Goal: Task Accomplishment & Management: Manage account settings

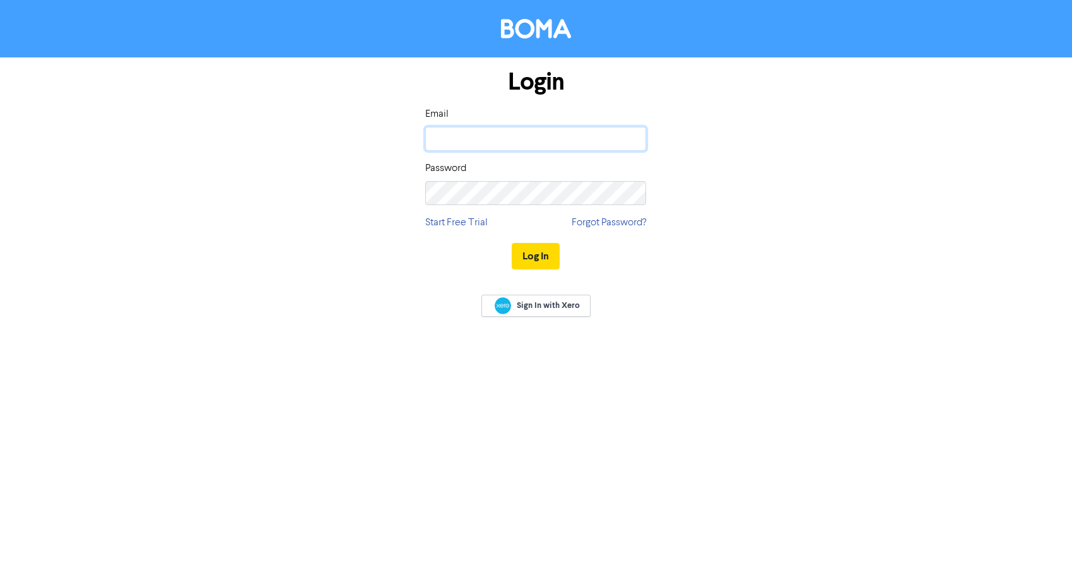
type input "[EMAIL_ADDRESS][DOMAIN_NAME]"
click at [536, 256] on button "Log In" at bounding box center [536, 256] width 48 height 26
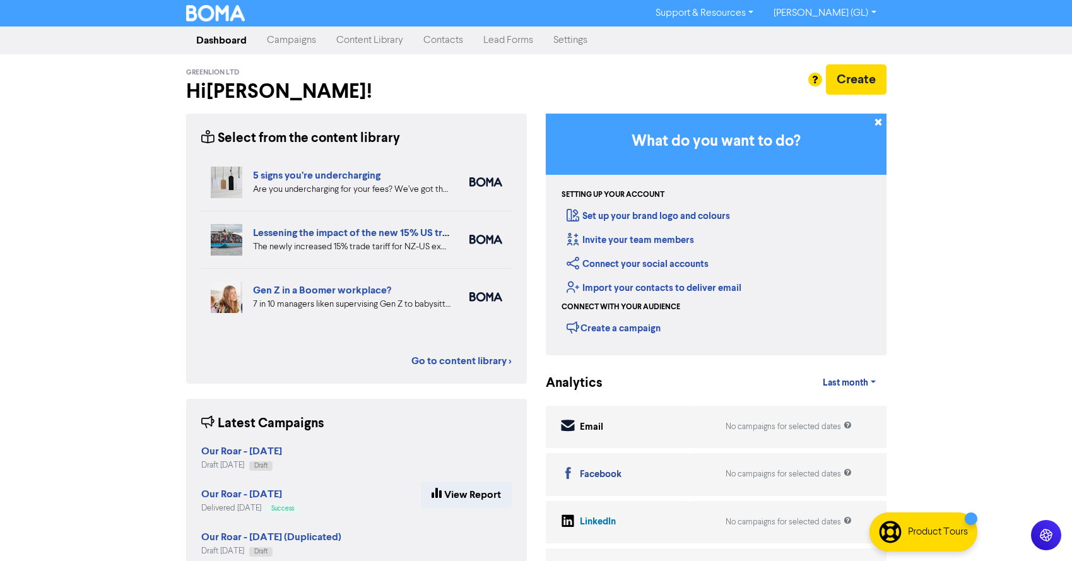
click at [430, 37] on link "Contacts" at bounding box center [443, 40] width 60 height 25
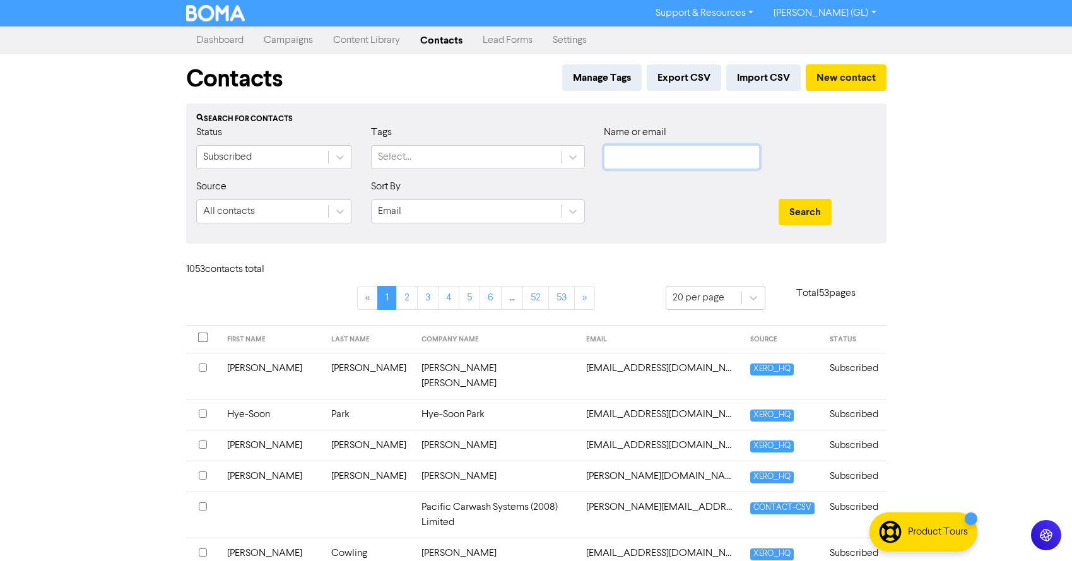
click at [617, 152] on input "text" at bounding box center [682, 157] width 156 height 24
paste input "[EMAIL_ADDRESS][DOMAIN_NAME]"
type input "tika.naidu@gmail.com"
click at [781, 211] on button "Search" at bounding box center [804, 212] width 53 height 26
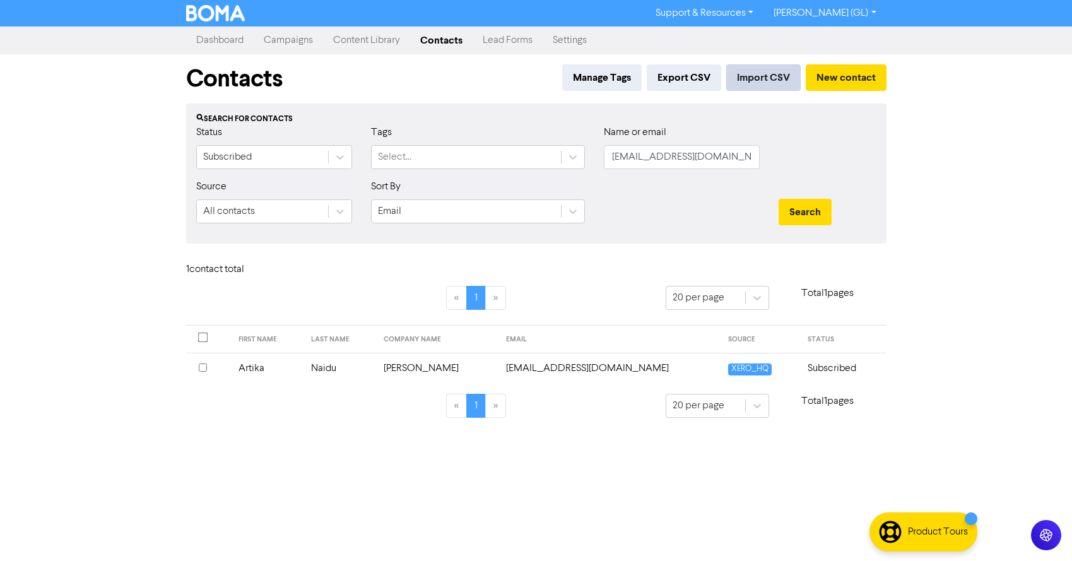
click at [745, 75] on button "Import CSV" at bounding box center [763, 77] width 74 height 26
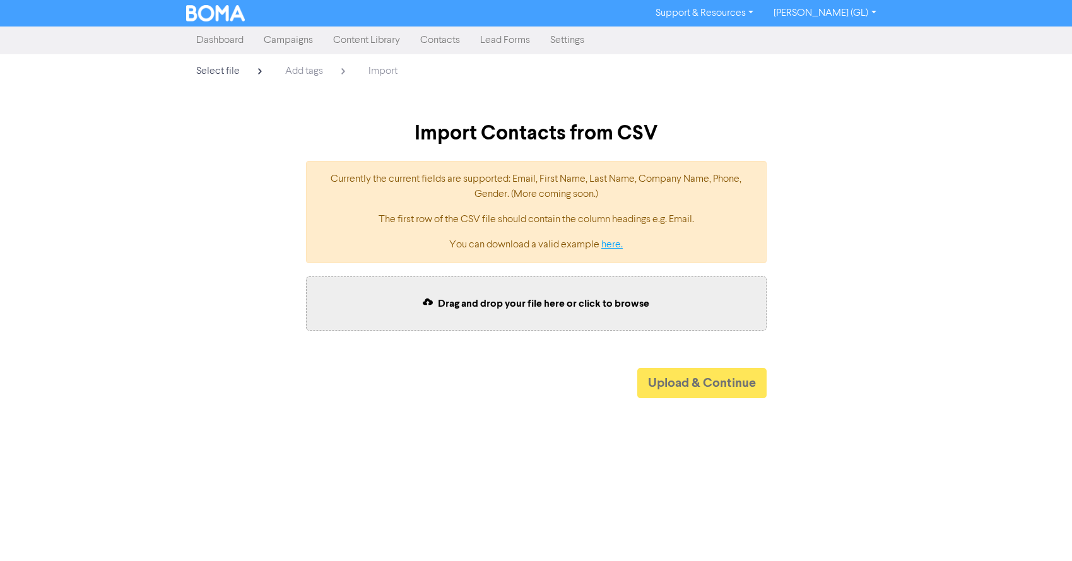
click at [611, 243] on link "here." at bounding box center [611, 245] width 21 height 10
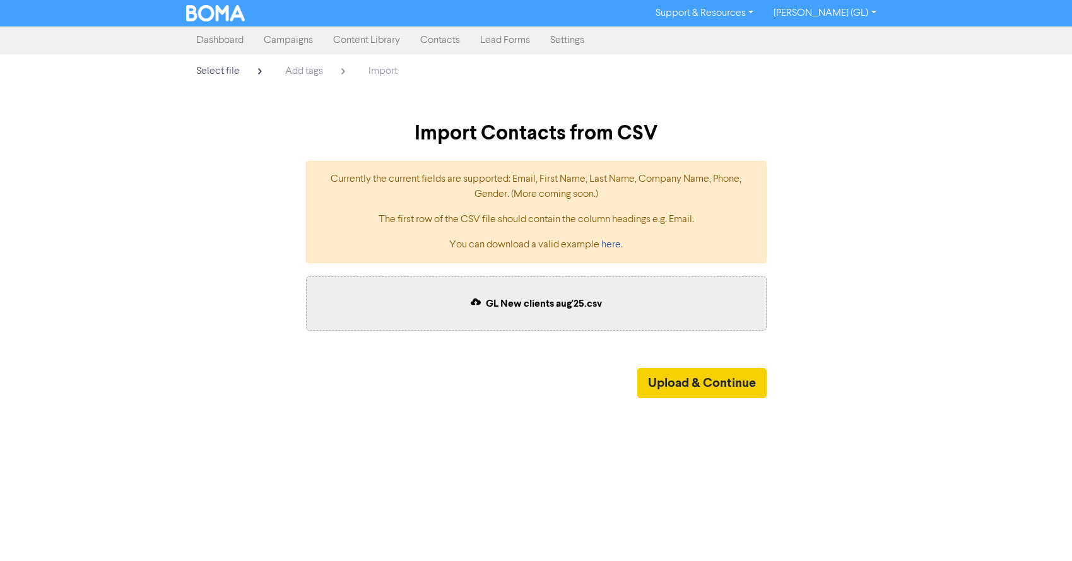
click at [718, 389] on button "Upload & Continue" at bounding box center [701, 383] width 129 height 30
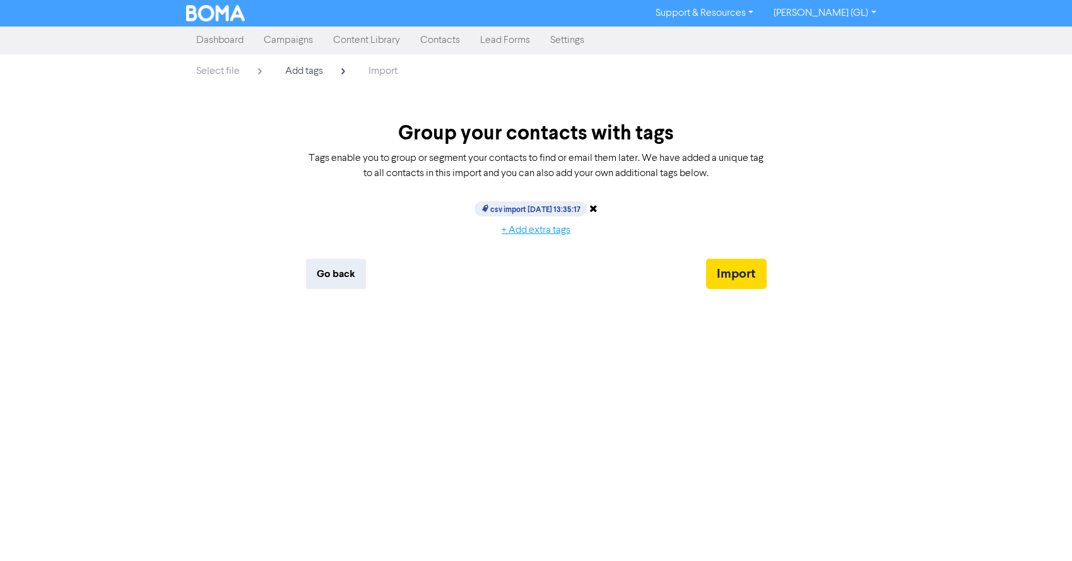
click at [529, 230] on button "+ Add extra tags" at bounding box center [536, 230] width 90 height 26
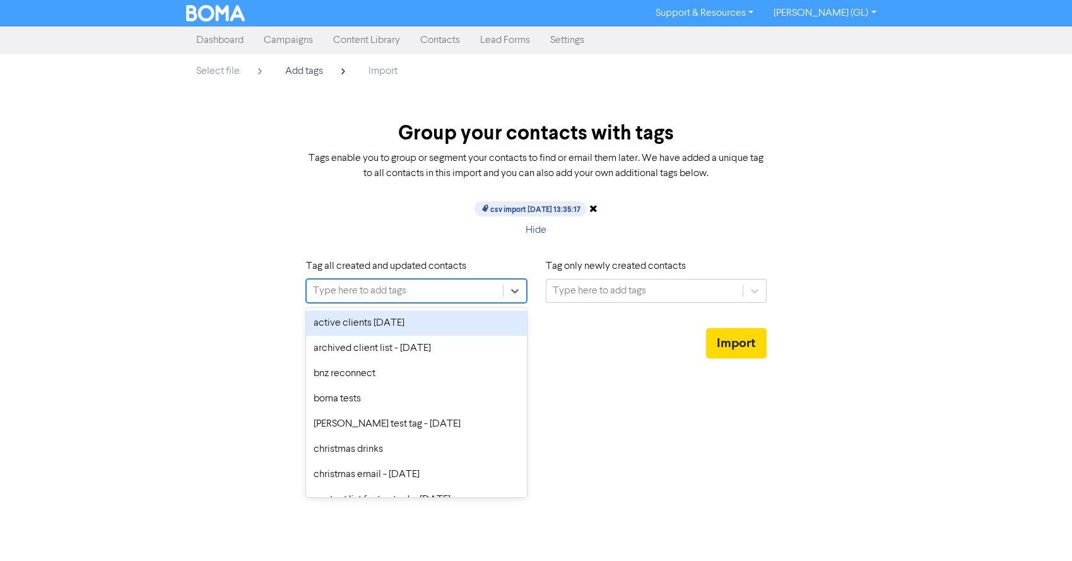
click at [378, 289] on div "Type here to add tags" at bounding box center [359, 290] width 93 height 15
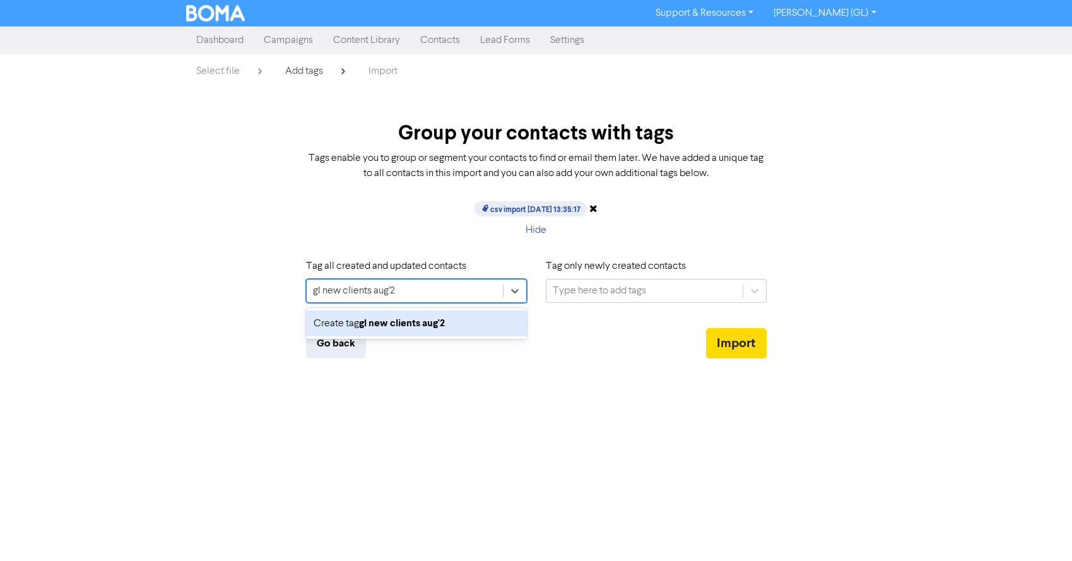
type input "gl new clients [DATE]"
click at [426, 320] on b "gl new clients [DATE]" at bounding box center [407, 323] width 96 height 13
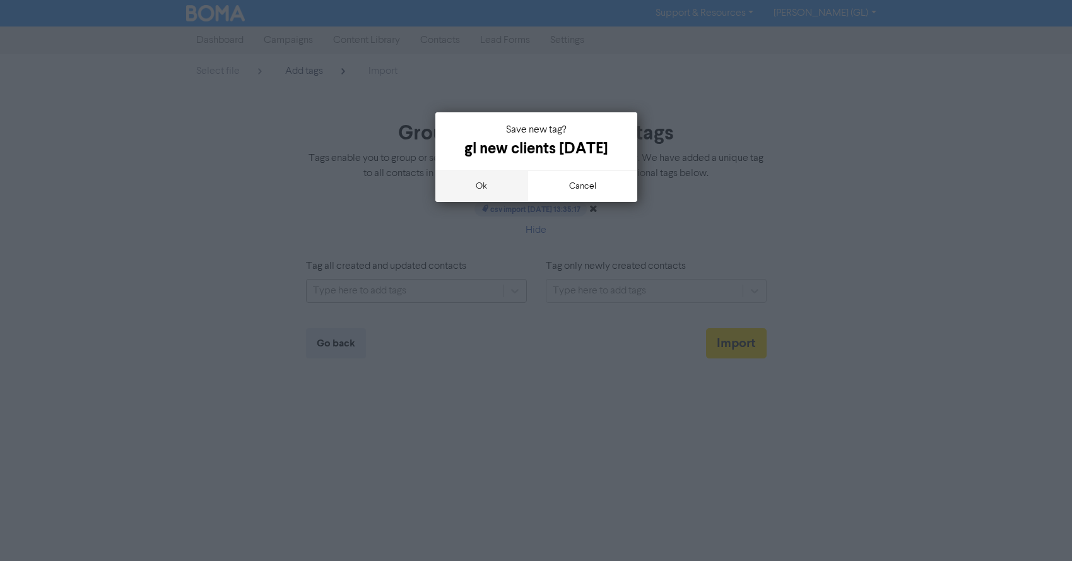
click at [491, 188] on button "ok" at bounding box center [481, 186] width 93 height 32
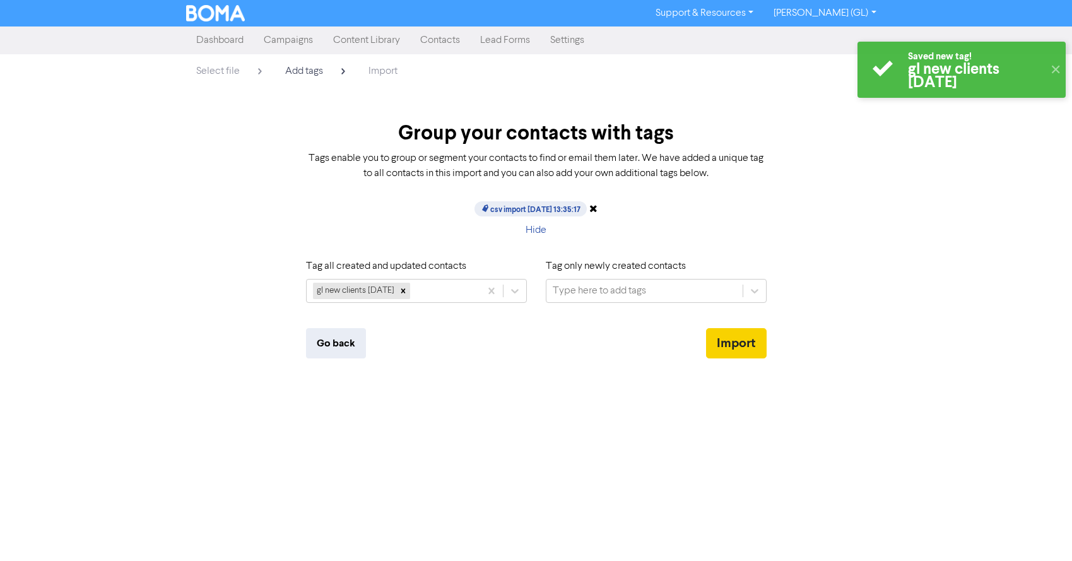
click at [732, 342] on button "Import" at bounding box center [736, 343] width 61 height 30
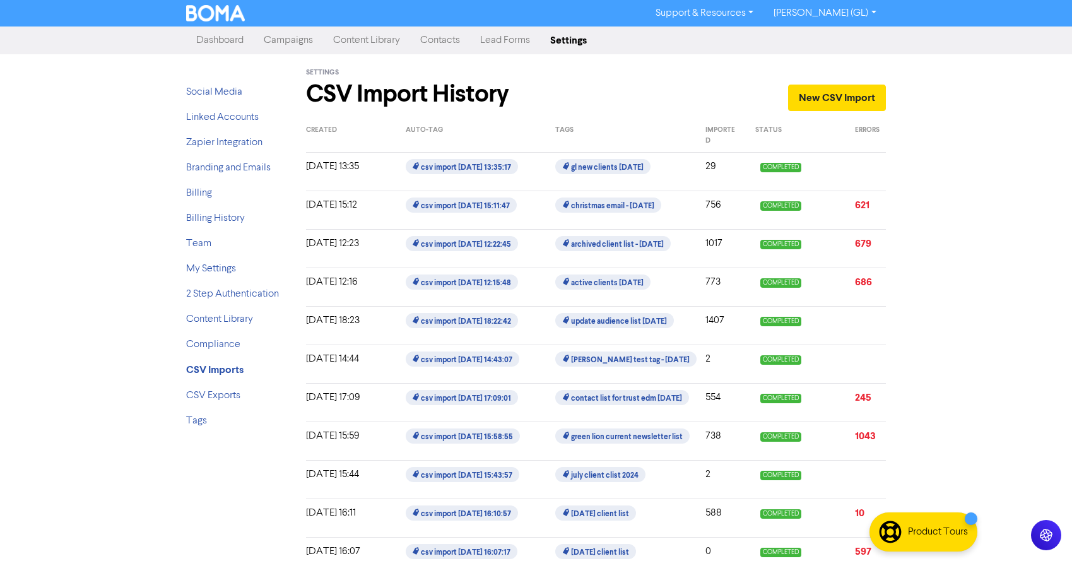
click at [298, 41] on link "Campaigns" at bounding box center [288, 40] width 69 height 25
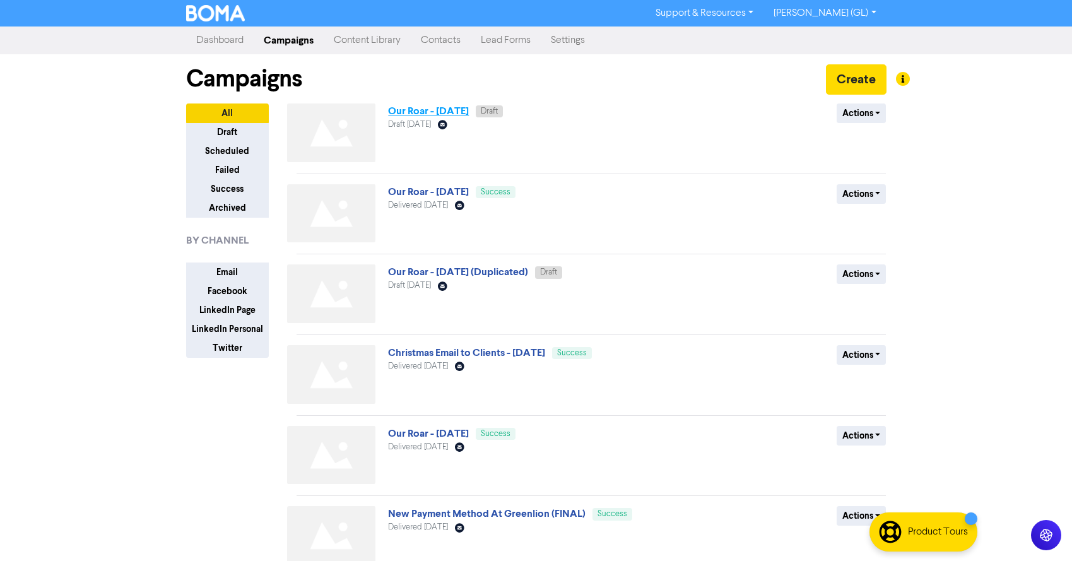
click at [415, 112] on link "Our Roar - [DATE]" at bounding box center [428, 111] width 81 height 13
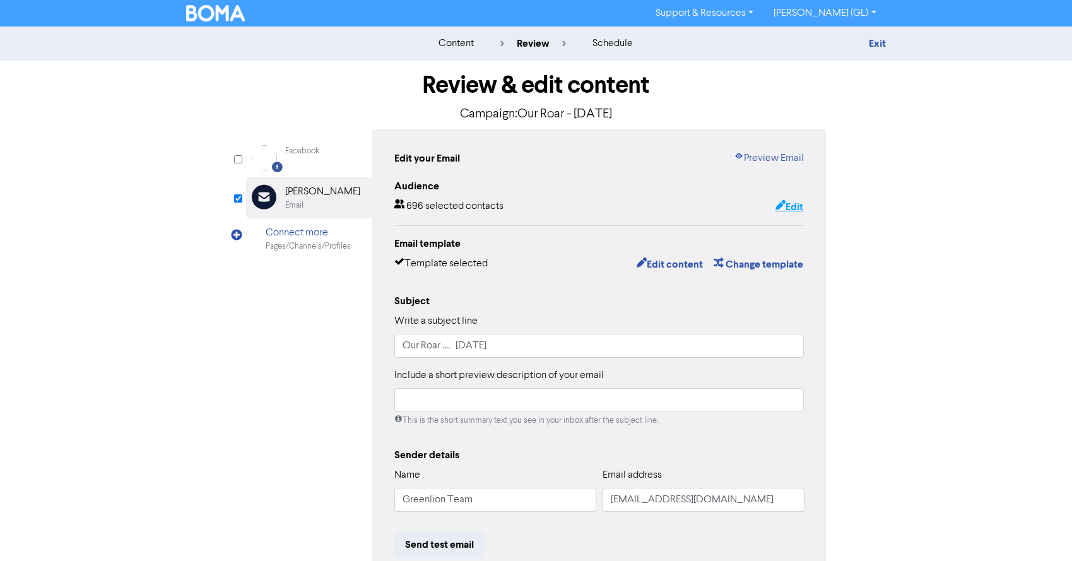
click at [788, 206] on button "Edit" at bounding box center [789, 207] width 29 height 16
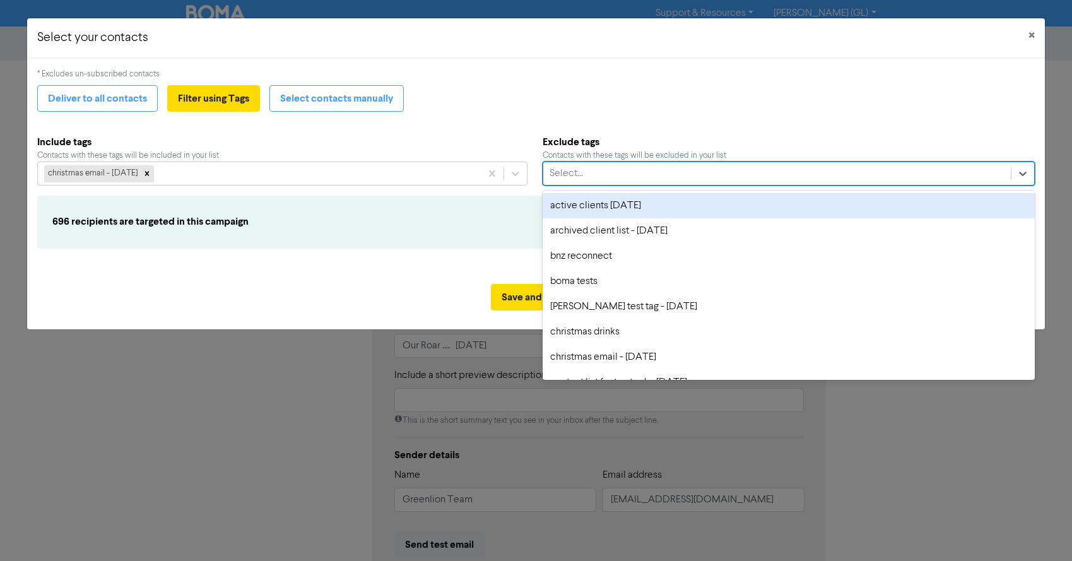
click at [606, 170] on div "Select..." at bounding box center [776, 173] width 467 height 23
click at [468, 174] on div "christmas email - [DATE]" at bounding box center [259, 173] width 443 height 23
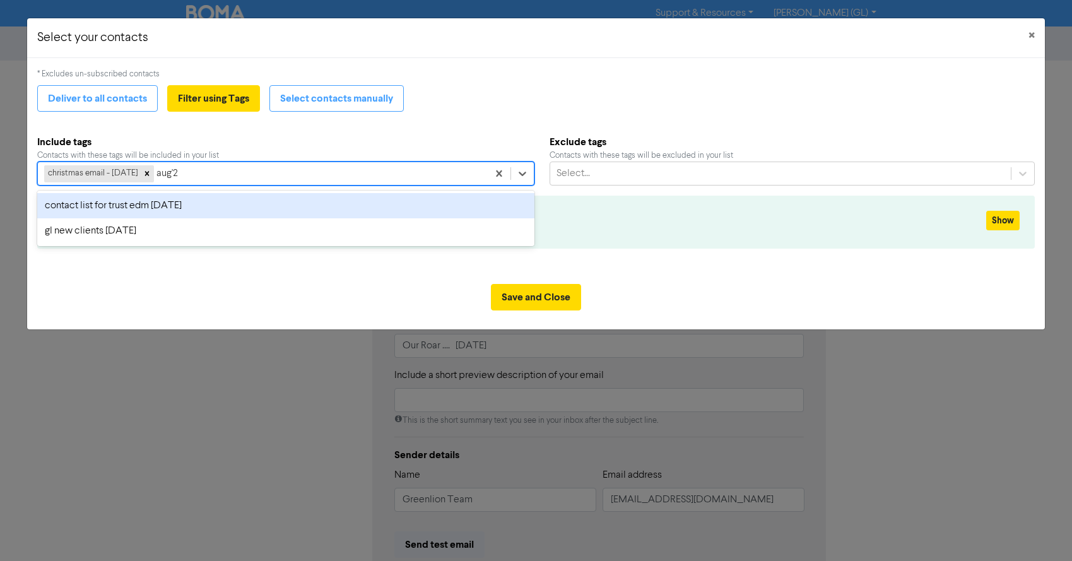
type input "aug'25"
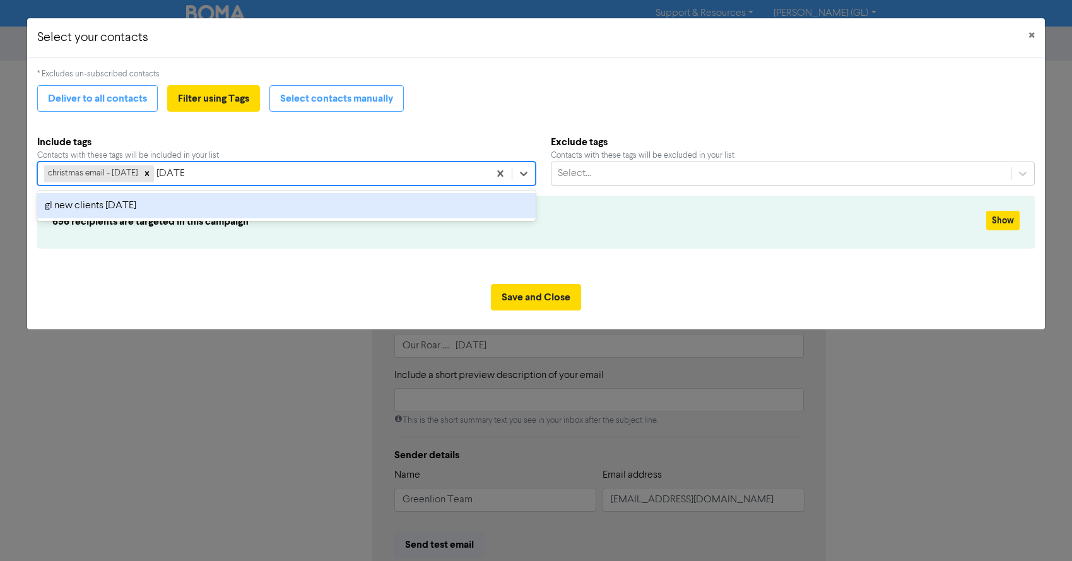
click at [144, 203] on div "gl new clients [DATE]" at bounding box center [286, 205] width 498 height 25
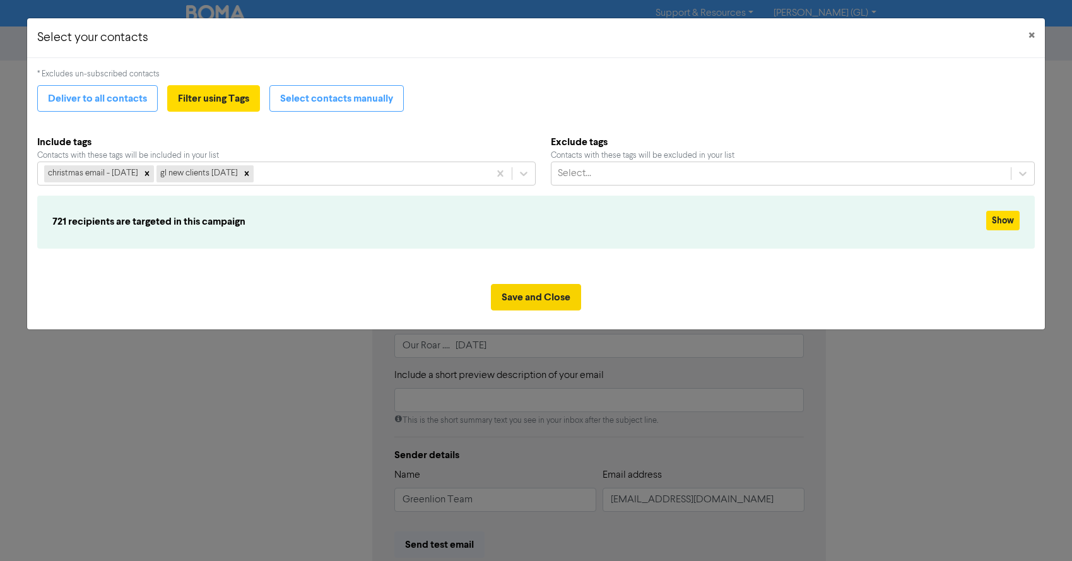
click at [510, 297] on button "Save and Close" at bounding box center [536, 297] width 90 height 26
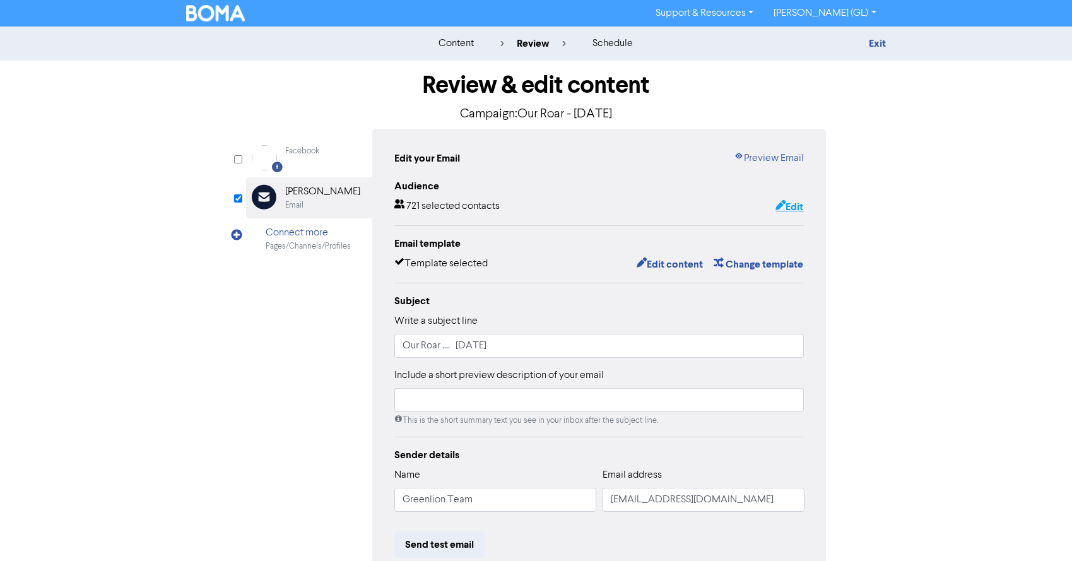
click at [790, 206] on button "Edit" at bounding box center [789, 207] width 29 height 16
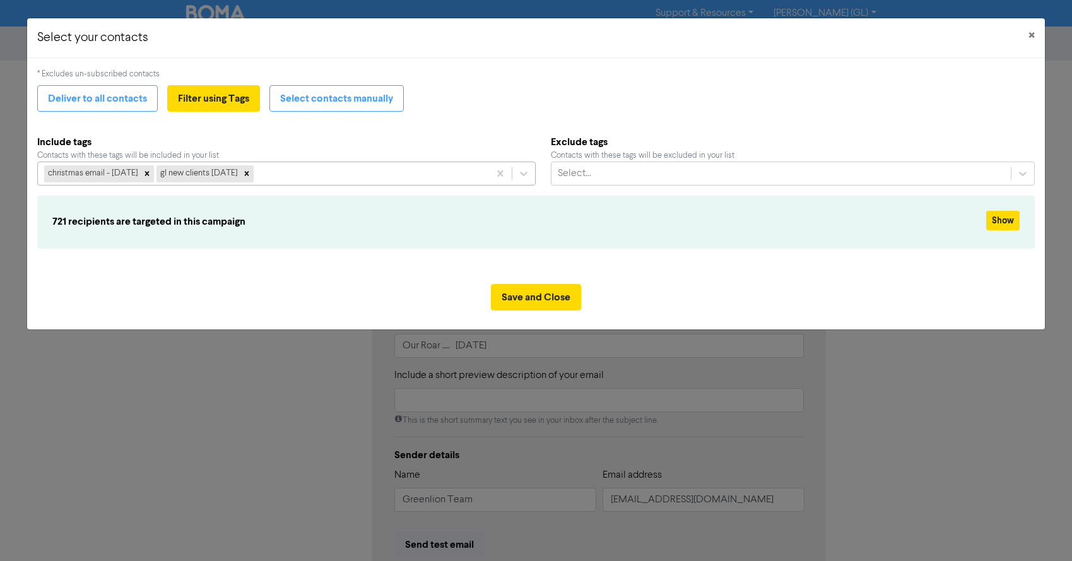
click at [339, 173] on div "christmas email - 18th dec 2024 gl new clients aug'25" at bounding box center [263, 173] width 451 height 23
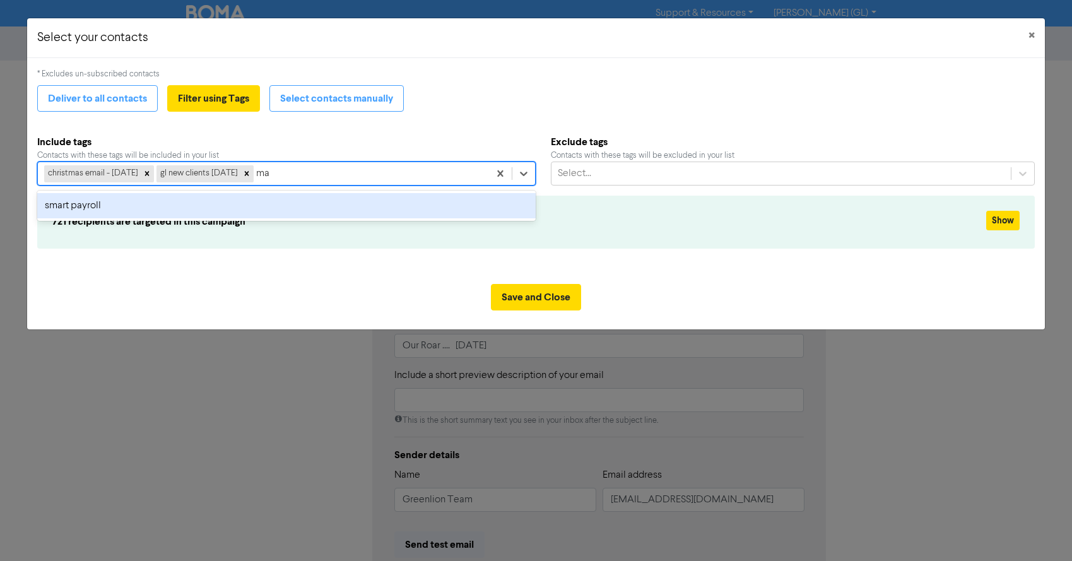
type input "m"
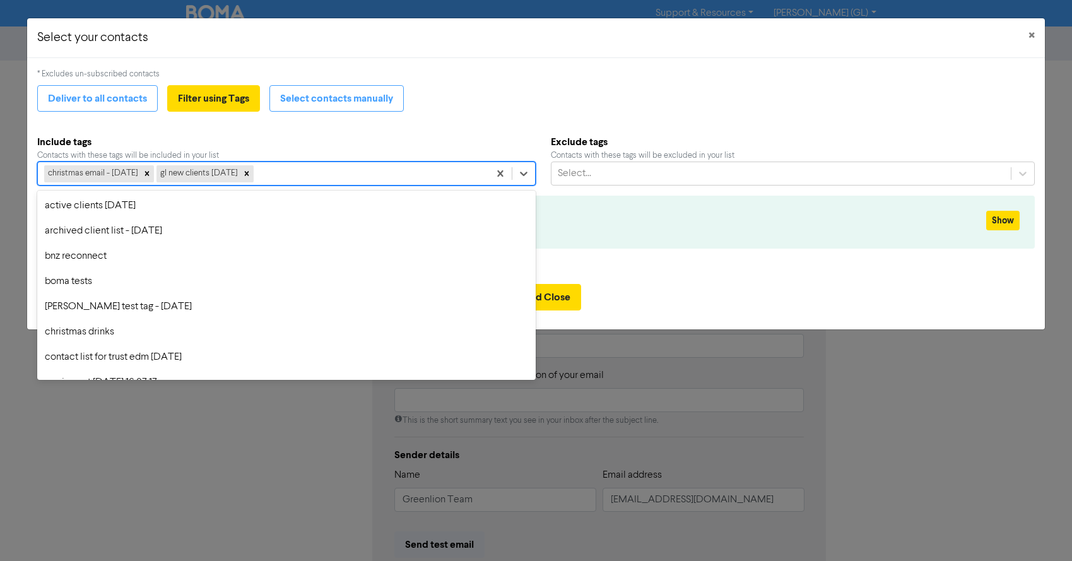
click at [341, 142] on b "Include tags" at bounding box center [286, 141] width 498 height 15
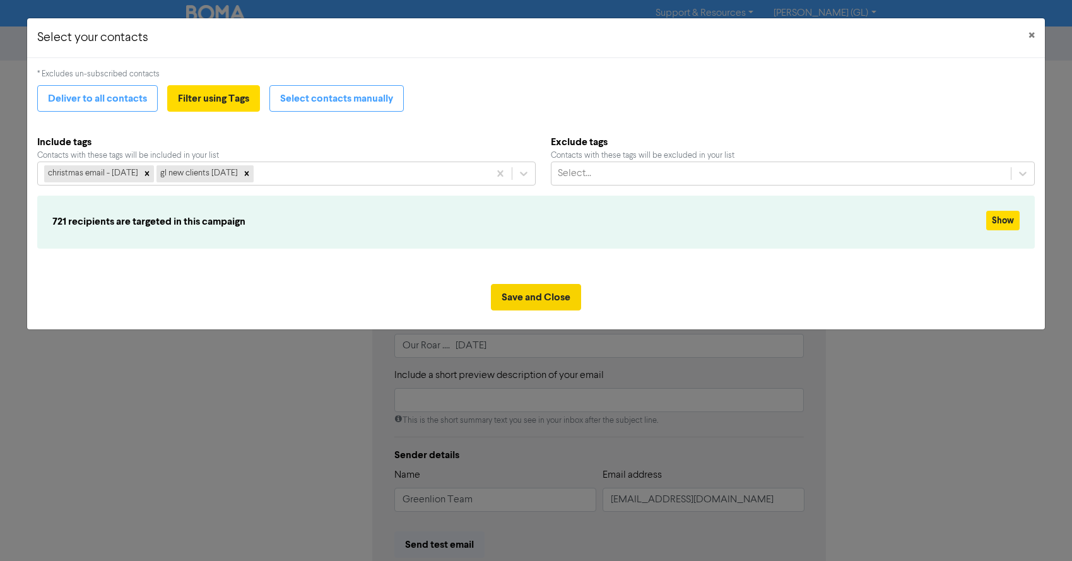
click at [551, 293] on button "Save and Close" at bounding box center [536, 297] width 90 height 26
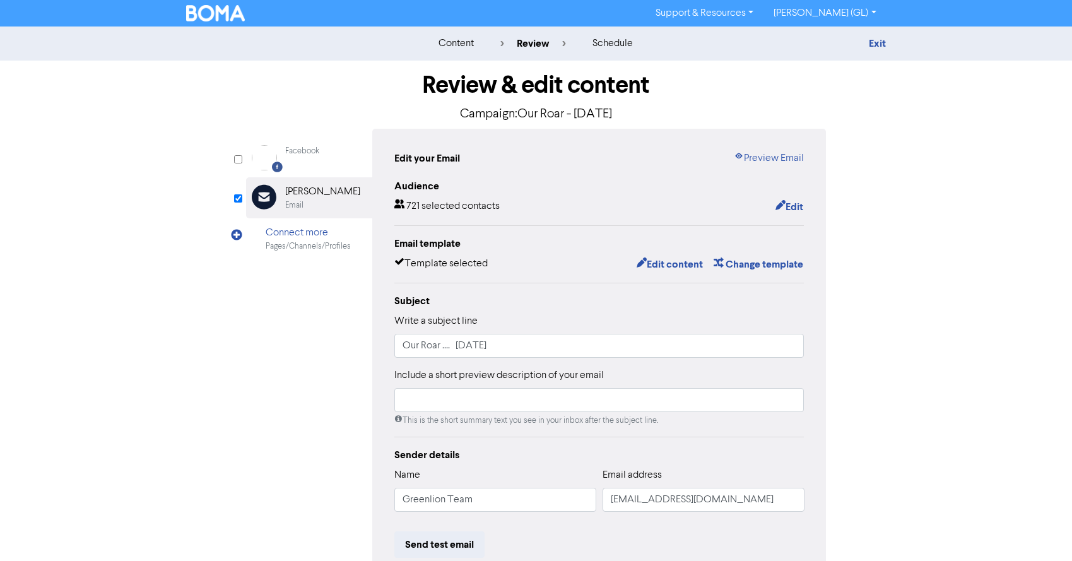
click at [888, 44] on div "Exit" at bounding box center [776, 43] width 240 height 15
click at [877, 42] on link "Exit" at bounding box center [877, 43] width 17 height 13
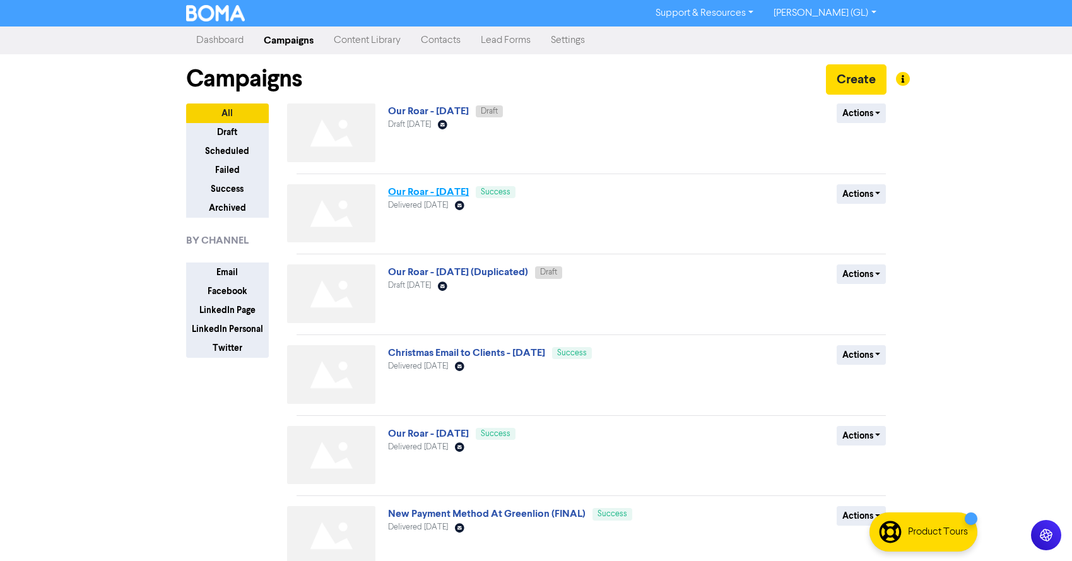
click at [430, 191] on link "Our Roar - [DATE]" at bounding box center [428, 191] width 81 height 13
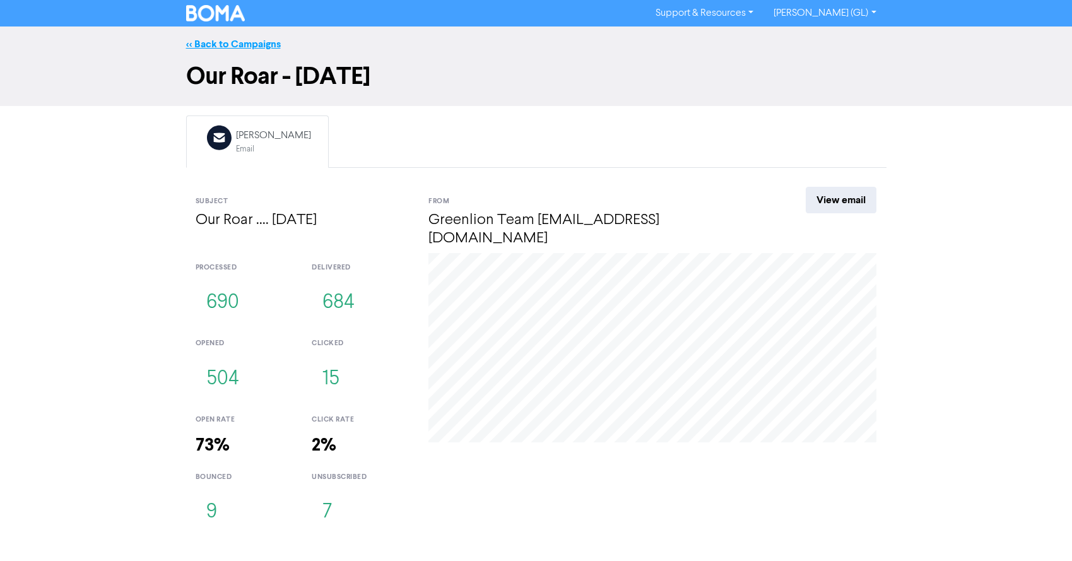
click at [226, 47] on link "<< Back to Campaigns" at bounding box center [233, 44] width 95 height 13
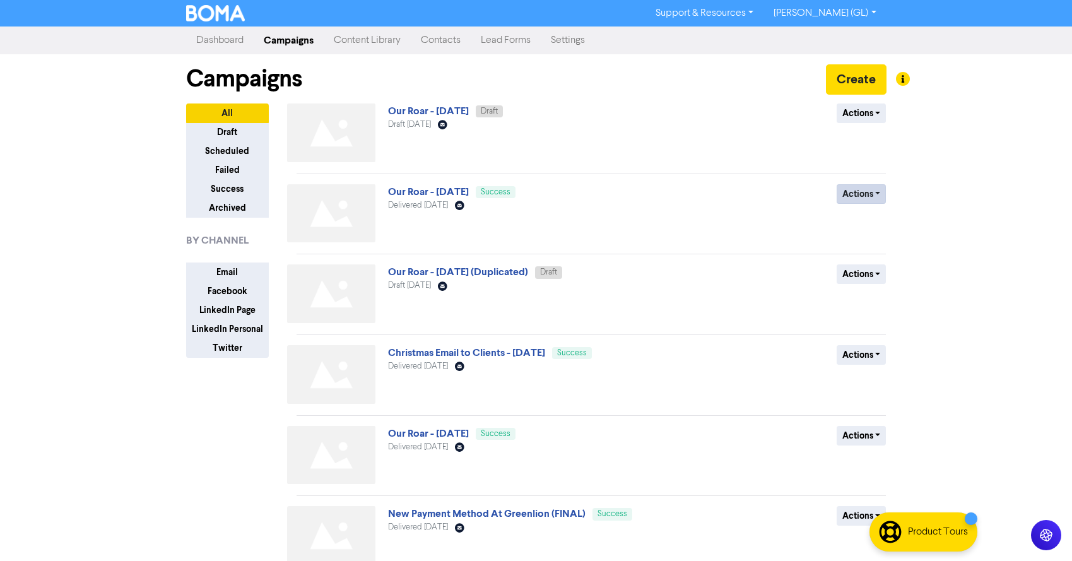
click at [864, 192] on button "Actions" at bounding box center [861, 194] width 50 height 20
click at [872, 220] on button "Duplicate" at bounding box center [887, 221] width 100 height 20
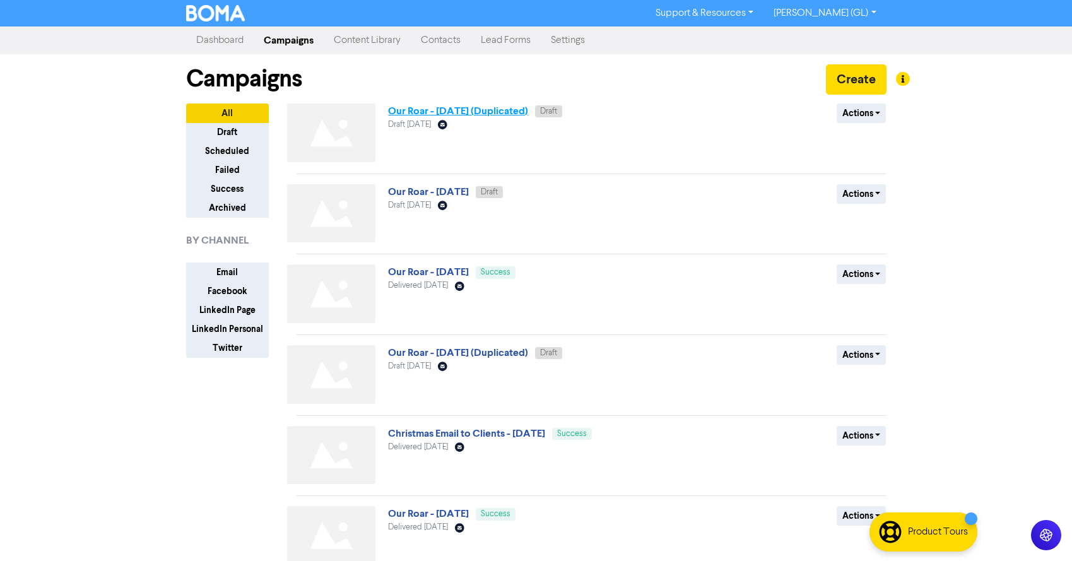
click at [504, 109] on link "Our Roar - March 2025 (Duplicated)" at bounding box center [458, 111] width 140 height 13
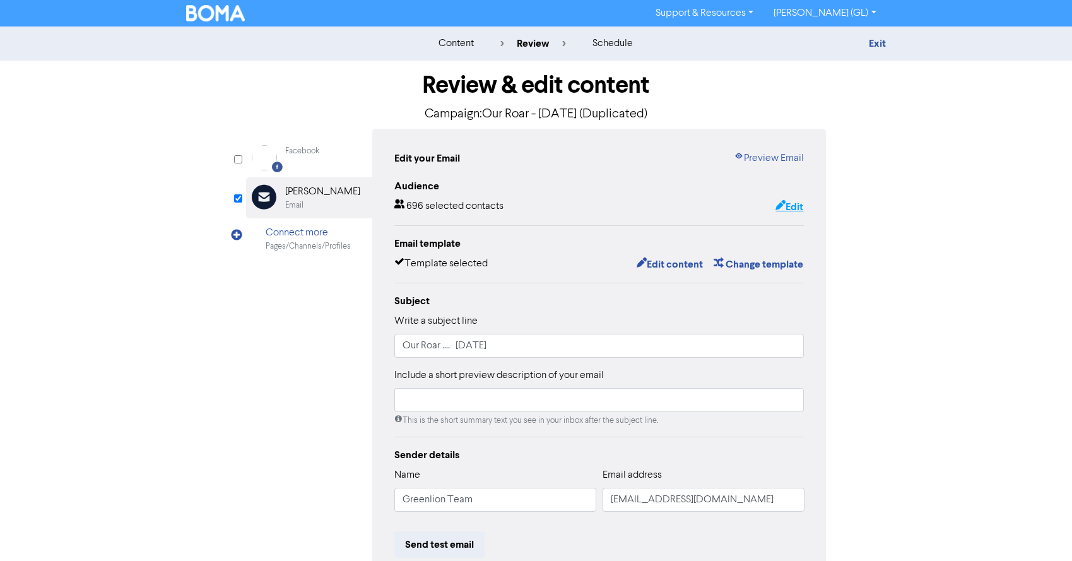
click at [783, 206] on button "Edit" at bounding box center [789, 207] width 29 height 16
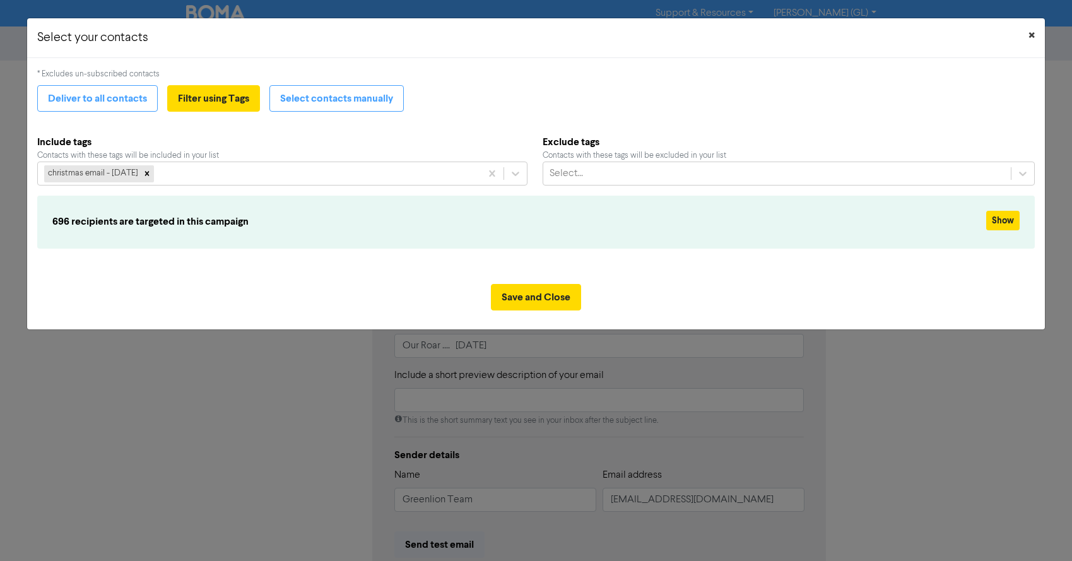
click at [1031, 39] on span "×" at bounding box center [1031, 35] width 6 height 19
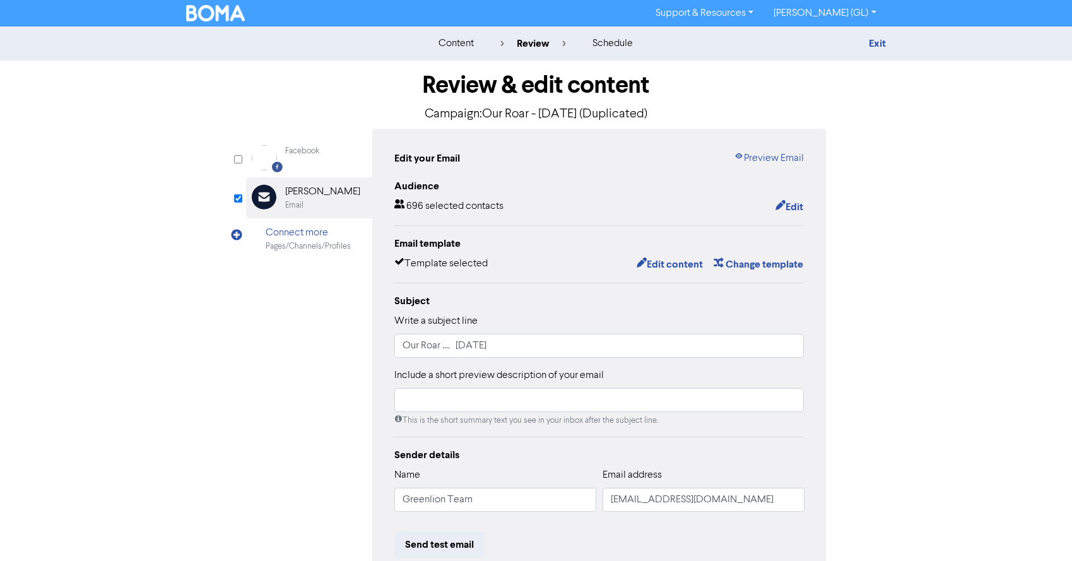
click at [886, 42] on div "Exit" at bounding box center [776, 43] width 240 height 15
click at [878, 44] on link "Exit" at bounding box center [877, 43] width 17 height 13
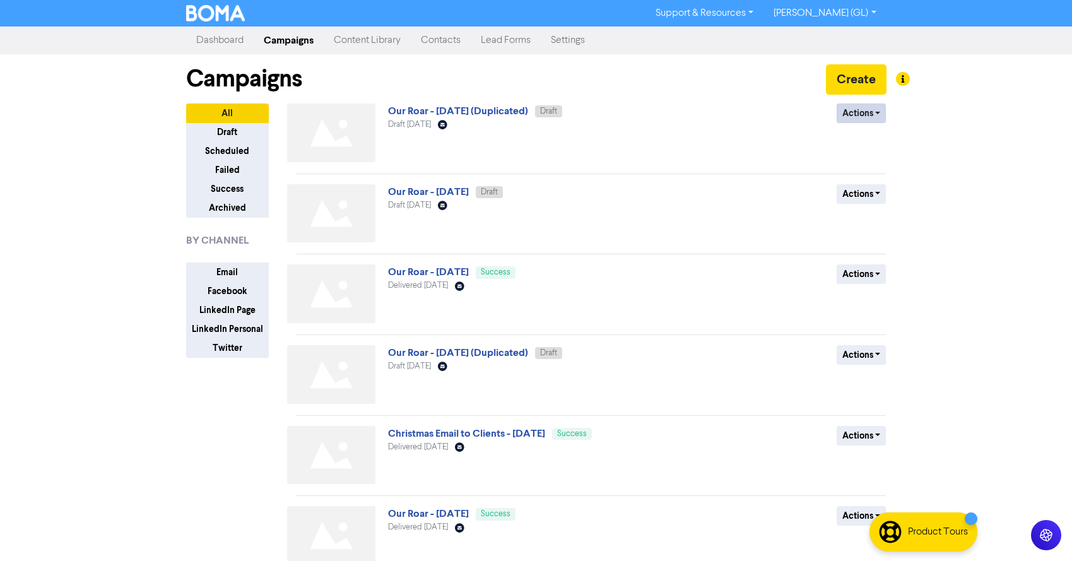
click at [845, 112] on button "Actions" at bounding box center [861, 113] width 50 height 20
click at [858, 141] on button "Delete" at bounding box center [887, 140] width 100 height 20
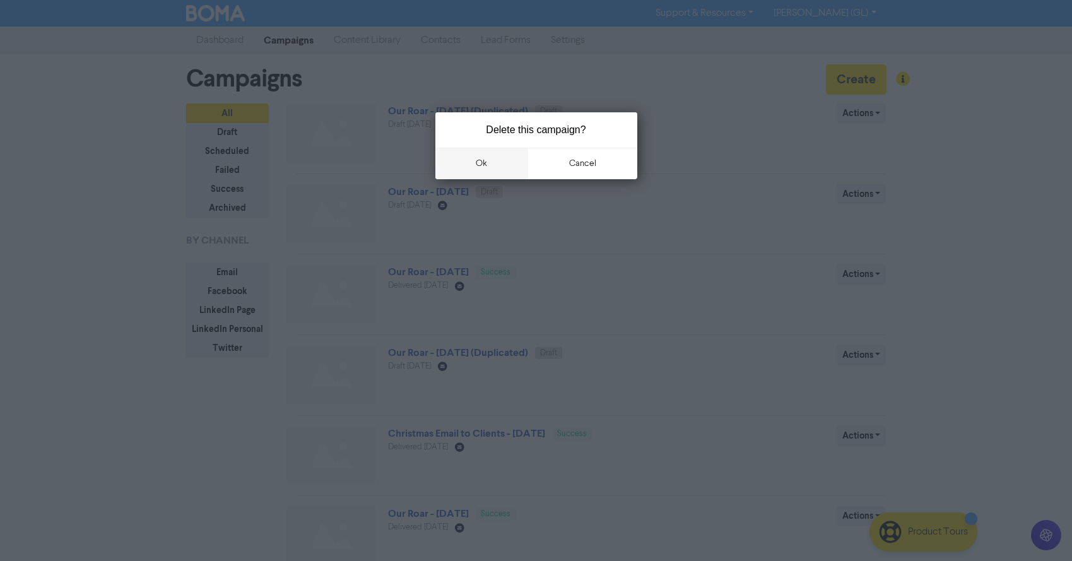
click at [497, 165] on button "ok" at bounding box center [481, 164] width 93 height 32
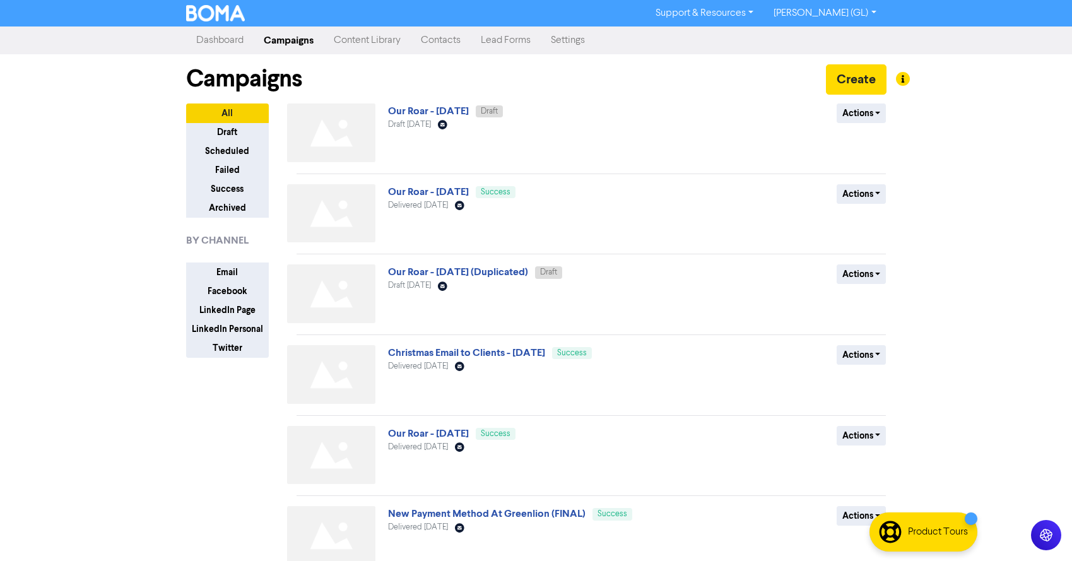
click at [570, 37] on link "Settings" at bounding box center [568, 40] width 54 height 25
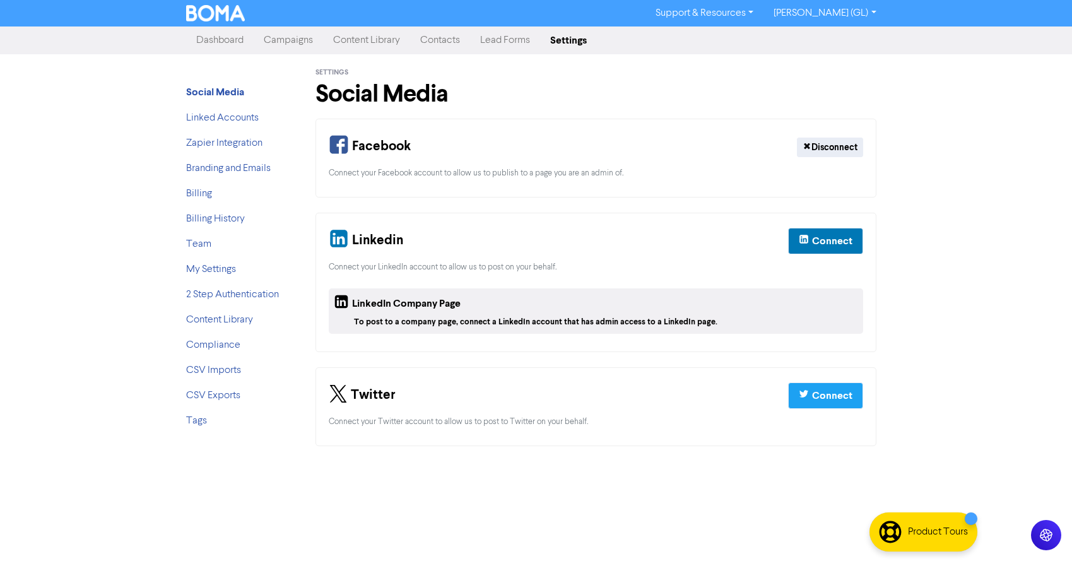
click at [432, 37] on link "Contacts" at bounding box center [440, 40] width 60 height 25
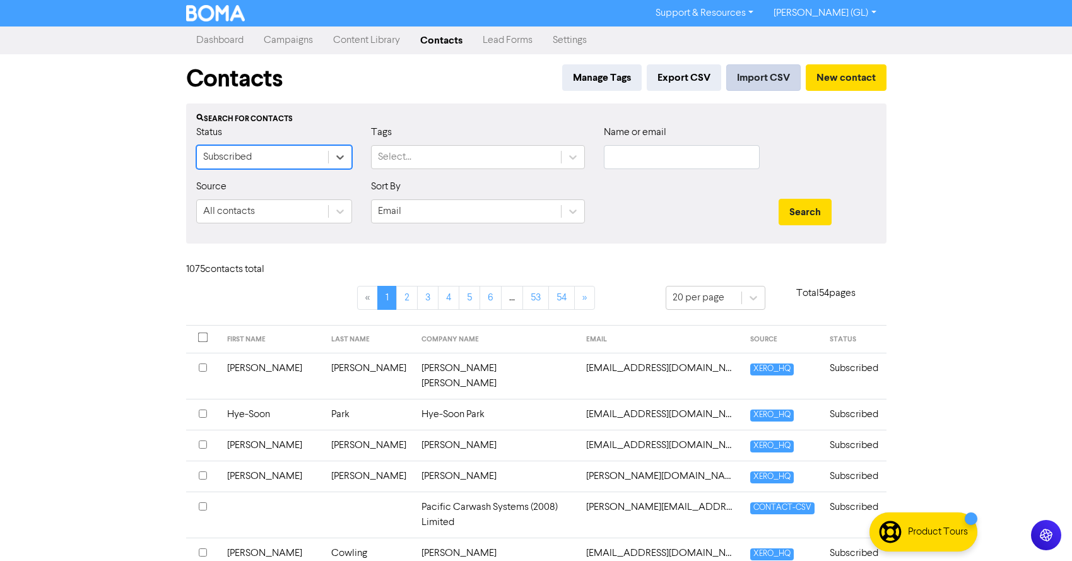
click at [754, 79] on button "Import CSV" at bounding box center [763, 77] width 74 height 26
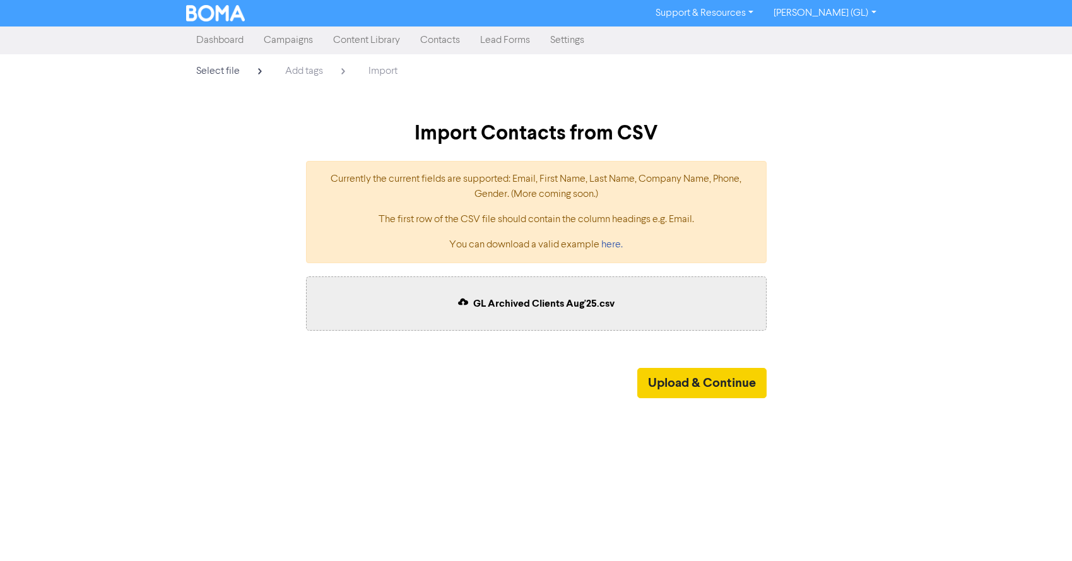
click at [681, 380] on button "Upload & Continue" at bounding box center [701, 383] width 129 height 30
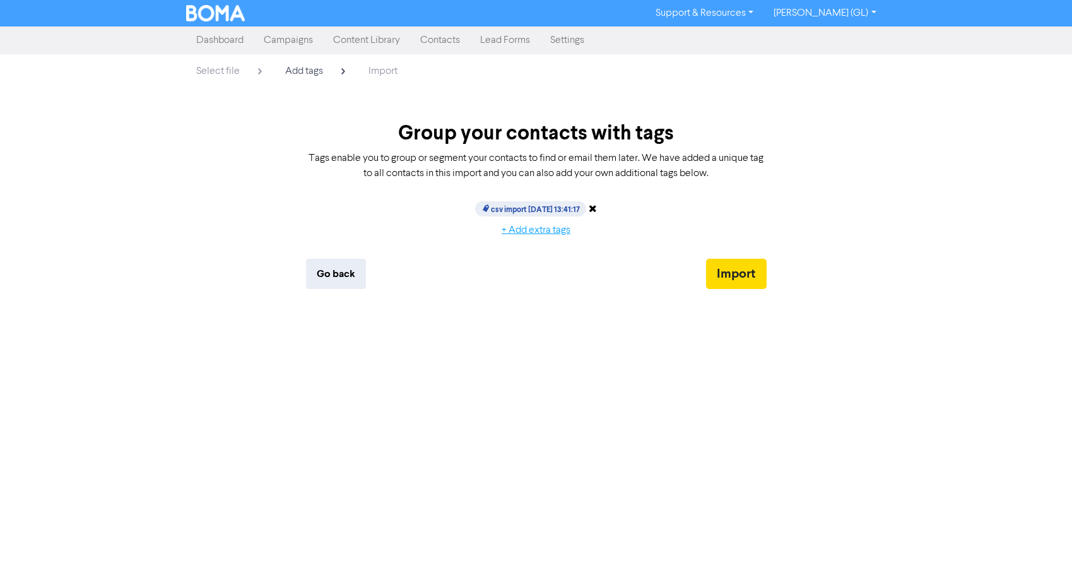
click at [531, 226] on button "+ Add extra tags" at bounding box center [536, 230] width 90 height 26
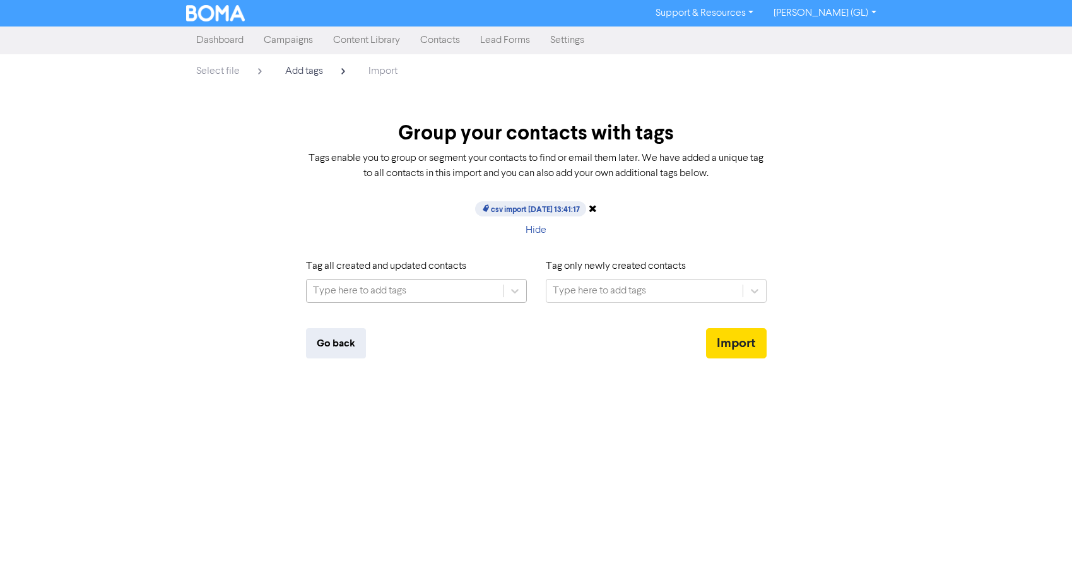
click at [411, 284] on div "Type here to add tags" at bounding box center [405, 290] width 196 height 23
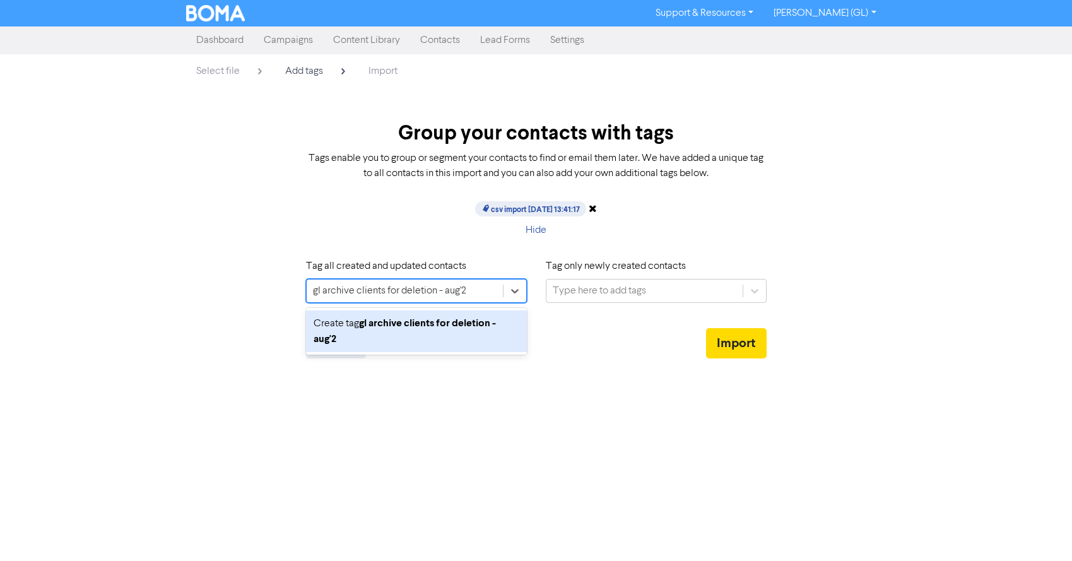
type input "gl archive clients for deletion - [DATE]"
click at [420, 336] on div "Create tag gl archive clients for deletion - aug'25" at bounding box center [416, 331] width 221 height 42
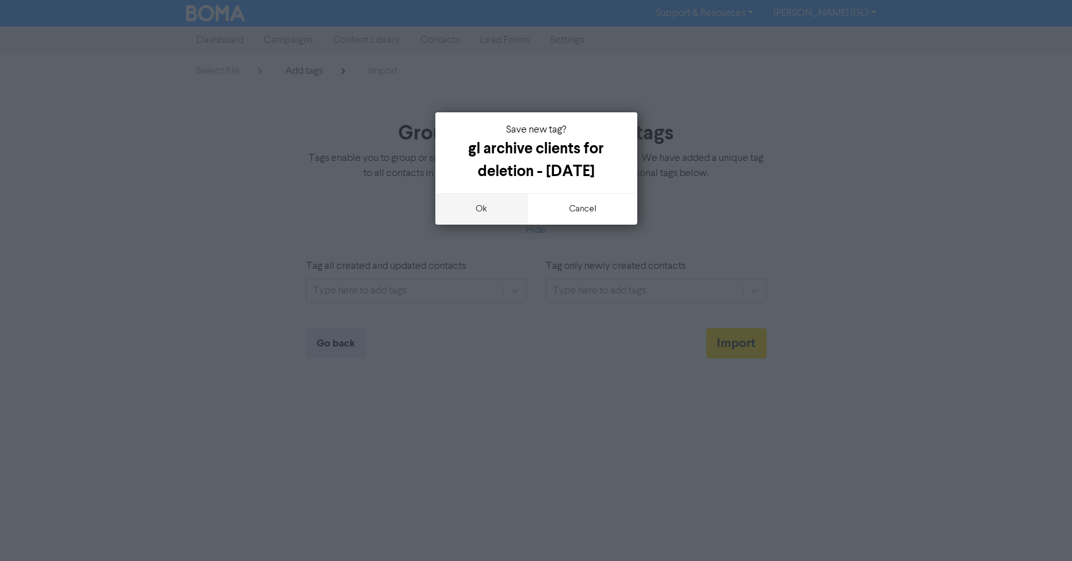
click at [498, 208] on button "ok" at bounding box center [481, 209] width 93 height 32
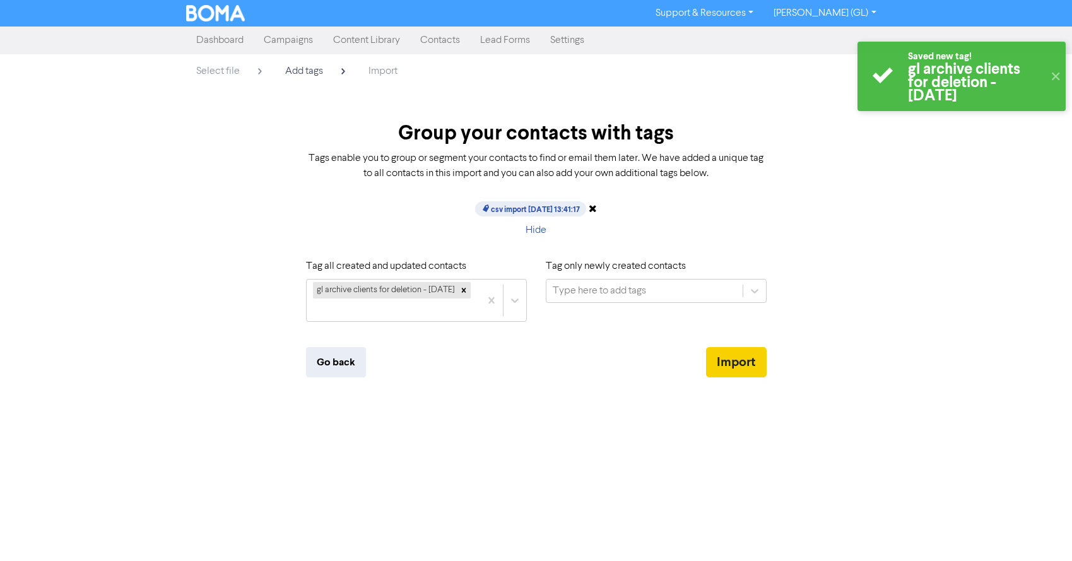
click at [737, 347] on button "Import" at bounding box center [736, 362] width 61 height 30
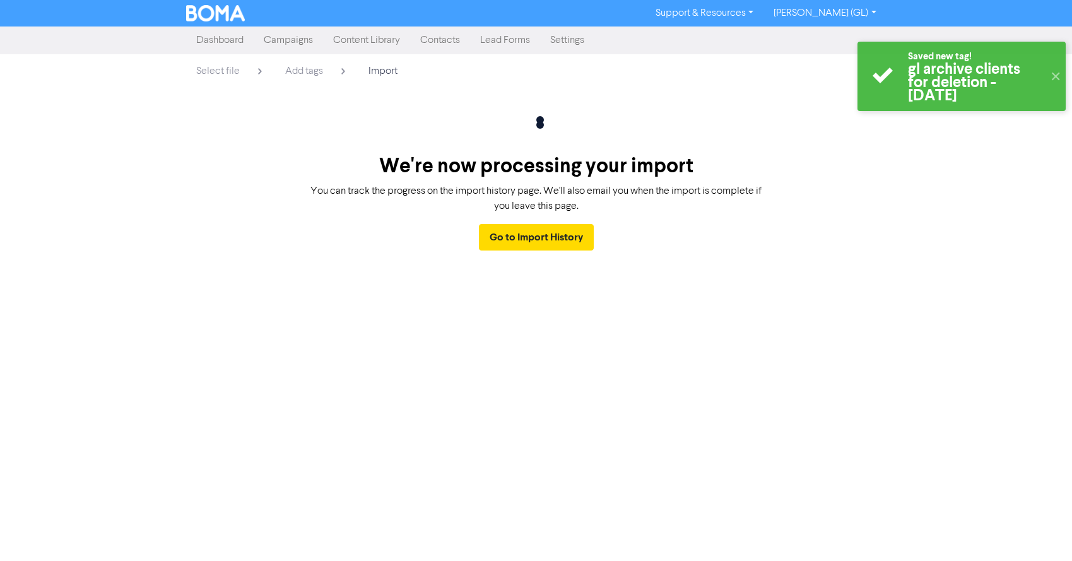
click at [442, 42] on link "Contacts" at bounding box center [440, 40] width 60 height 25
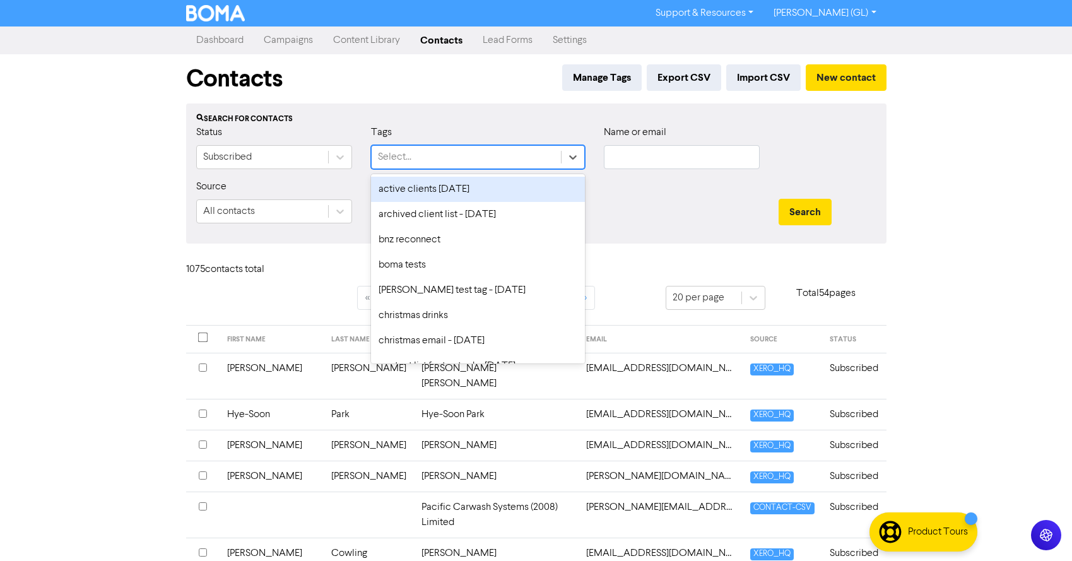
click at [464, 157] on div "Select..." at bounding box center [466, 157] width 189 height 23
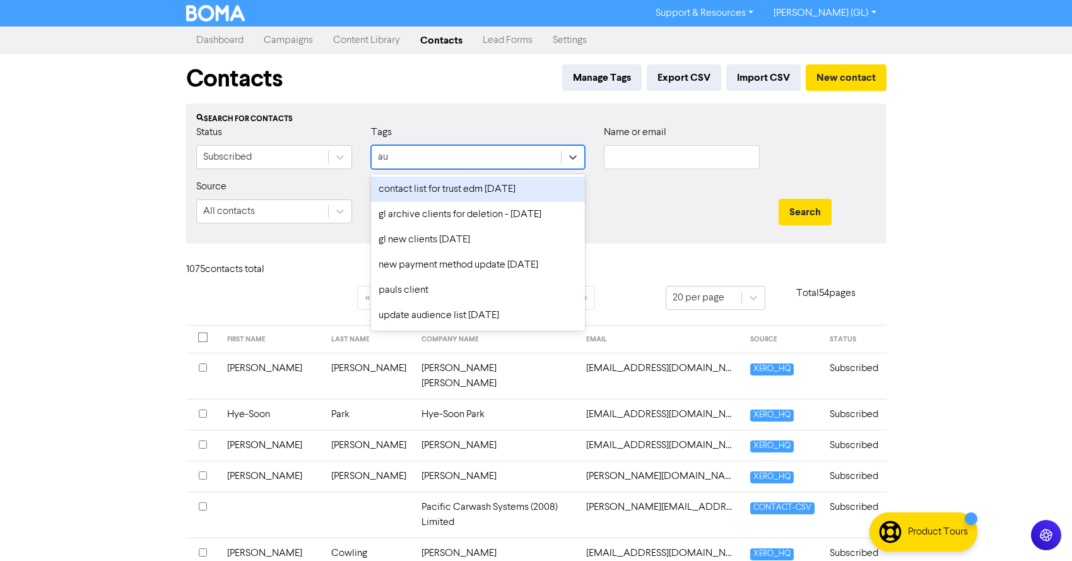
type input "aug"
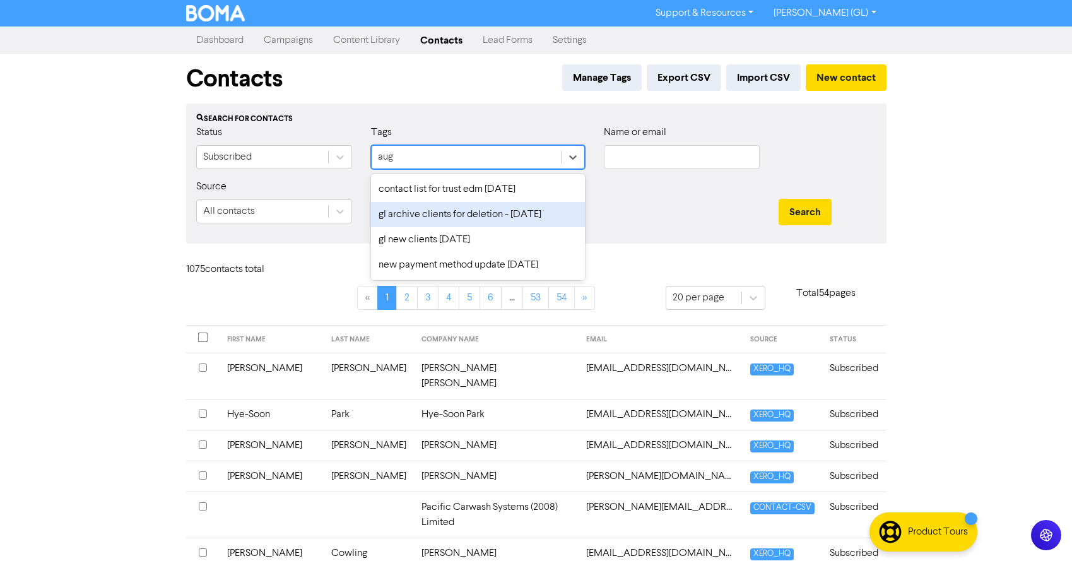
click at [430, 214] on div "gl archive clients for deletion - [DATE]" at bounding box center [478, 214] width 214 height 25
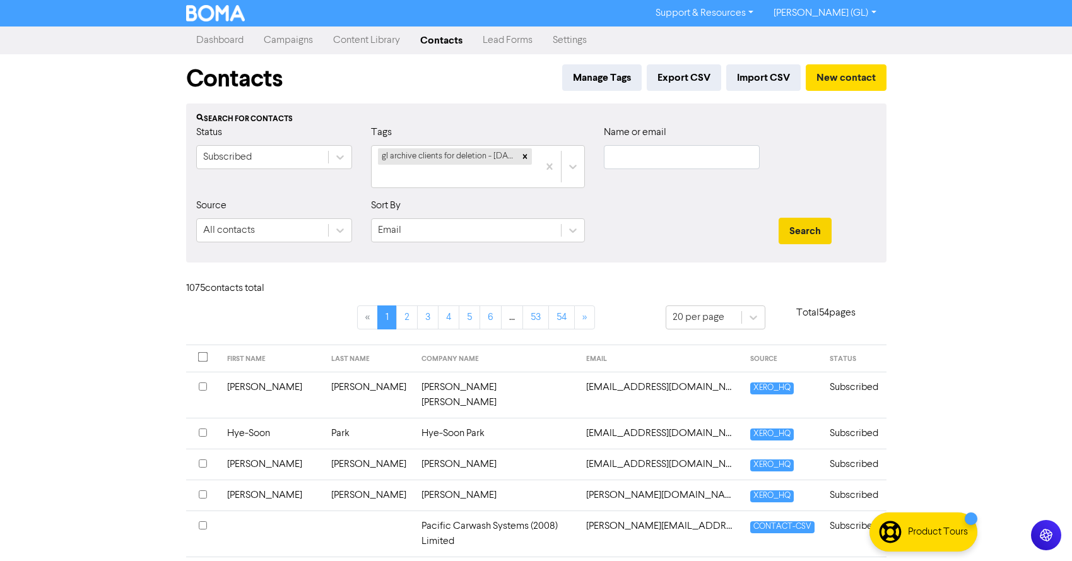
click at [802, 231] on button "Search" at bounding box center [804, 231] width 53 height 26
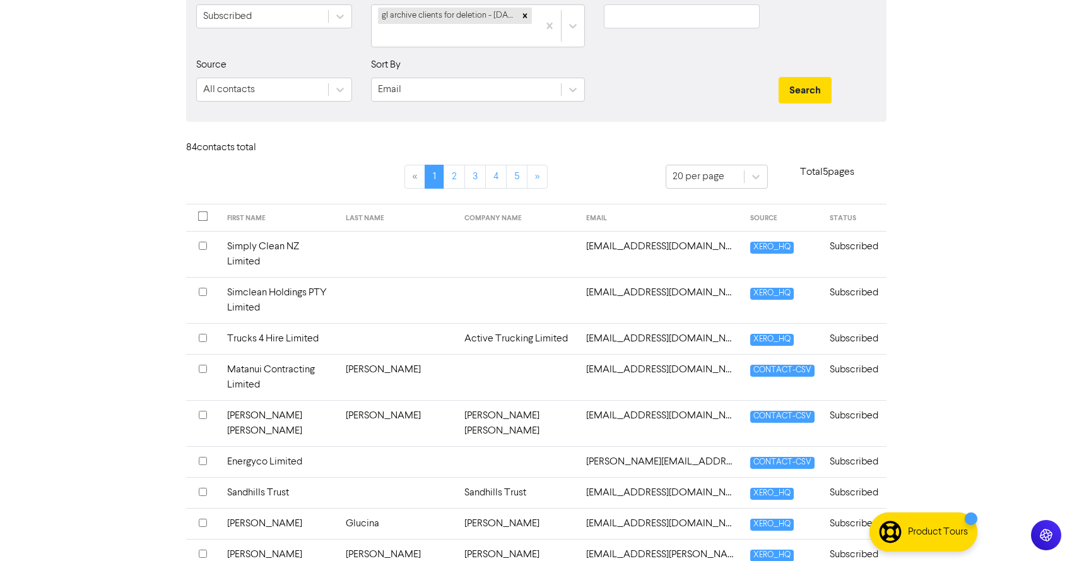
scroll to position [155, 0]
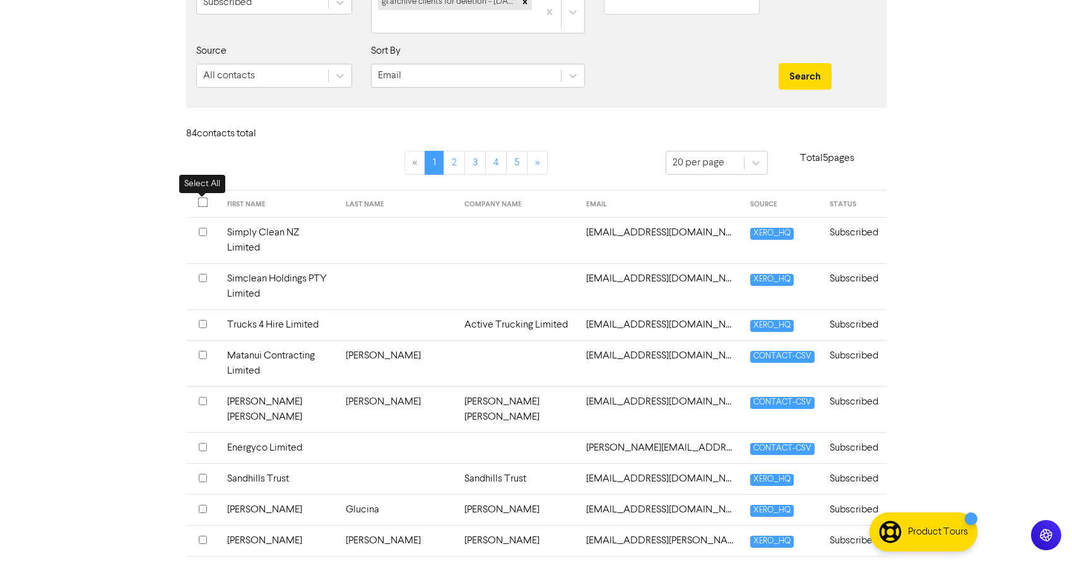
click at [204, 201] on input "checkbox" at bounding box center [202, 202] width 10 height 10
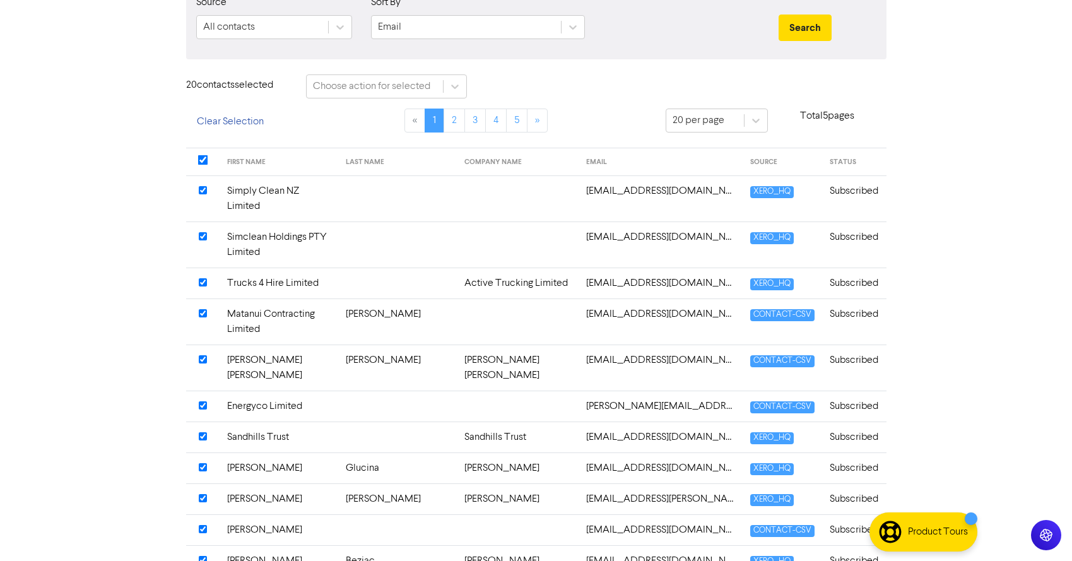
scroll to position [146, 0]
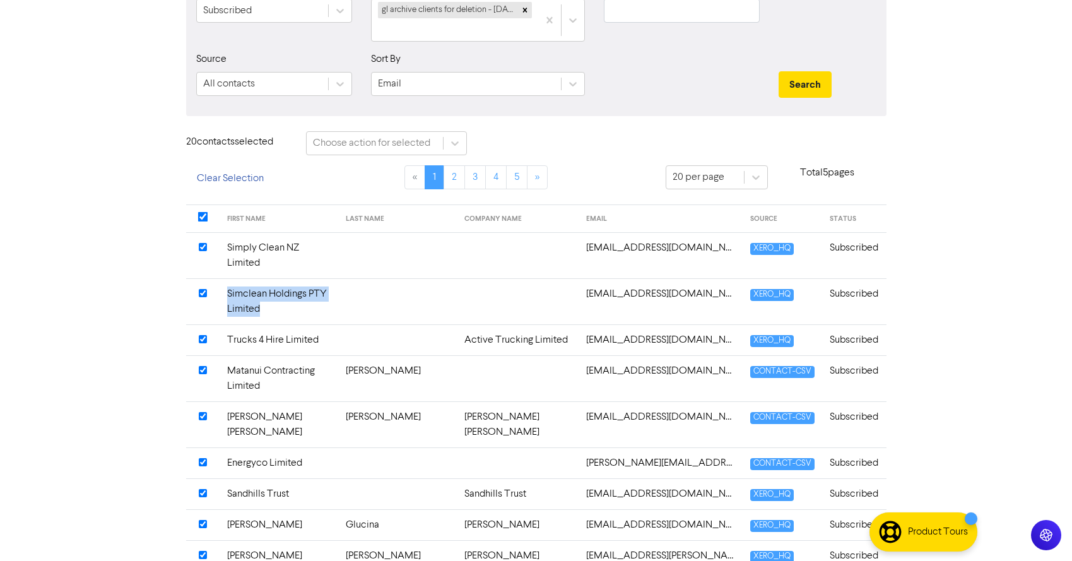
drag, startPoint x: 263, startPoint y: 288, endPoint x: 226, endPoint y: 276, distance: 38.7
click at [226, 278] on td "Simclean Holdings PTY Limited" at bounding box center [279, 301] width 119 height 46
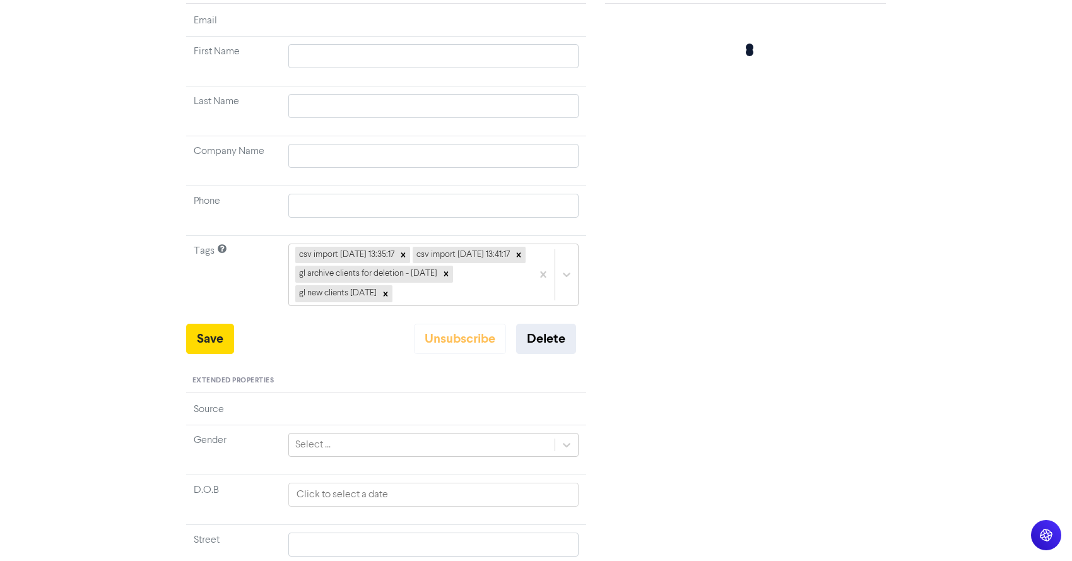
type input "Simclean Holdings PTY Limited"
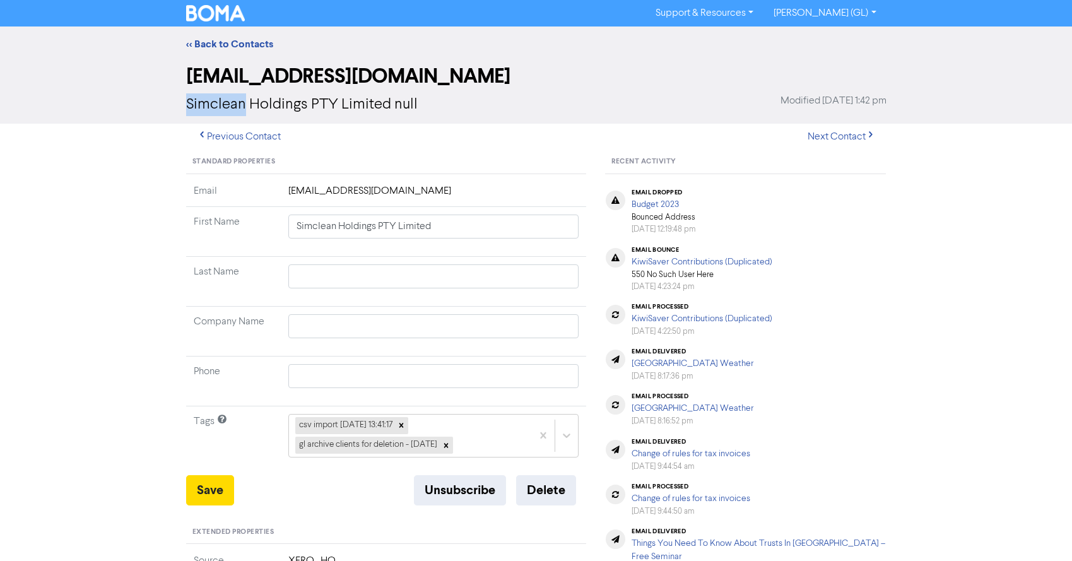
drag, startPoint x: 184, startPoint y: 101, endPoint x: 243, endPoint y: 102, distance: 58.7
click at [243, 102] on div "accounts.pty@simplyclean.co.nz Simclean Holdings PTY Limited null Modified Augu…" at bounding box center [536, 93] width 719 height 62
copy span "Simclean"
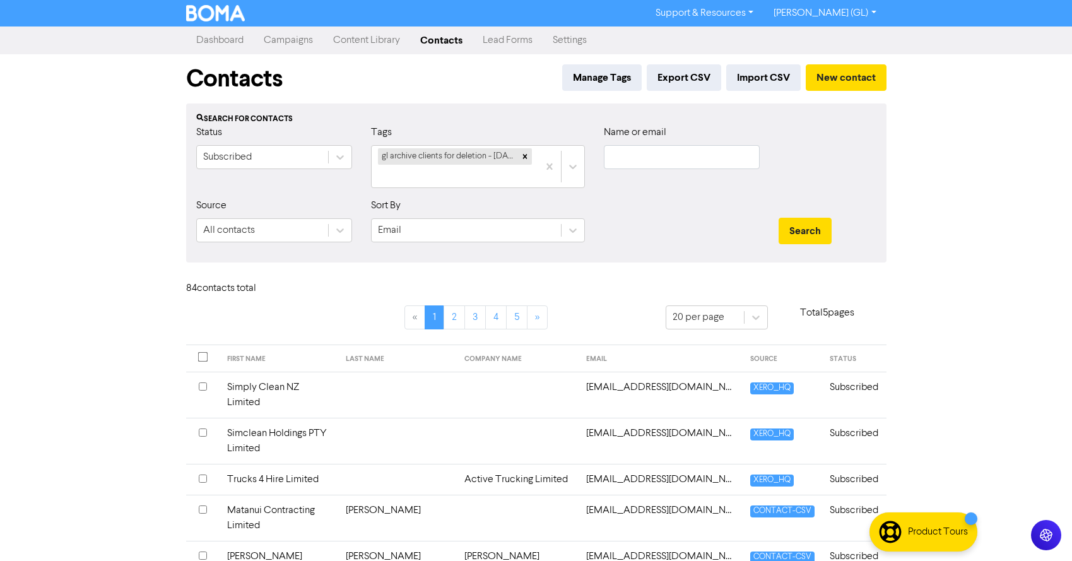
scroll to position [146, 0]
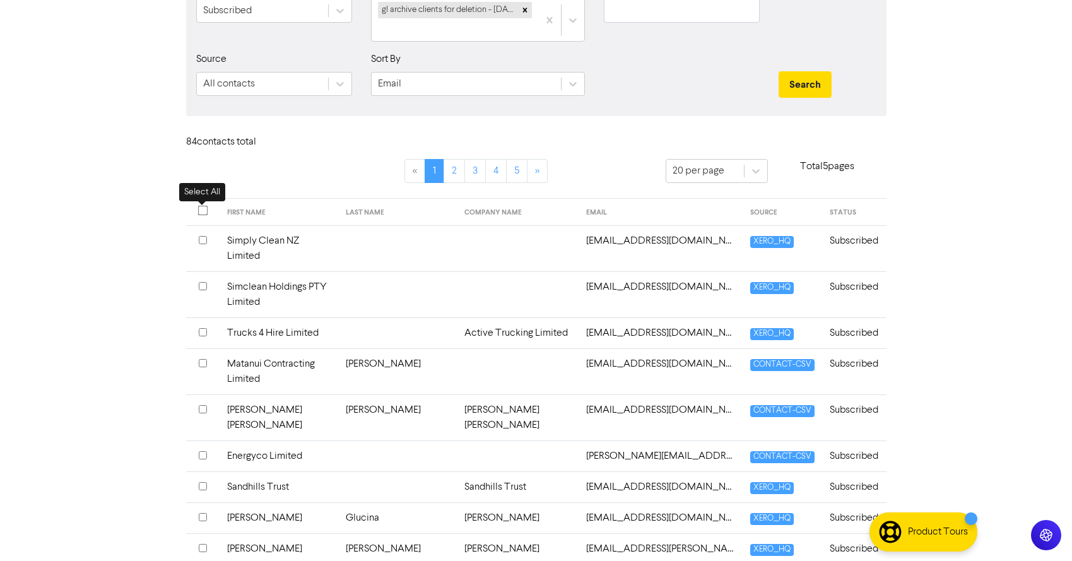
click at [202, 206] on input "checkbox" at bounding box center [202, 210] width 10 height 10
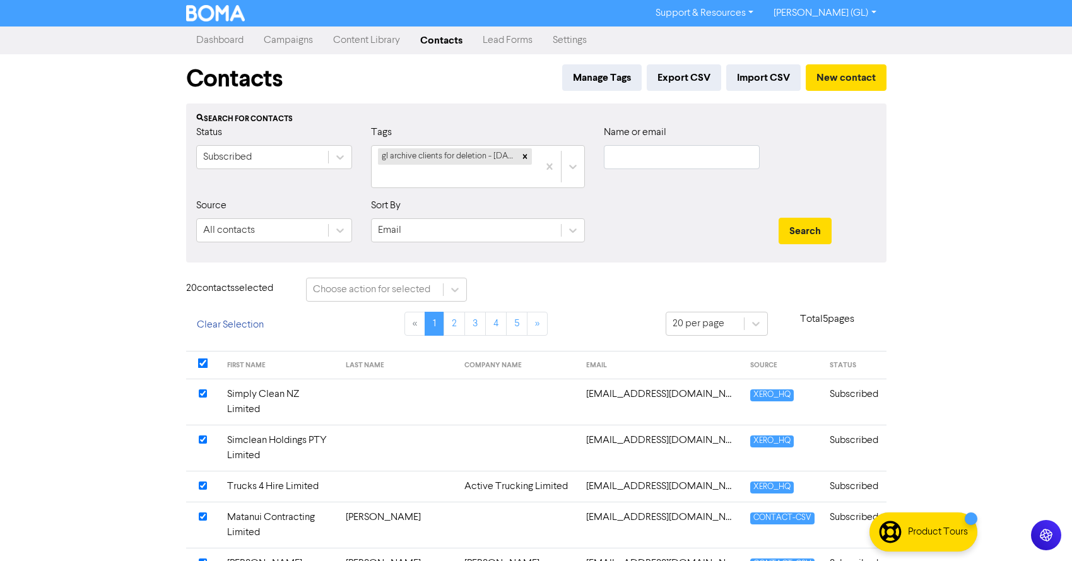
scroll to position [0, 0]
click at [451, 286] on icon at bounding box center [454, 289] width 13 height 13
click at [143, 261] on div "Support & Resources Video Tutorials FAQ & Guides Marketing Education Charles Cl…" at bounding box center [536, 280] width 1072 height 561
click at [754, 319] on icon at bounding box center [755, 323] width 13 height 13
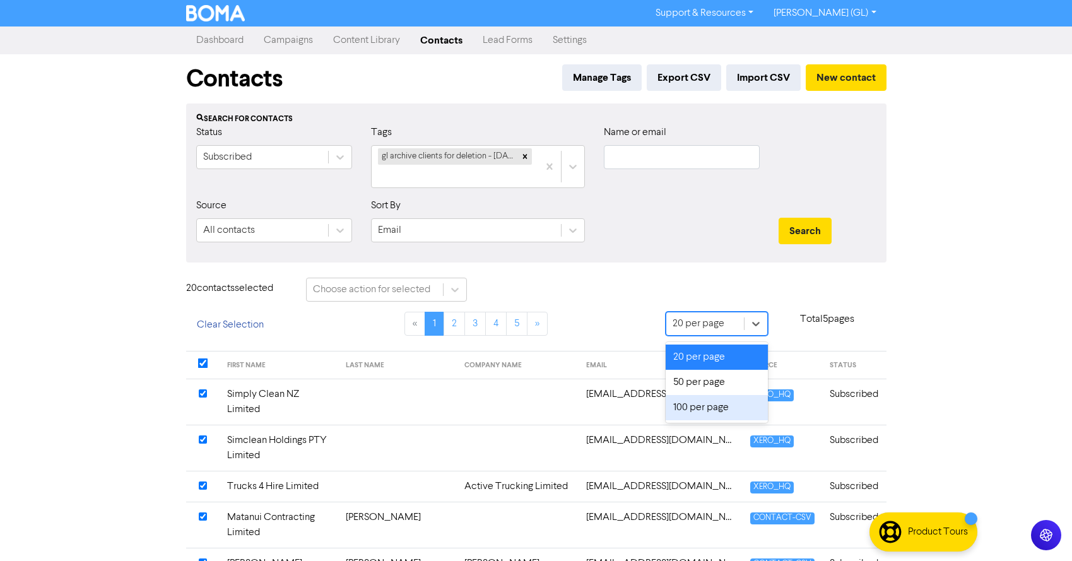
click at [708, 414] on div "100 per page" at bounding box center [716, 407] width 103 height 25
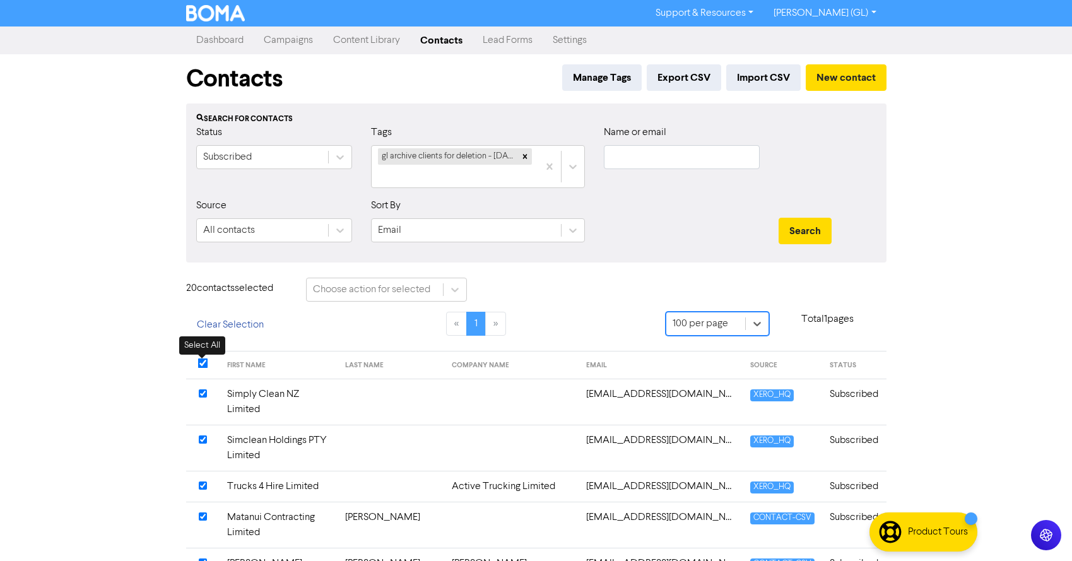
click at [204, 361] on input "checkbox" at bounding box center [202, 363] width 10 height 10
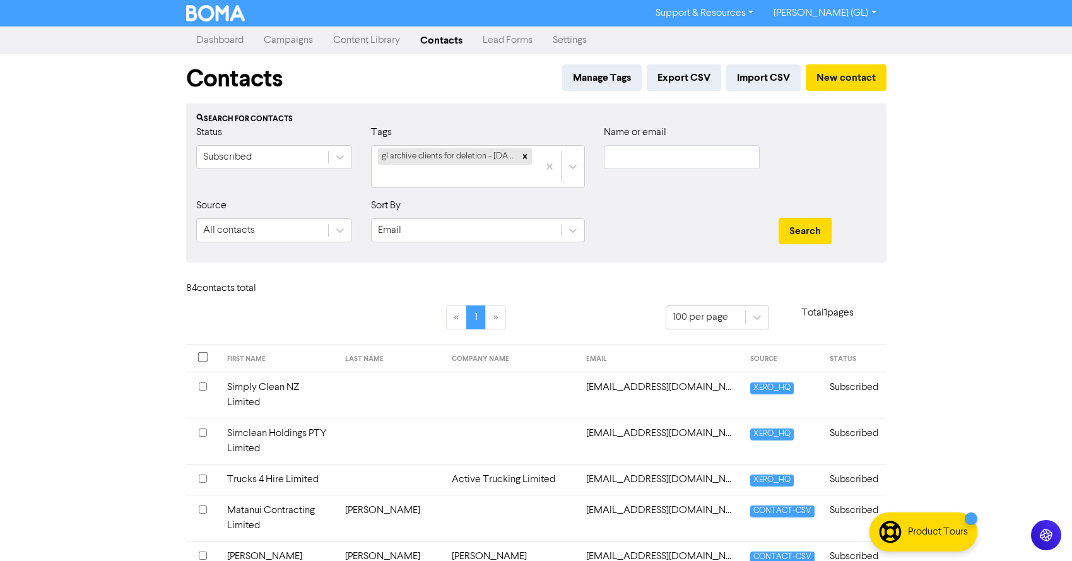
click at [204, 361] on div at bounding box center [203, 359] width 8 height 12
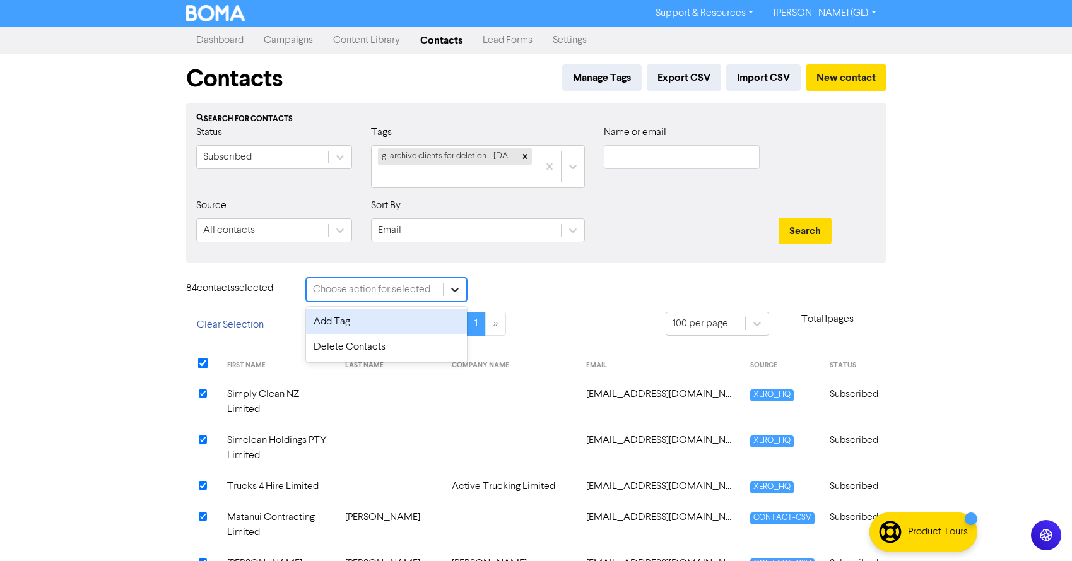
click at [462, 290] on div at bounding box center [454, 289] width 23 height 23
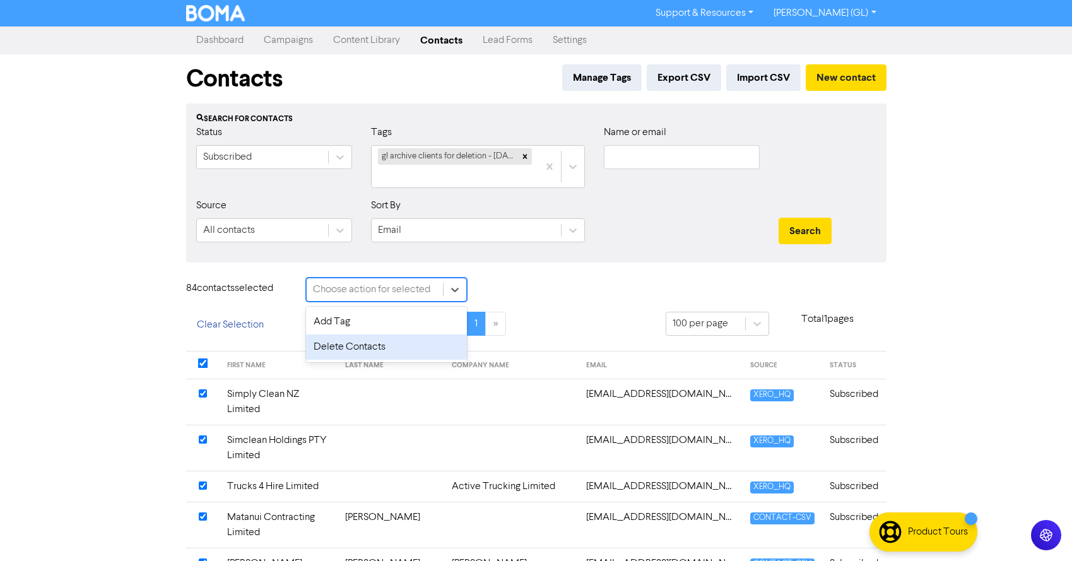
click at [361, 345] on div "Delete Contacts" at bounding box center [386, 346] width 161 height 25
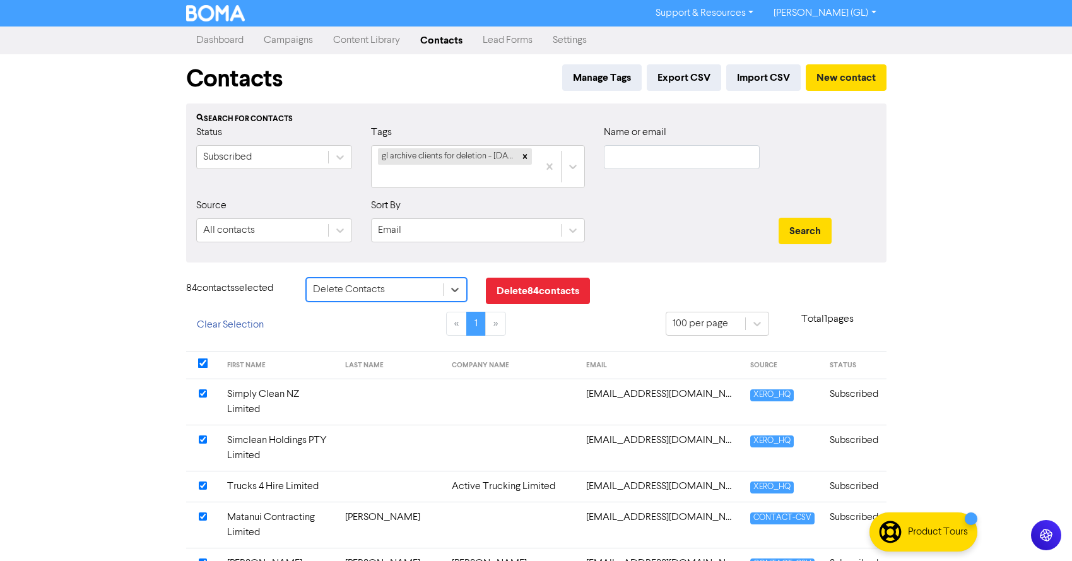
click at [551, 289] on button "Delete 84 contact s" at bounding box center [538, 291] width 104 height 26
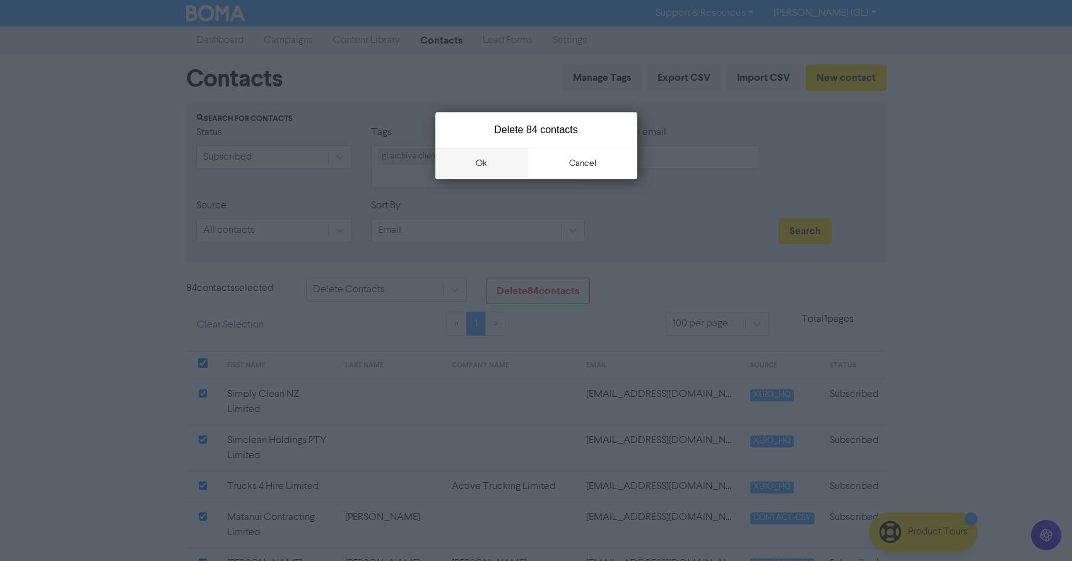
click at [498, 157] on button "ok" at bounding box center [481, 164] width 93 height 32
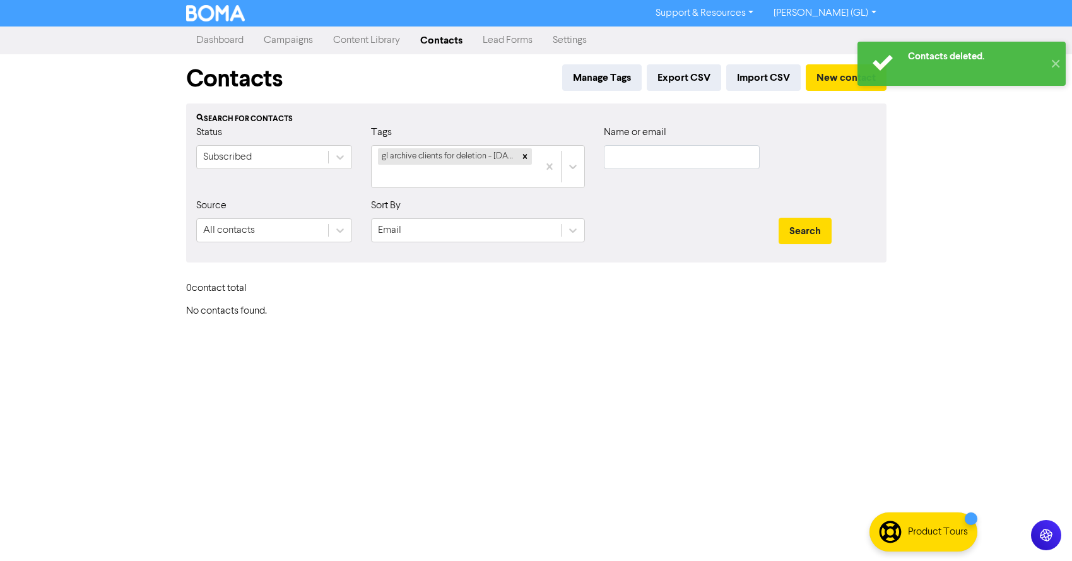
click at [295, 38] on link "Campaigns" at bounding box center [288, 40] width 69 height 25
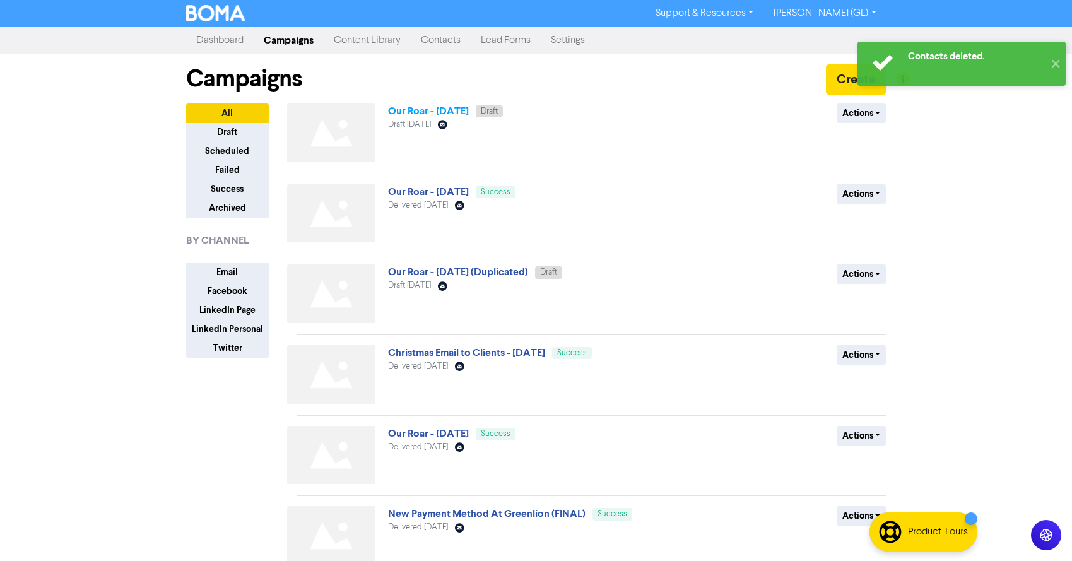
click at [418, 111] on link "Our Roar - [DATE]" at bounding box center [428, 111] width 81 height 13
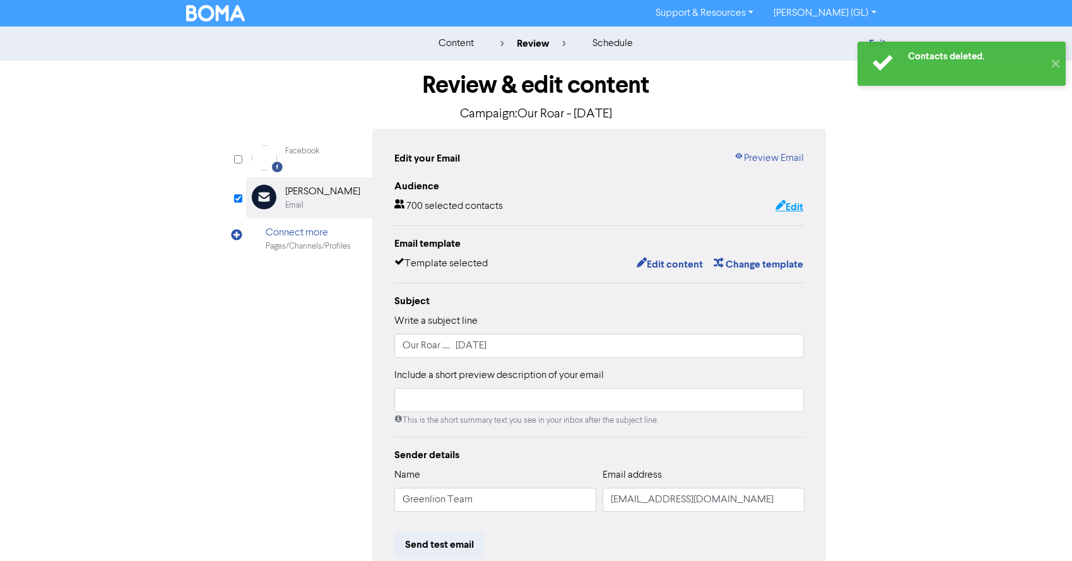
click at [790, 206] on button "Edit" at bounding box center [789, 207] width 29 height 16
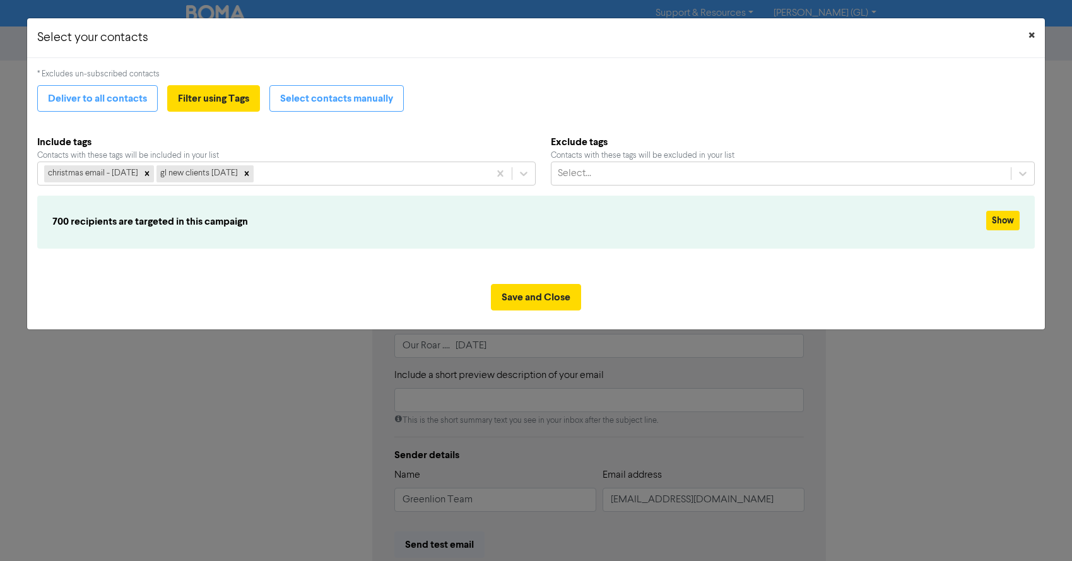
click at [1033, 33] on span "×" at bounding box center [1031, 35] width 6 height 19
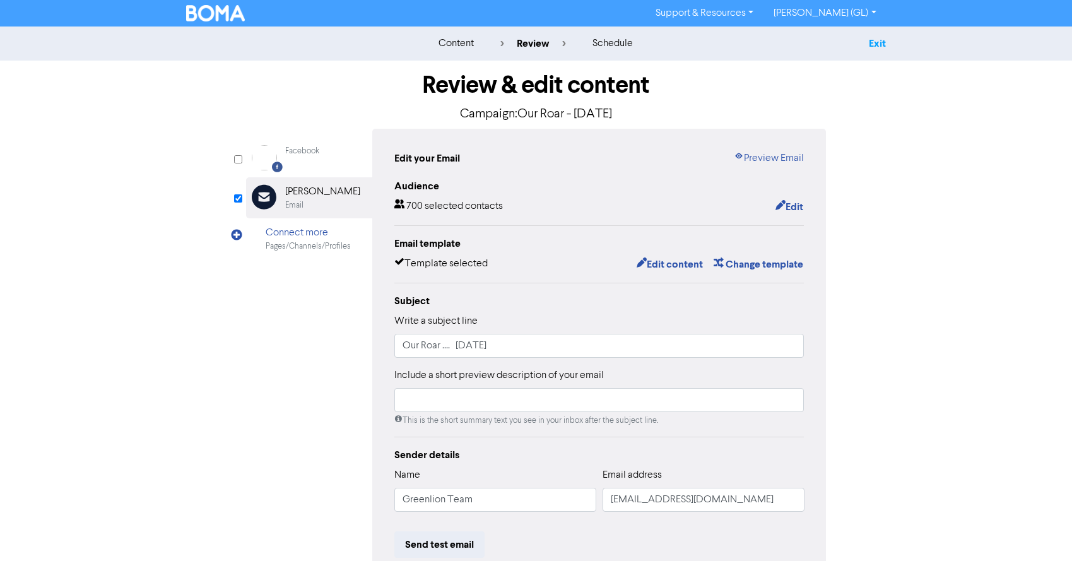
click at [875, 42] on link "Exit" at bounding box center [877, 43] width 17 height 13
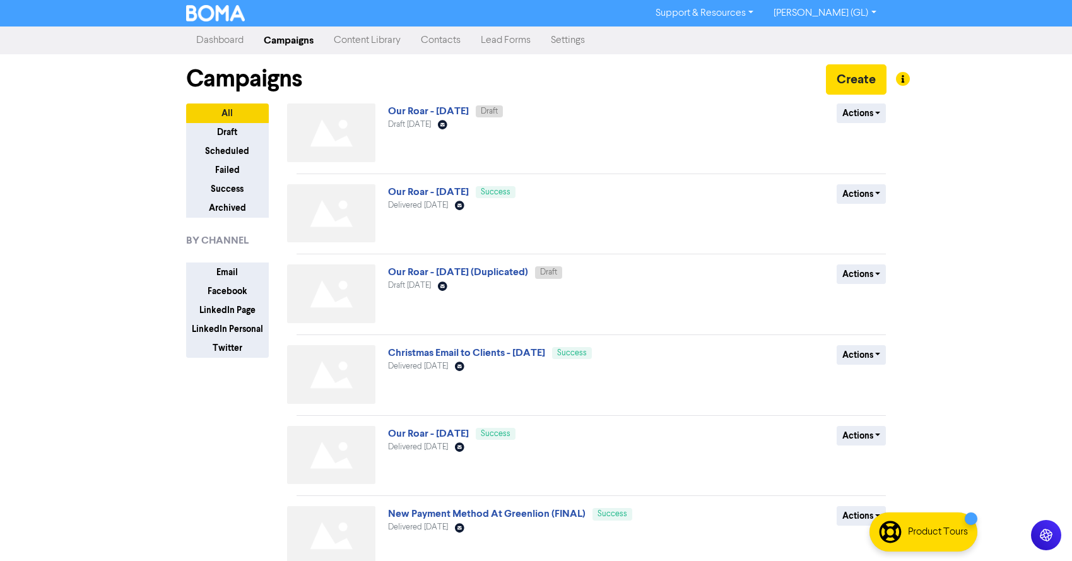
click at [466, 39] on link "Contacts" at bounding box center [441, 40] width 60 height 25
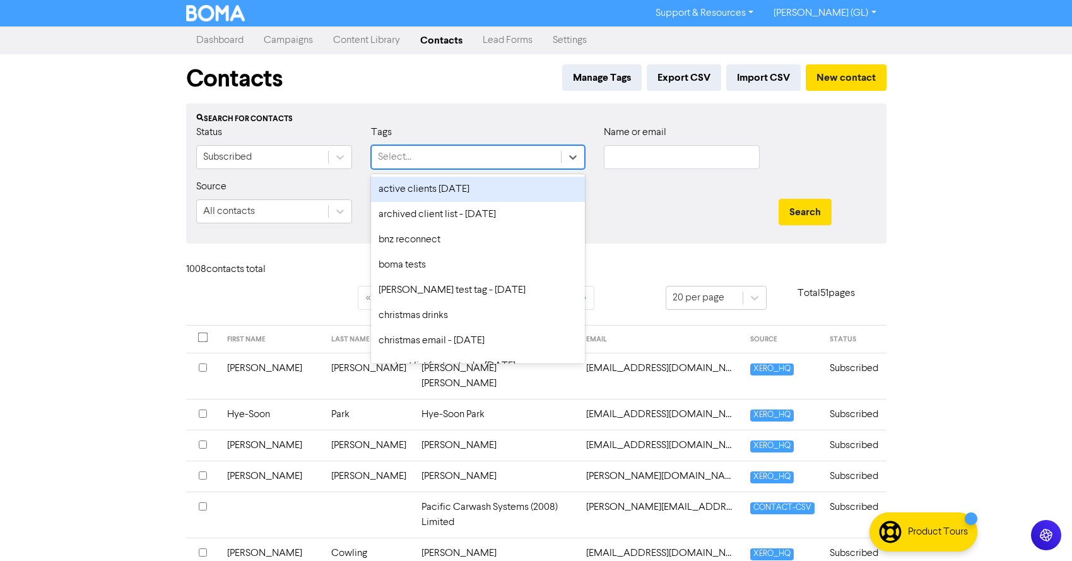
click at [481, 159] on div "Select..." at bounding box center [466, 157] width 189 height 23
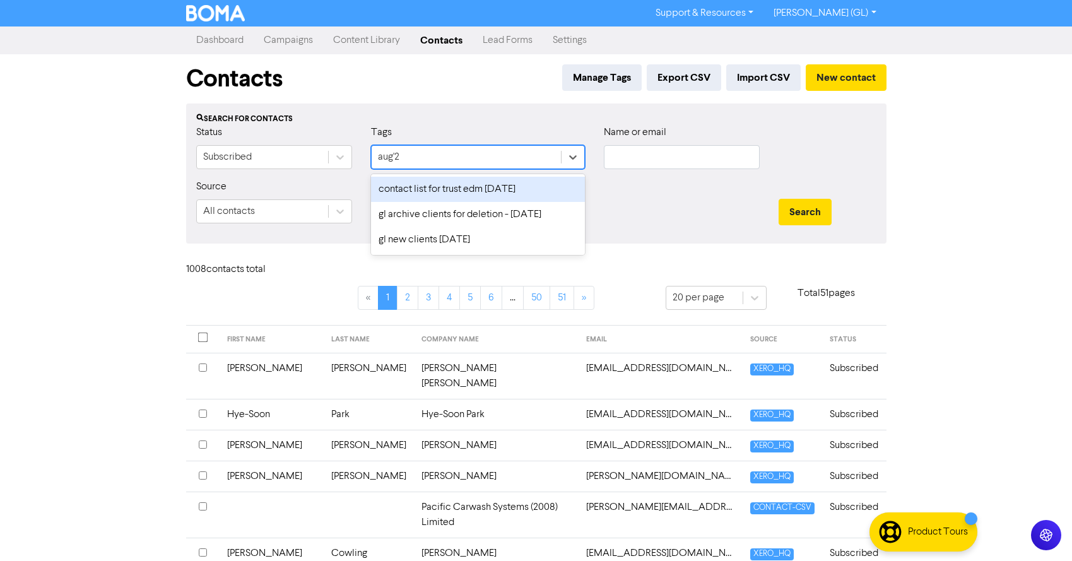
type input "aug'25"
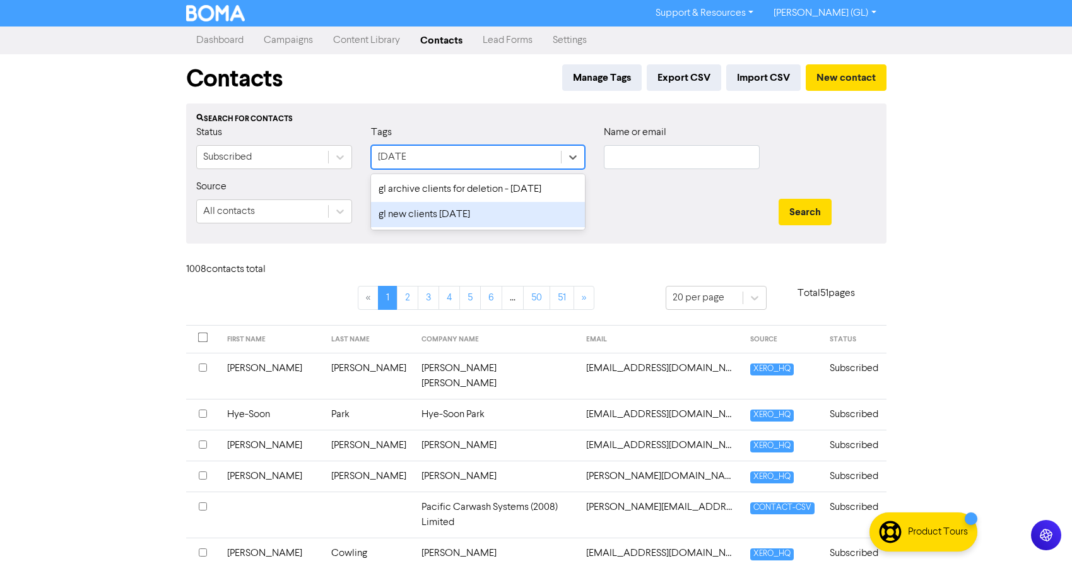
click at [434, 214] on div "gl new clients [DATE]" at bounding box center [478, 214] width 214 height 25
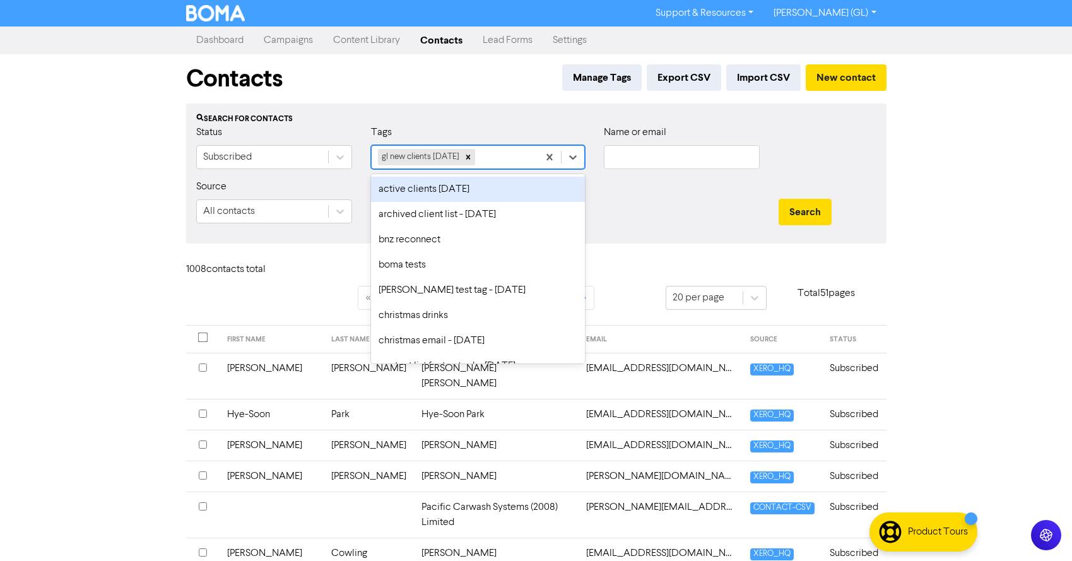
click at [485, 159] on div "gl new clients [DATE]" at bounding box center [455, 157] width 167 height 23
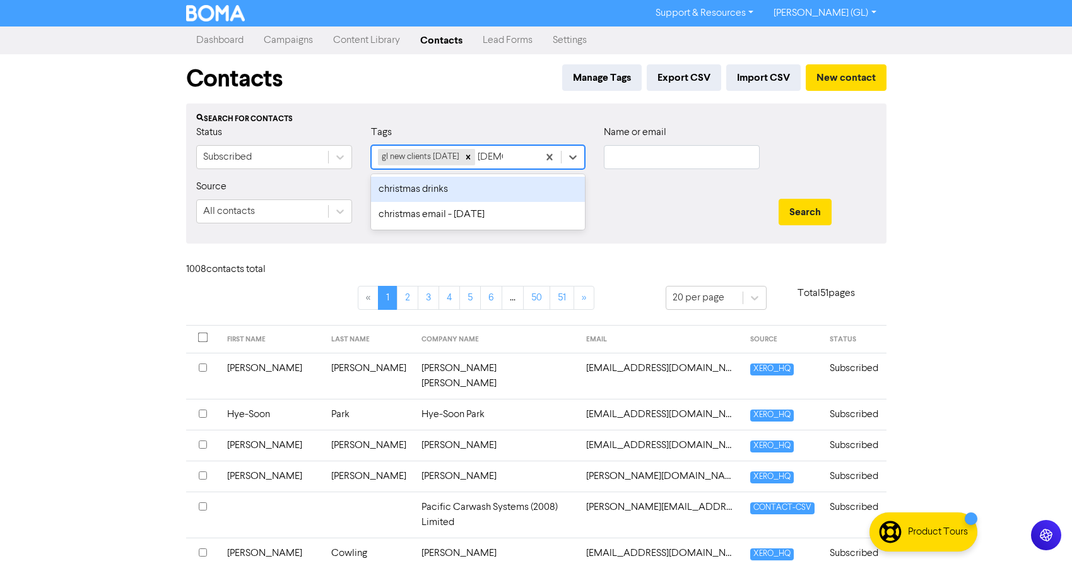
type input "christmas"
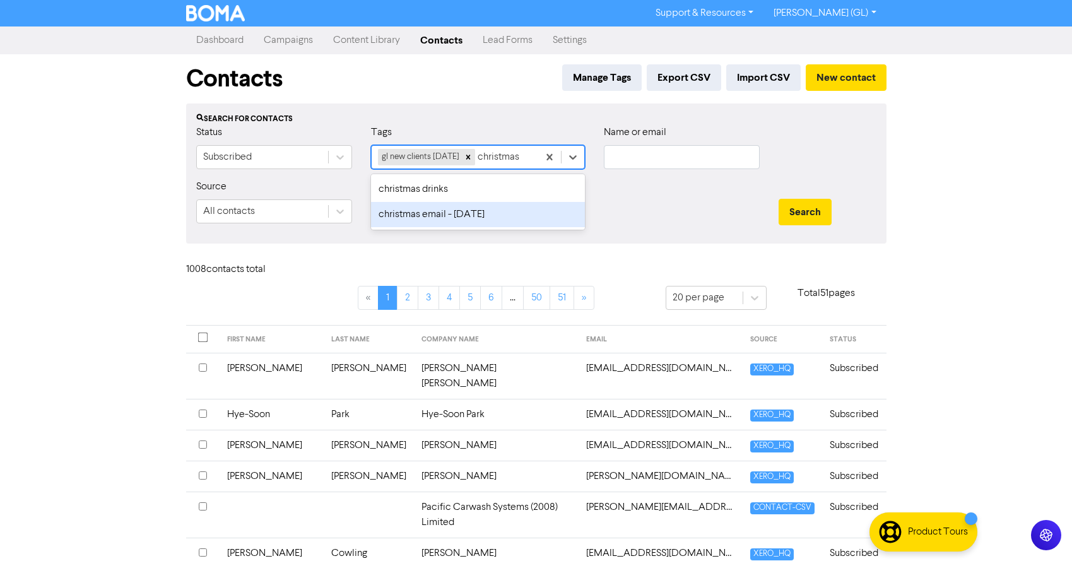
click at [424, 216] on div "christmas email - [DATE]" at bounding box center [478, 214] width 214 height 25
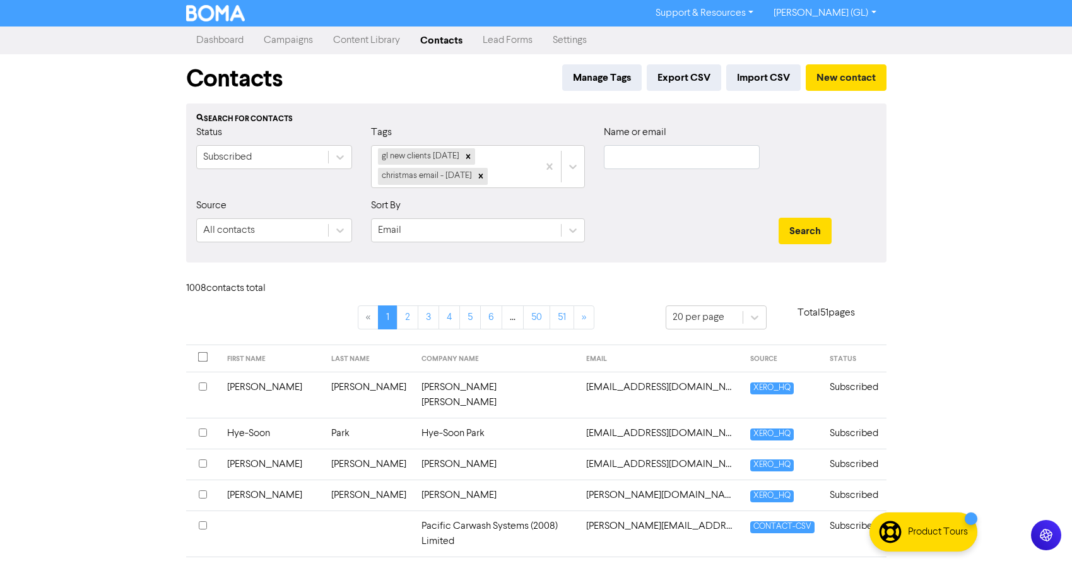
click at [288, 40] on link "Campaigns" at bounding box center [288, 40] width 69 height 25
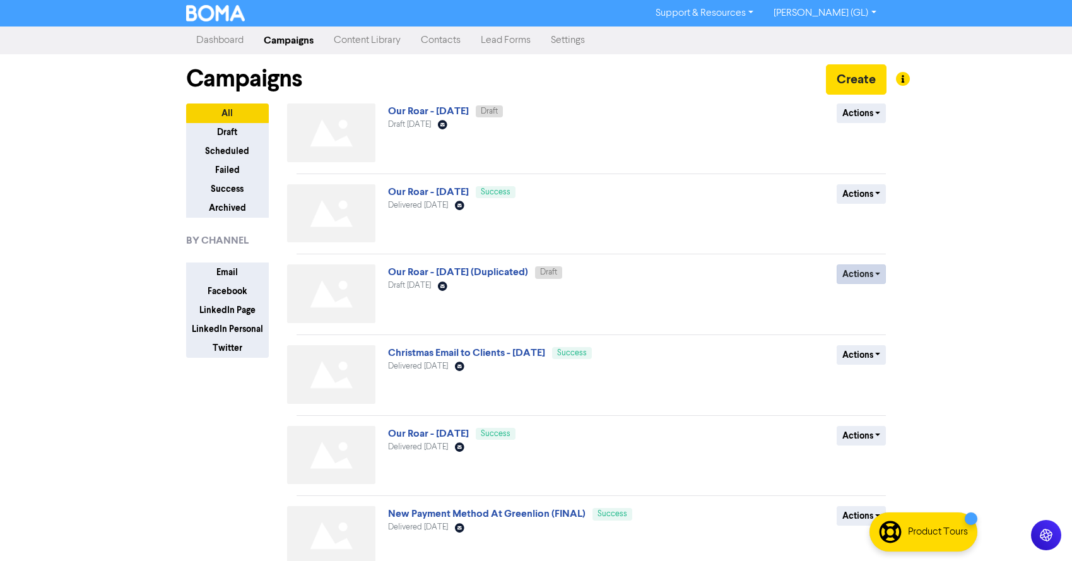
click at [853, 274] on button "Actions" at bounding box center [861, 274] width 50 height 20
click at [528, 274] on link "Our Roar - [DATE] (Duplicated)" at bounding box center [458, 272] width 140 height 13
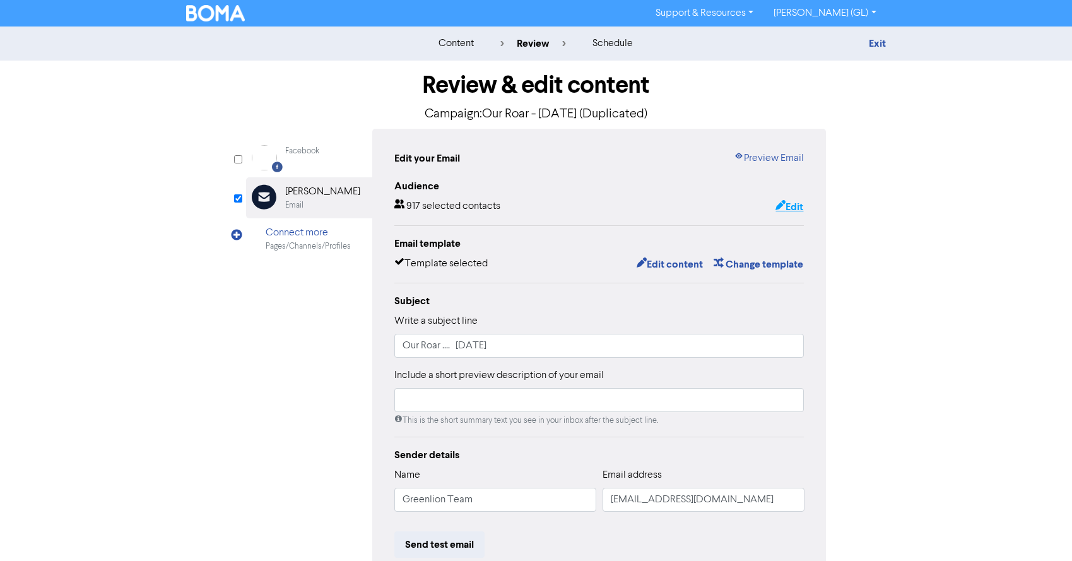
click at [778, 208] on icon "button" at bounding box center [780, 207] width 10 height 13
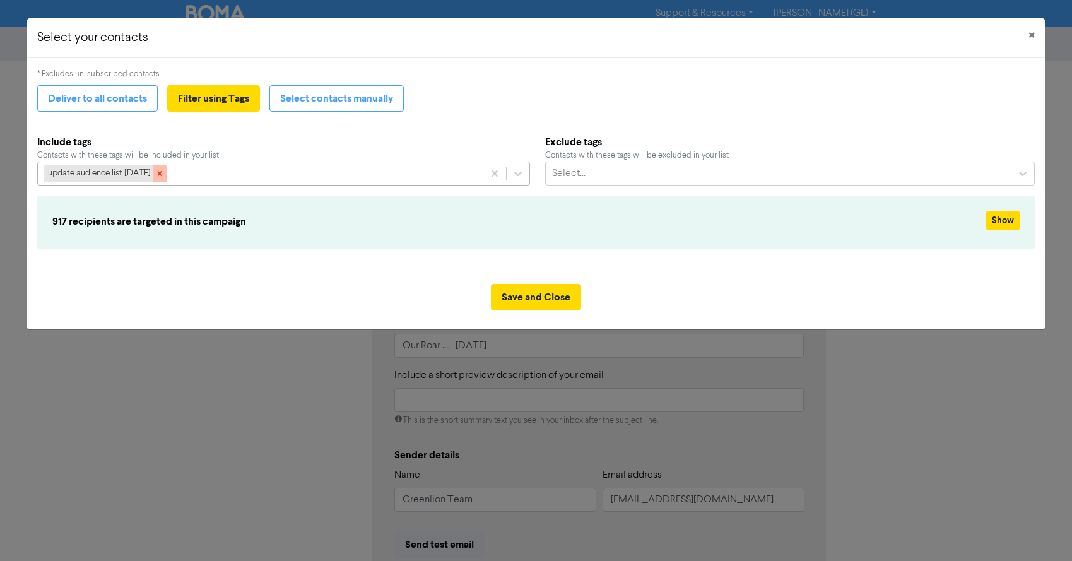
click at [164, 171] on icon at bounding box center [159, 173] width 9 height 9
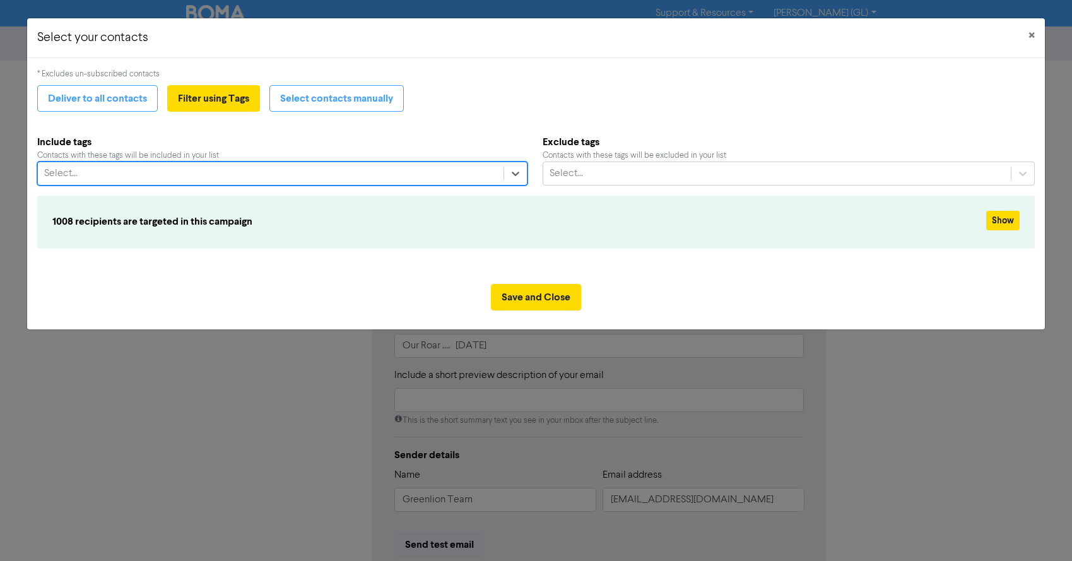
click at [165, 172] on div "Select..." at bounding box center [271, 173] width 466 height 23
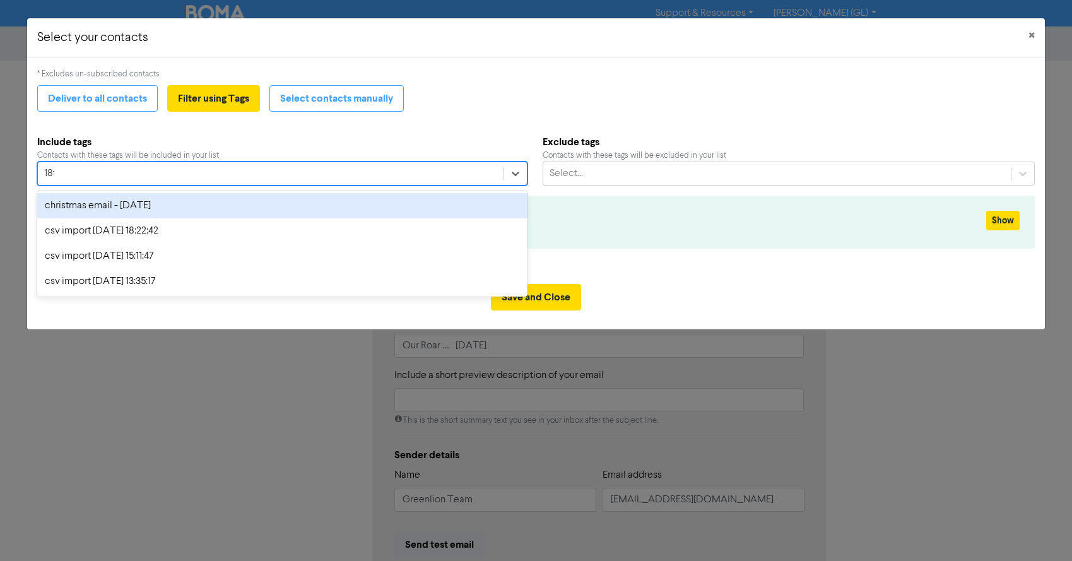
type input "18th"
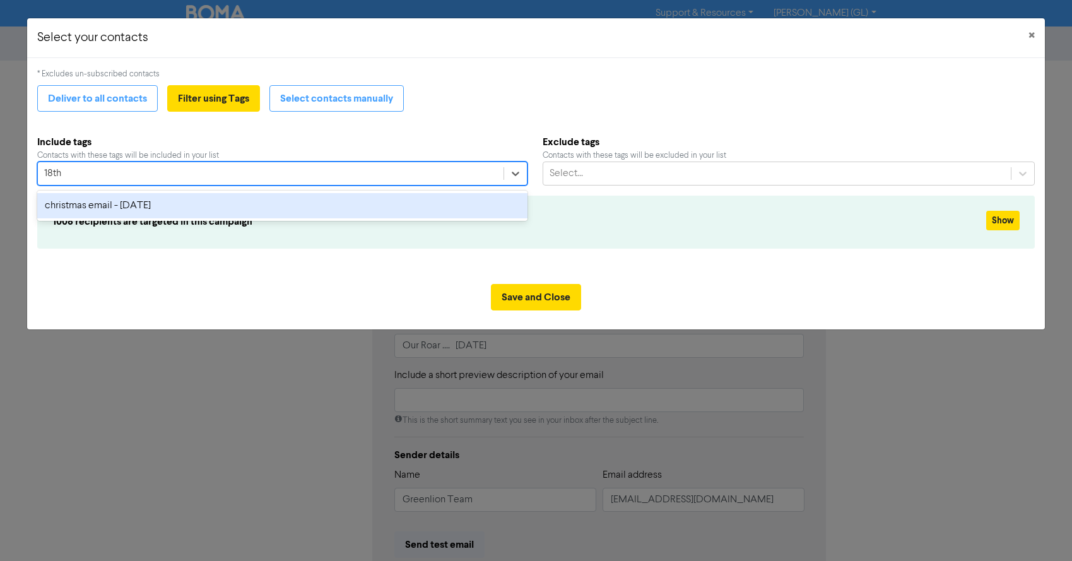
click at [154, 201] on div "christmas email - [DATE]" at bounding box center [282, 205] width 490 height 25
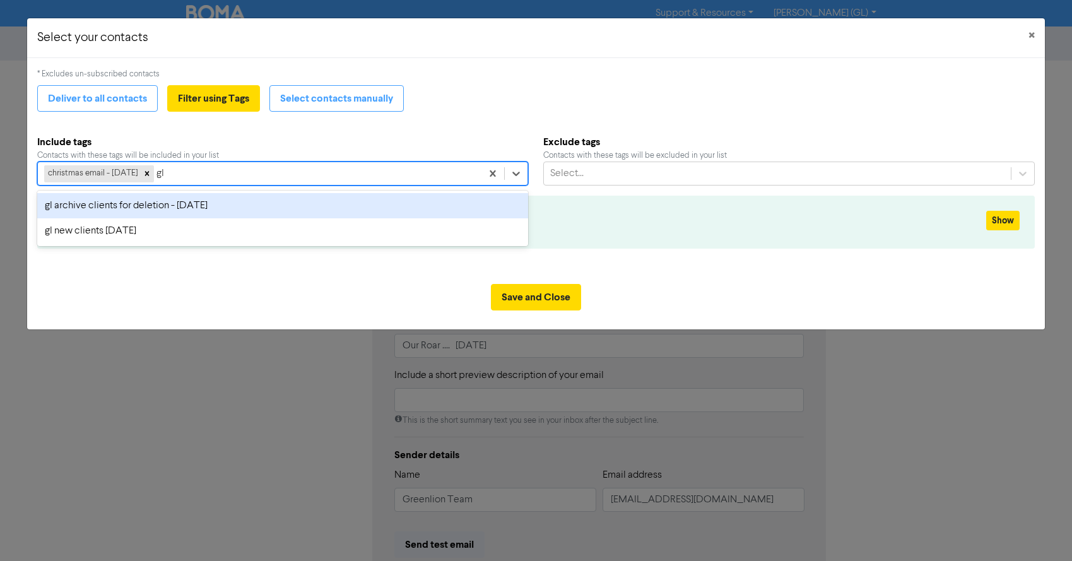
type input "gl n"
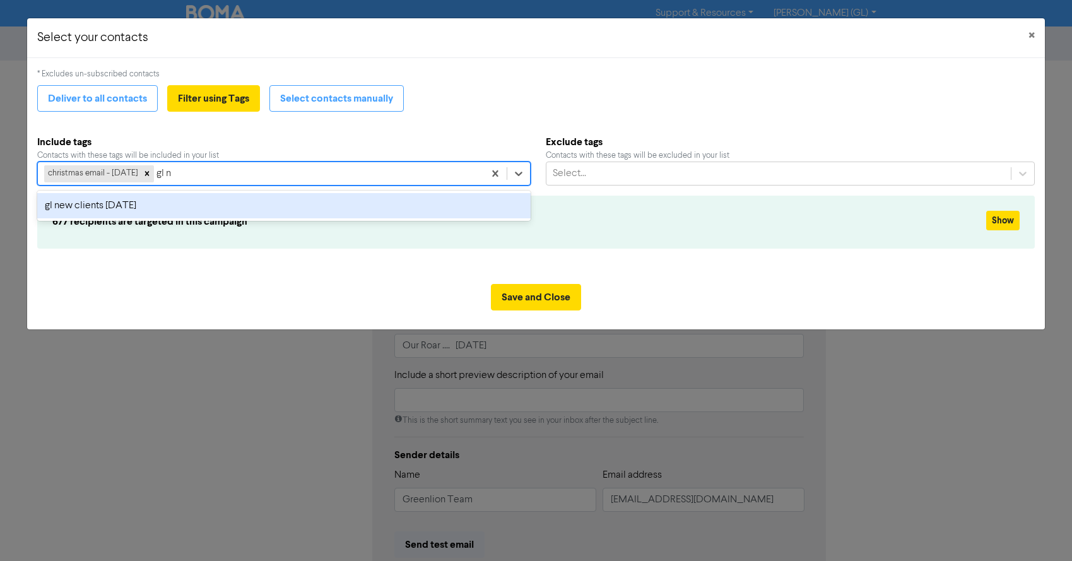
click at [161, 207] on div "gl new clients [DATE]" at bounding box center [283, 205] width 493 height 25
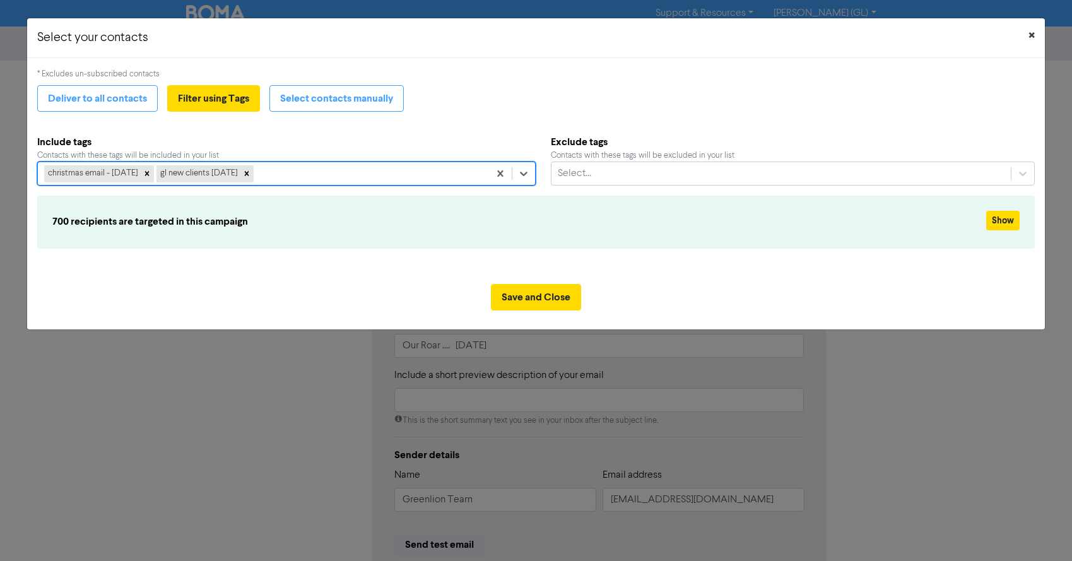
click at [1029, 33] on span "×" at bounding box center [1031, 35] width 6 height 19
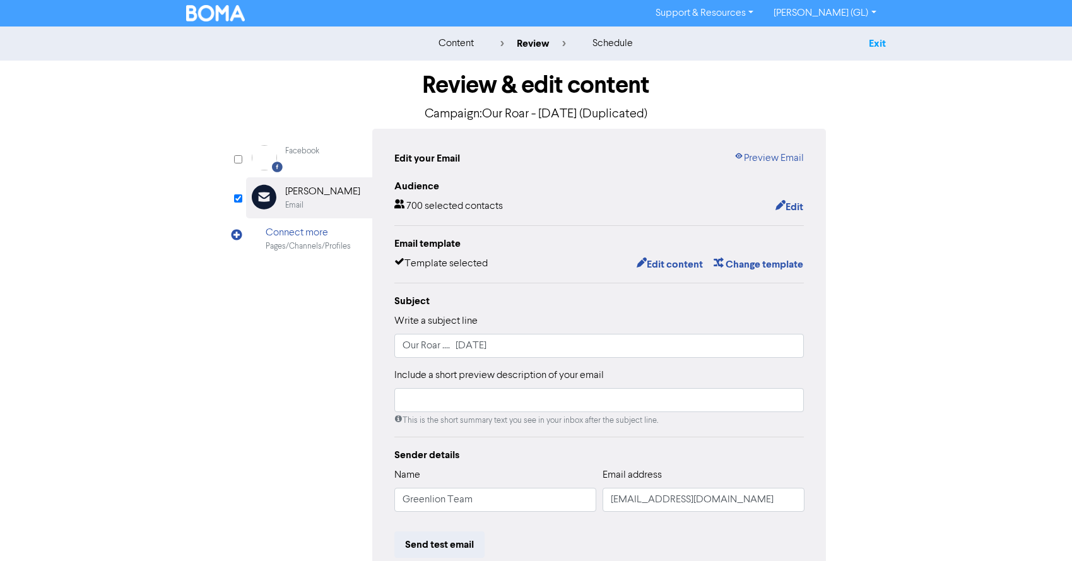
click at [881, 43] on link "Exit" at bounding box center [877, 43] width 17 height 13
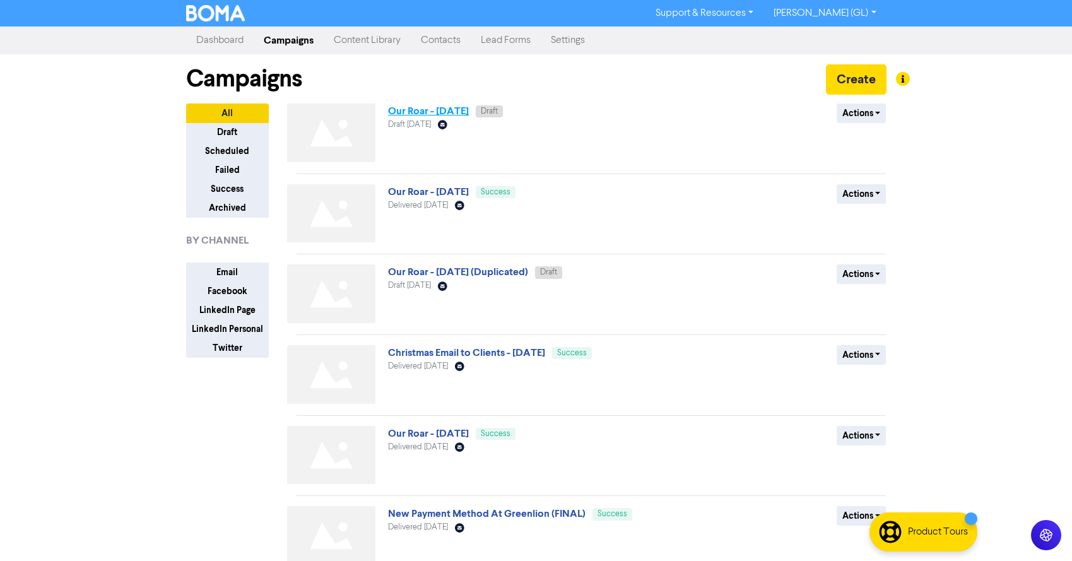
click at [414, 111] on link "Our Roar - [DATE]" at bounding box center [428, 111] width 81 height 13
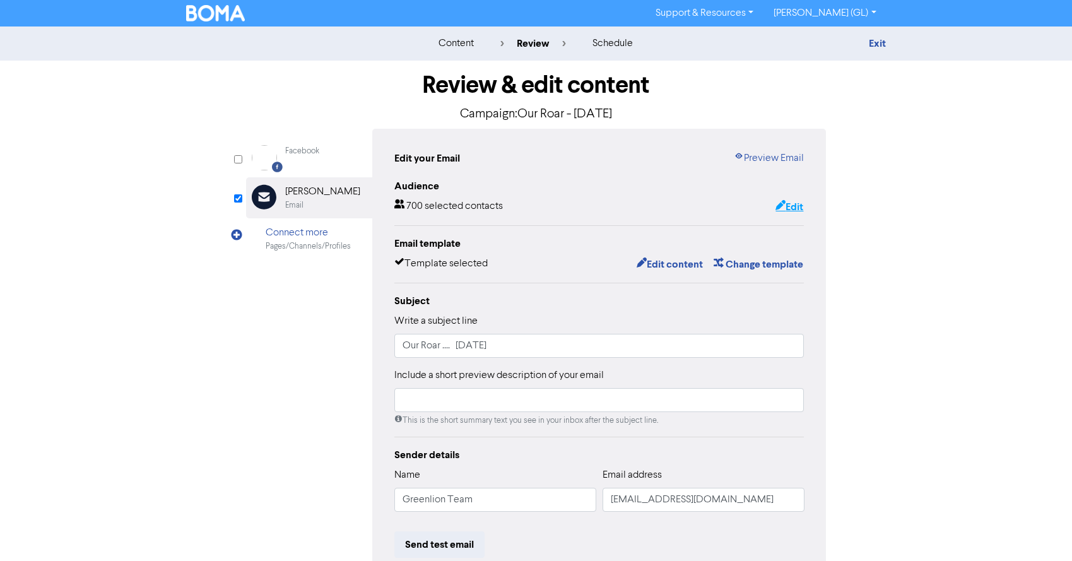
click at [786, 204] on button "Edit" at bounding box center [789, 207] width 29 height 16
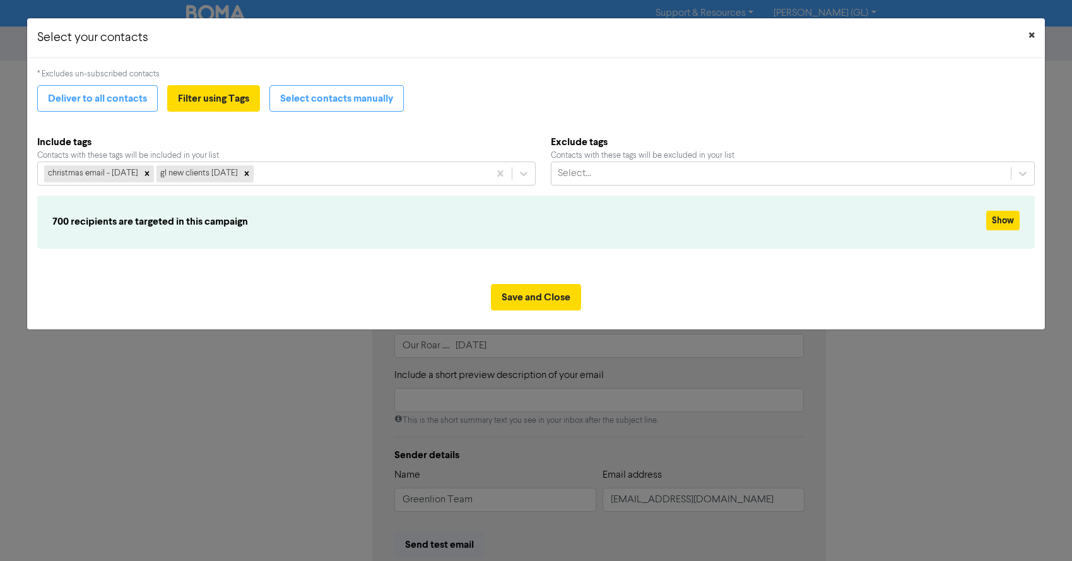
click at [1031, 36] on span "×" at bounding box center [1031, 35] width 6 height 19
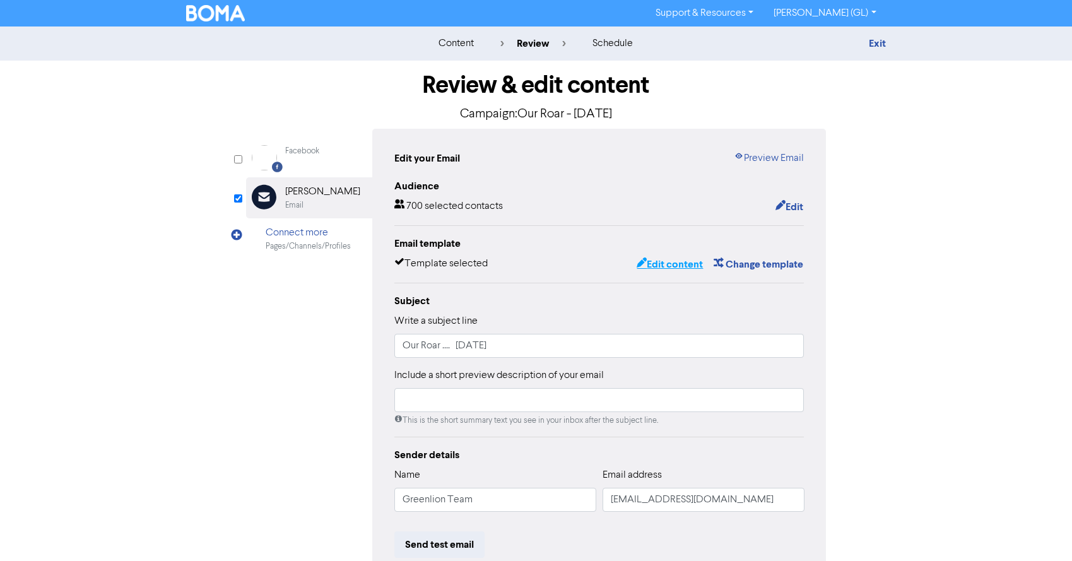
click at [672, 263] on button "Edit content" at bounding box center [669, 264] width 67 height 16
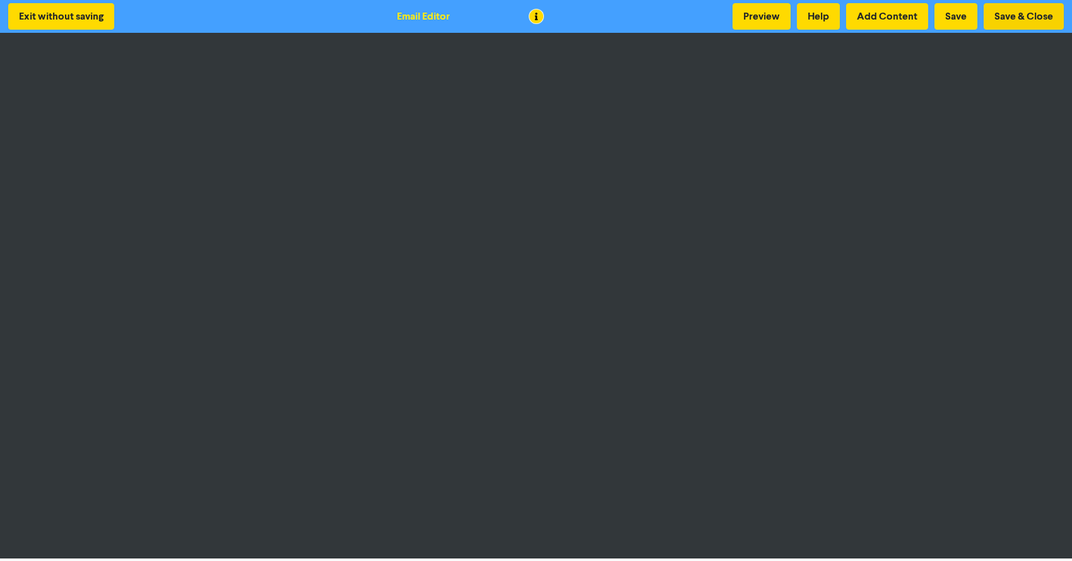
click at [1028, 15] on button "Save & Close" at bounding box center [1023, 16] width 80 height 26
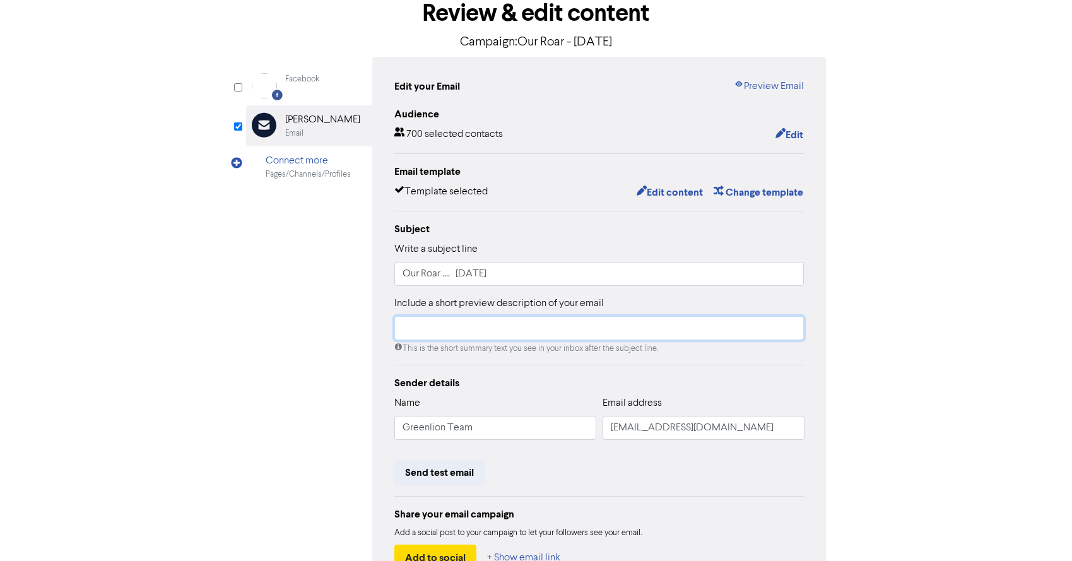
scroll to position [72, 0]
click at [783, 132] on icon "button" at bounding box center [780, 135] width 10 height 13
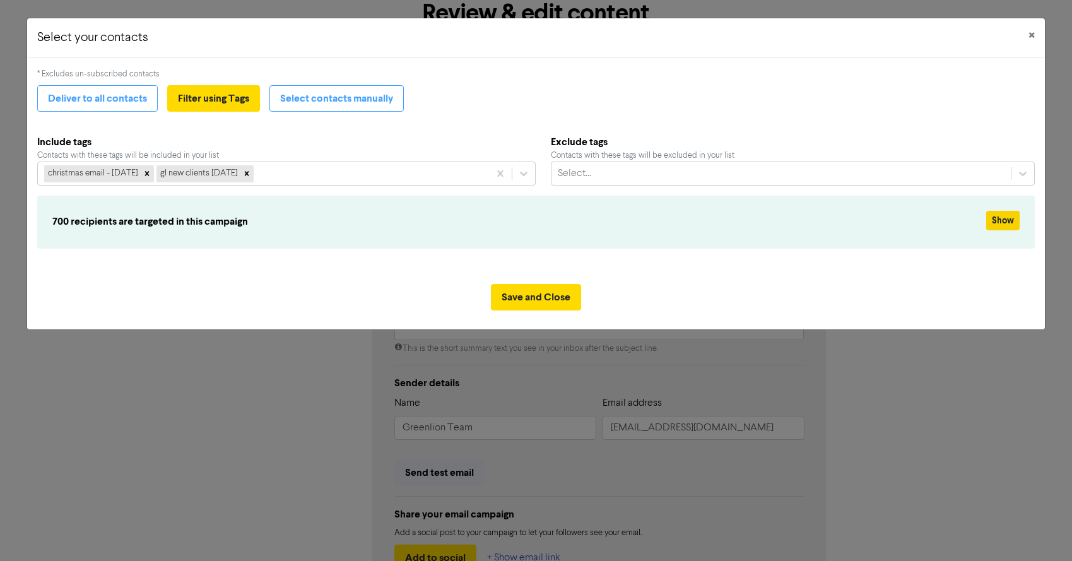
click at [1012, 221] on button "Show" at bounding box center [1002, 221] width 33 height 20
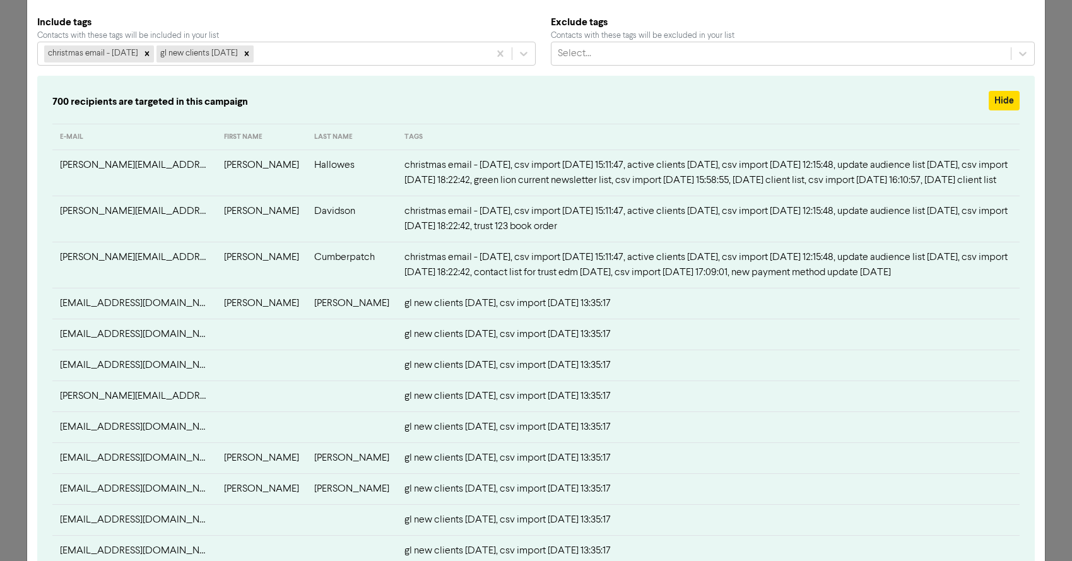
scroll to position [113, 0]
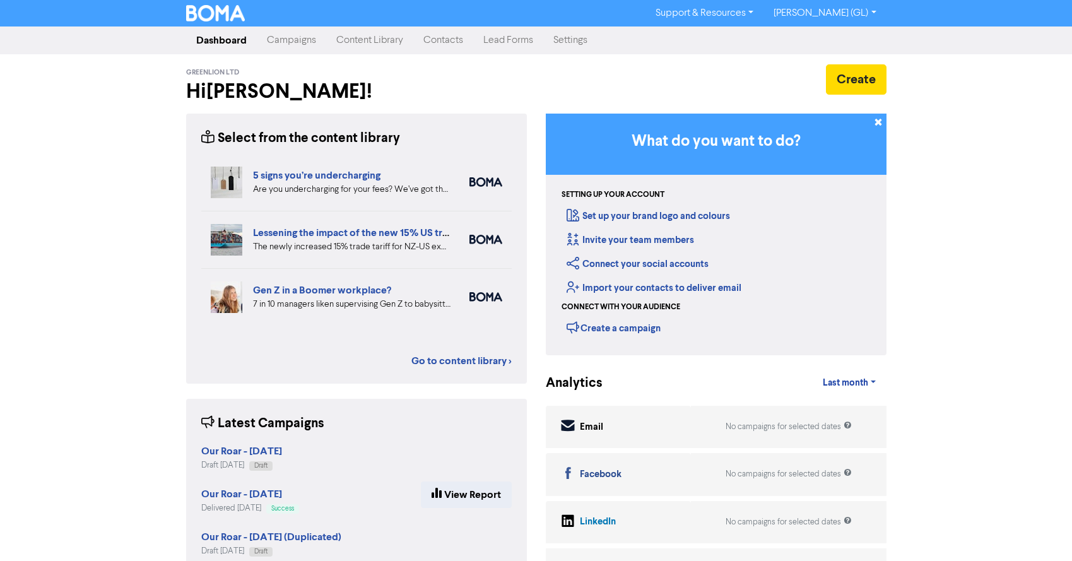
click at [297, 37] on link "Campaigns" at bounding box center [291, 40] width 69 height 25
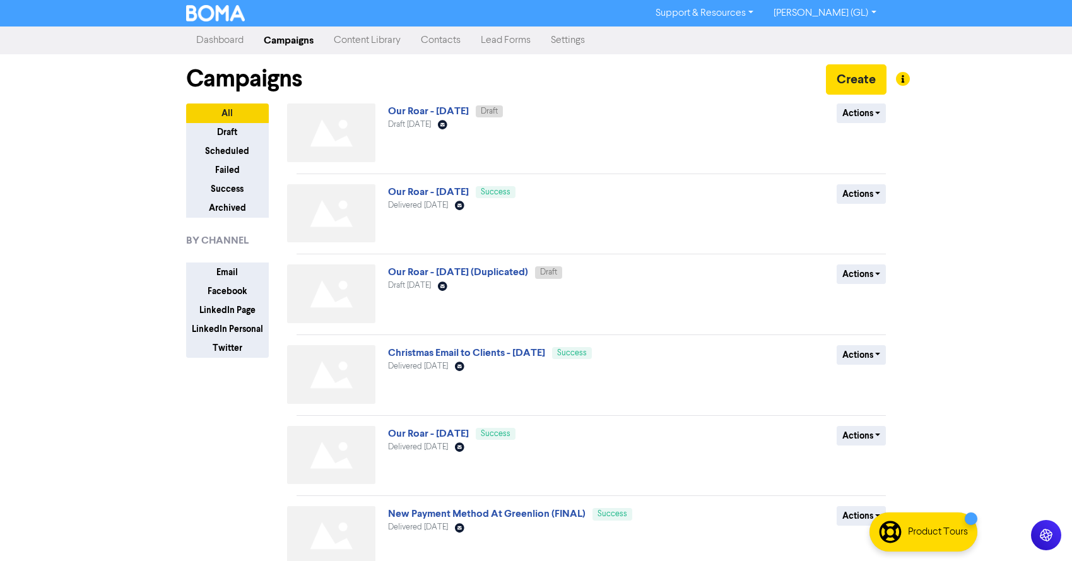
click at [456, 41] on link "Contacts" at bounding box center [441, 40] width 60 height 25
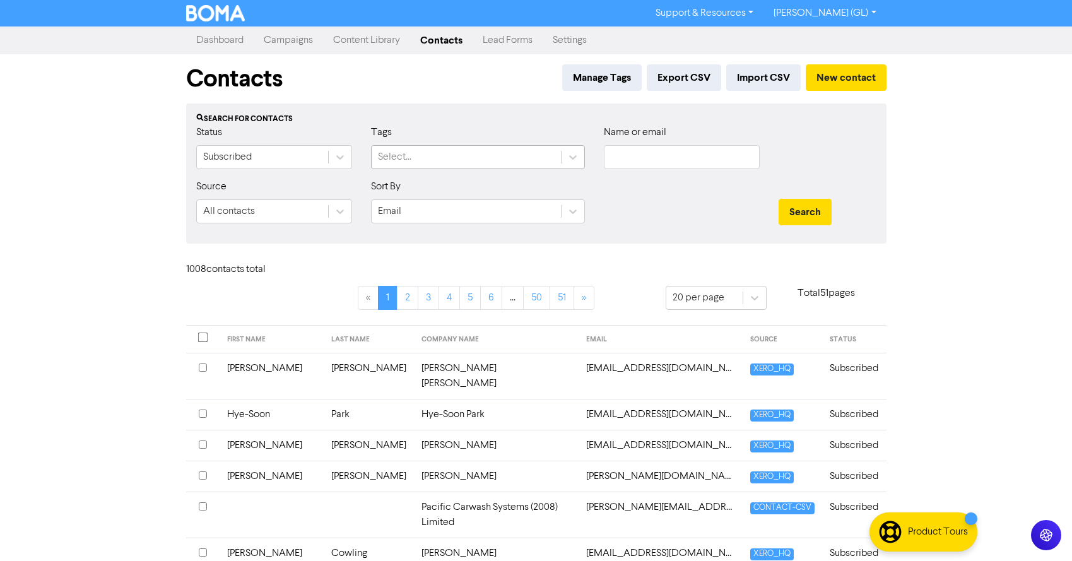
click at [459, 148] on div "Select..." at bounding box center [466, 157] width 189 height 23
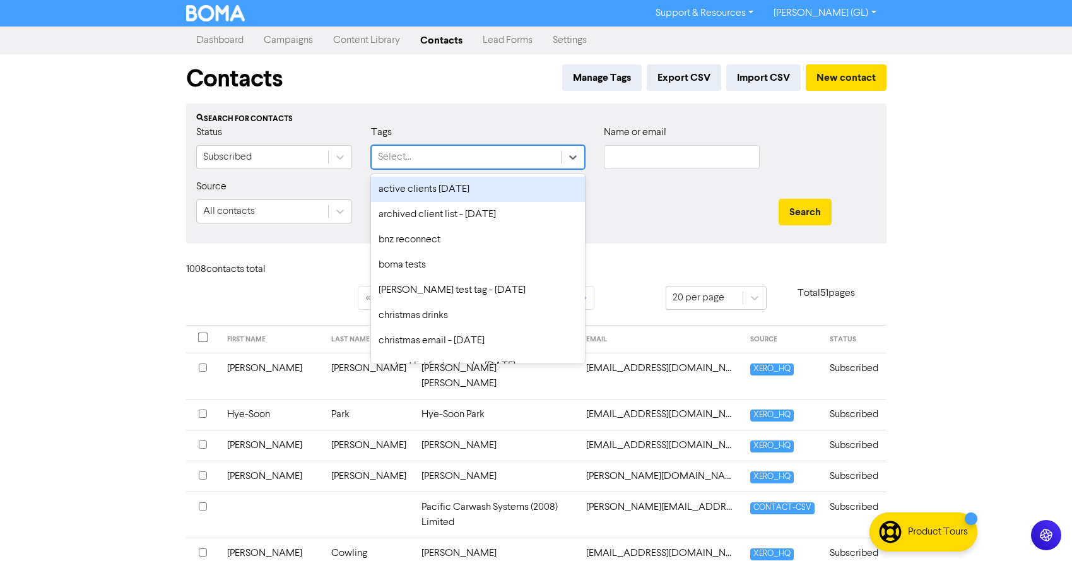
click at [437, 158] on div "Select..." at bounding box center [466, 157] width 189 height 23
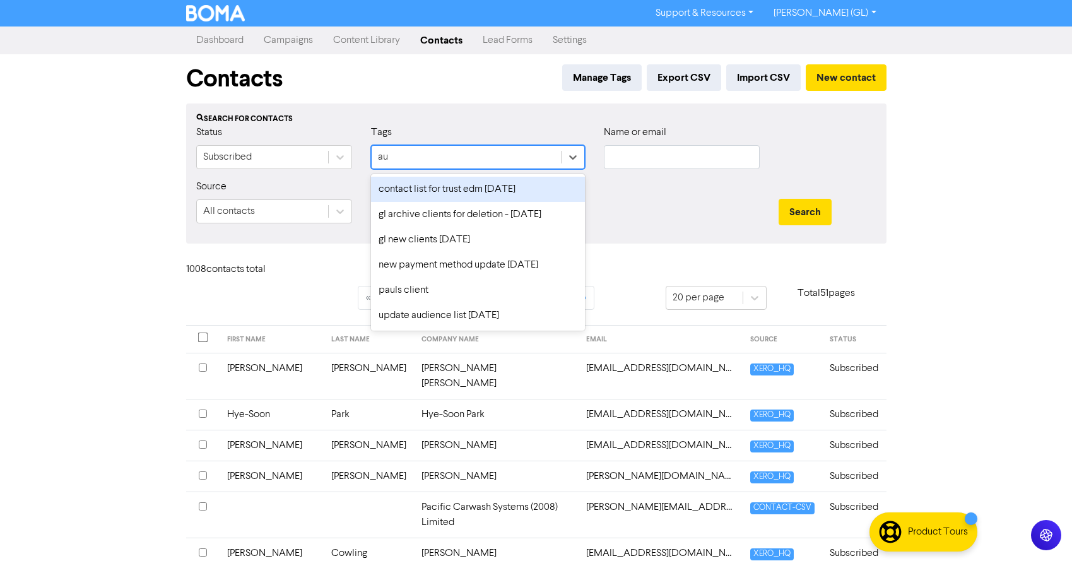
type input "aug"
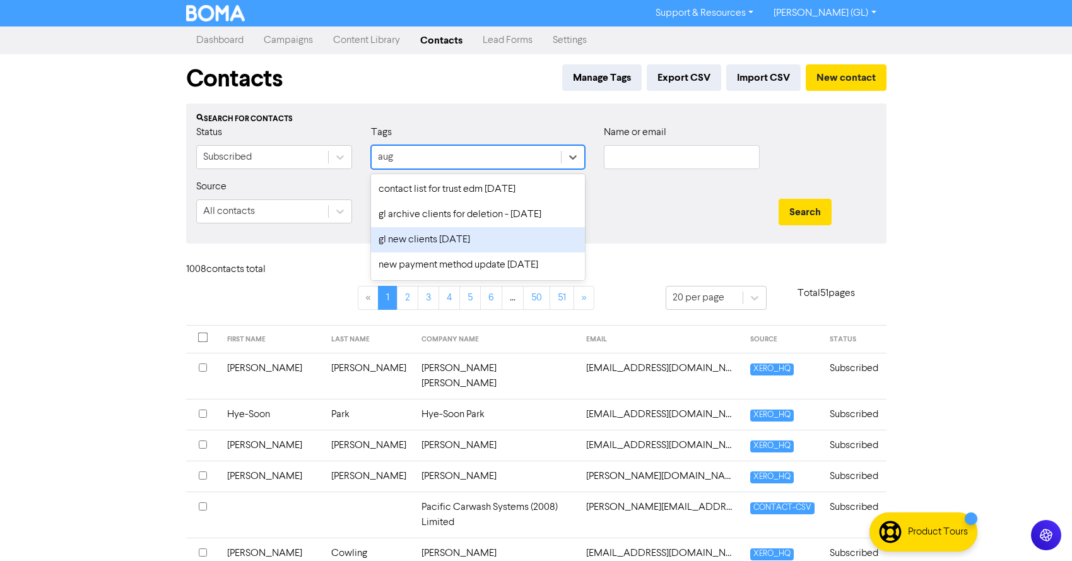
click at [438, 241] on div "gl new clients [DATE]" at bounding box center [478, 239] width 214 height 25
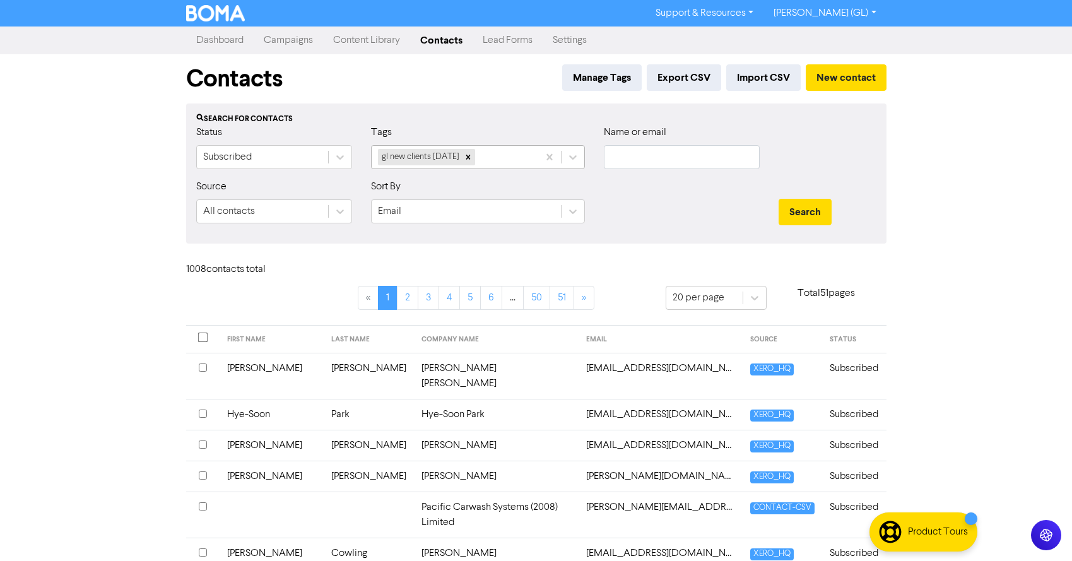
click at [493, 158] on div "gl new clients [DATE]" at bounding box center [455, 157] width 167 height 23
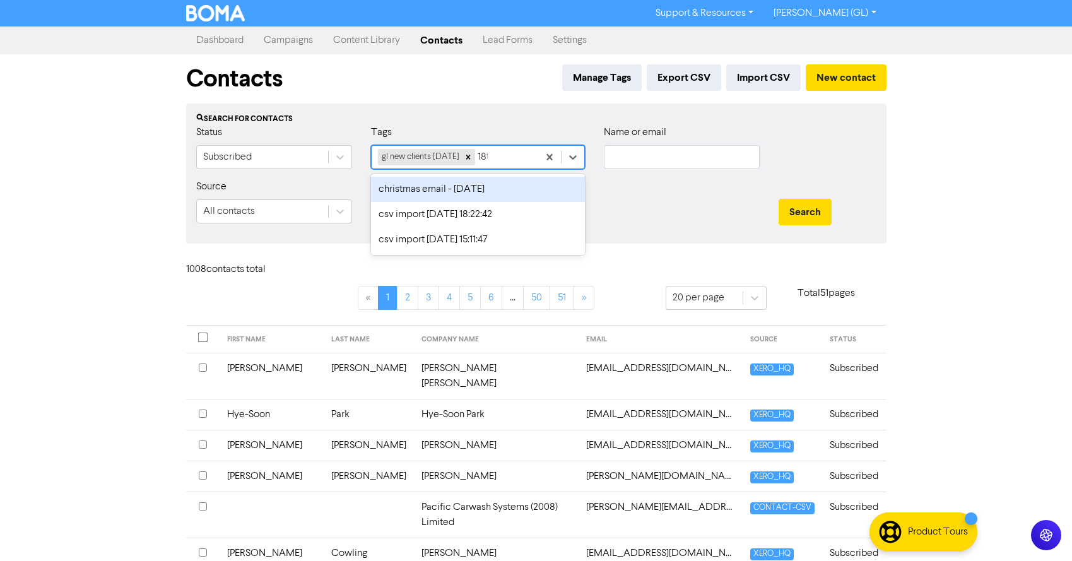
type input "18th"
click at [470, 186] on div "christmas email - [DATE]" at bounding box center [478, 189] width 214 height 25
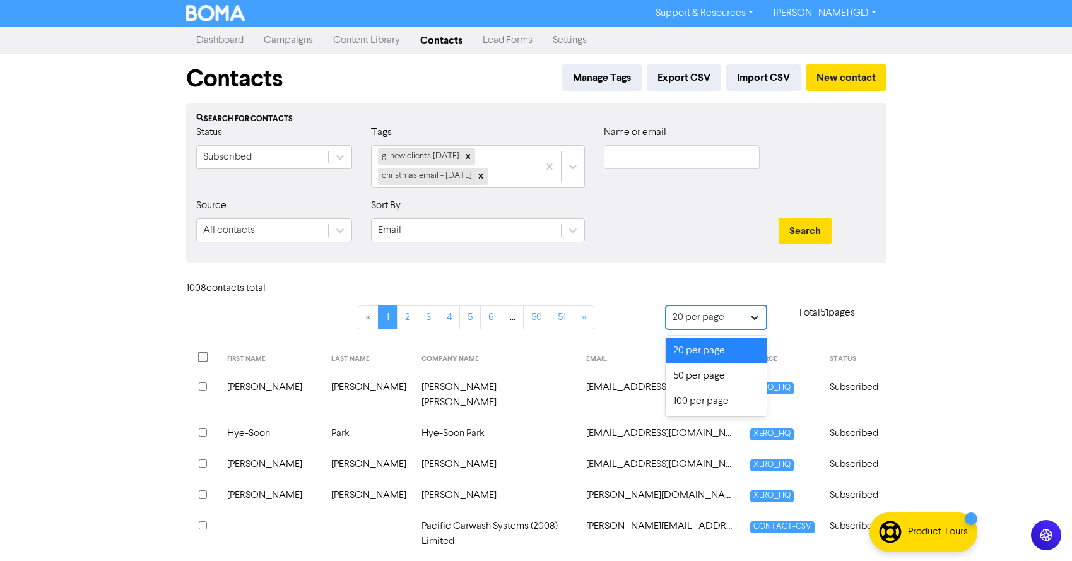
click at [754, 316] on icon at bounding box center [754, 317] width 13 height 13
click at [698, 401] on div "100 per page" at bounding box center [715, 401] width 101 height 25
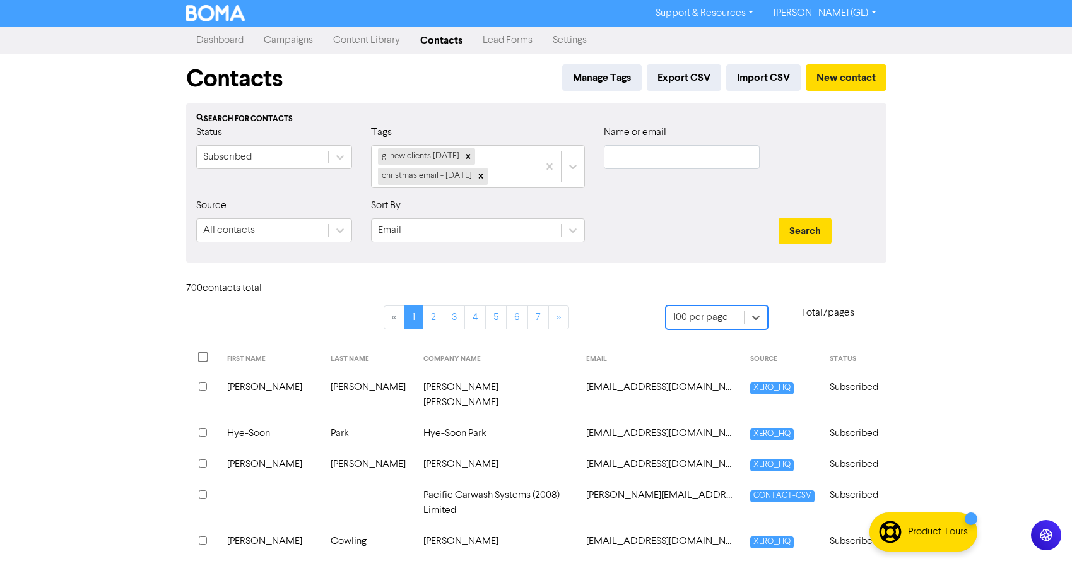
scroll to position [7, 0]
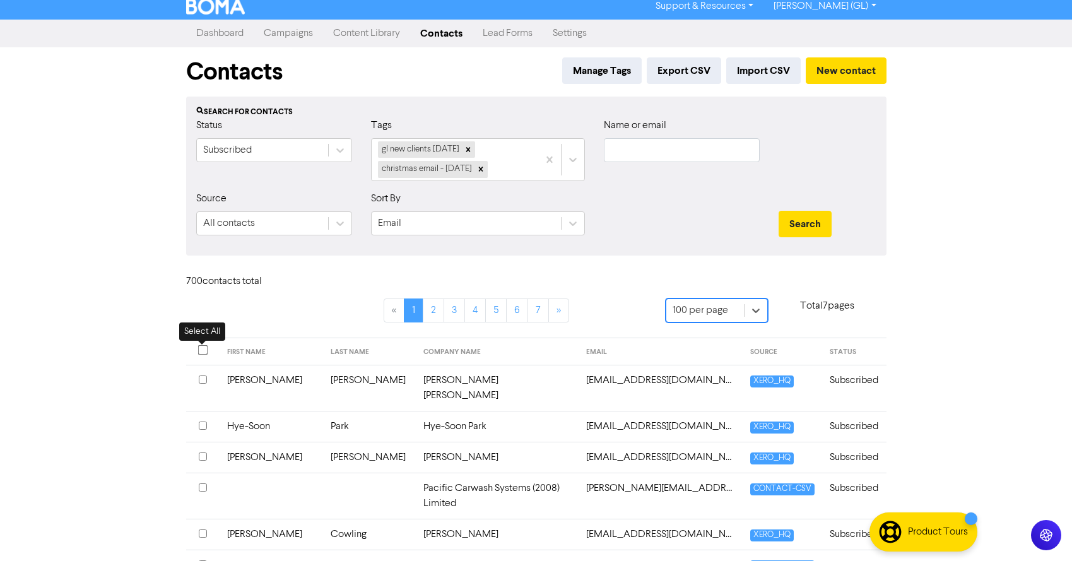
click at [199, 348] on input "checkbox" at bounding box center [202, 349] width 10 height 10
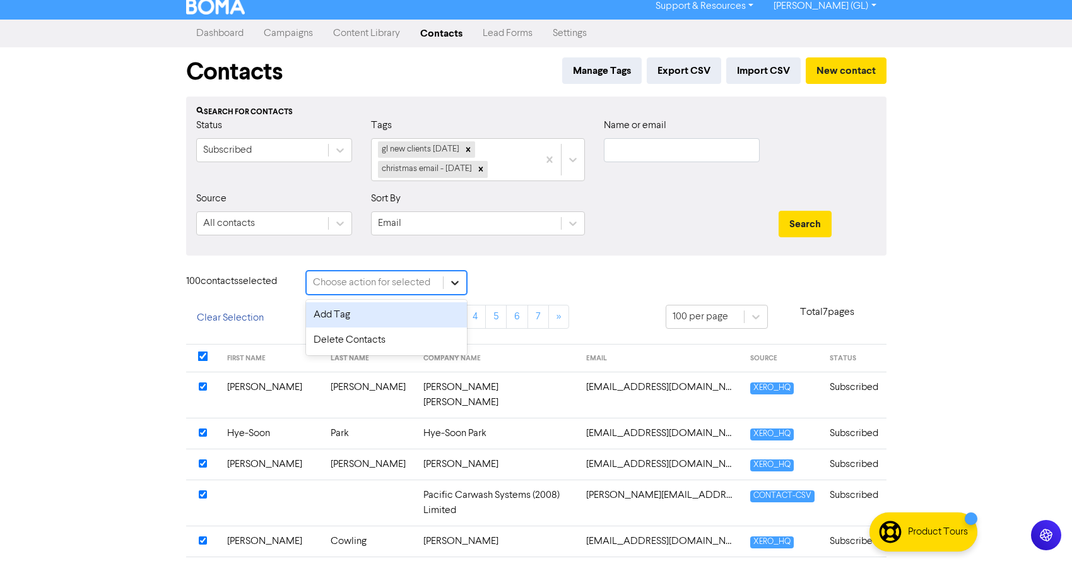
click at [454, 280] on icon at bounding box center [454, 282] width 13 height 13
click at [377, 316] on div "Add Tag" at bounding box center [386, 314] width 161 height 25
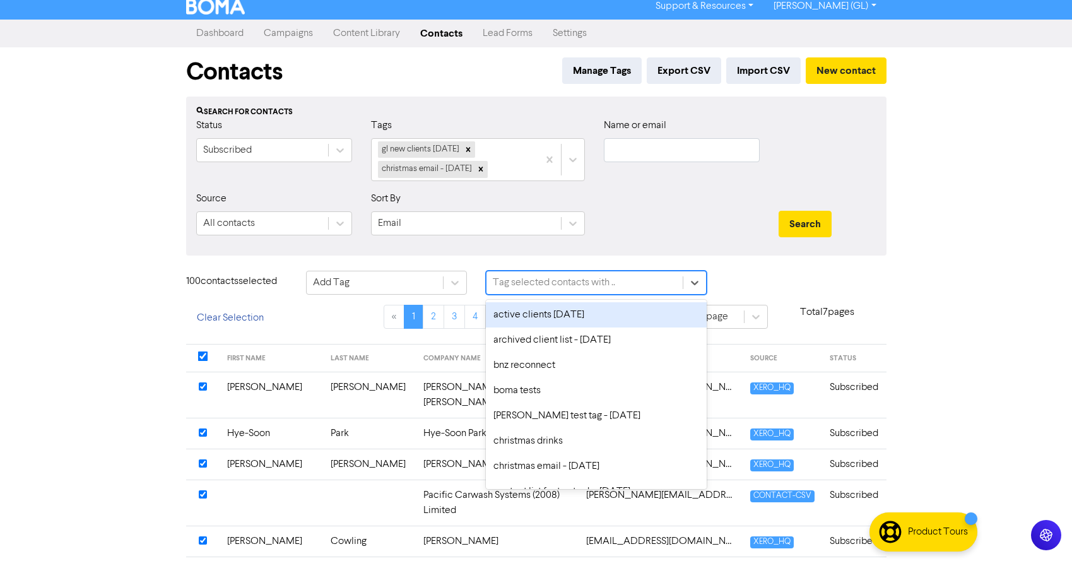
click at [508, 283] on div "Tag selected contacts with .." at bounding box center [554, 282] width 122 height 15
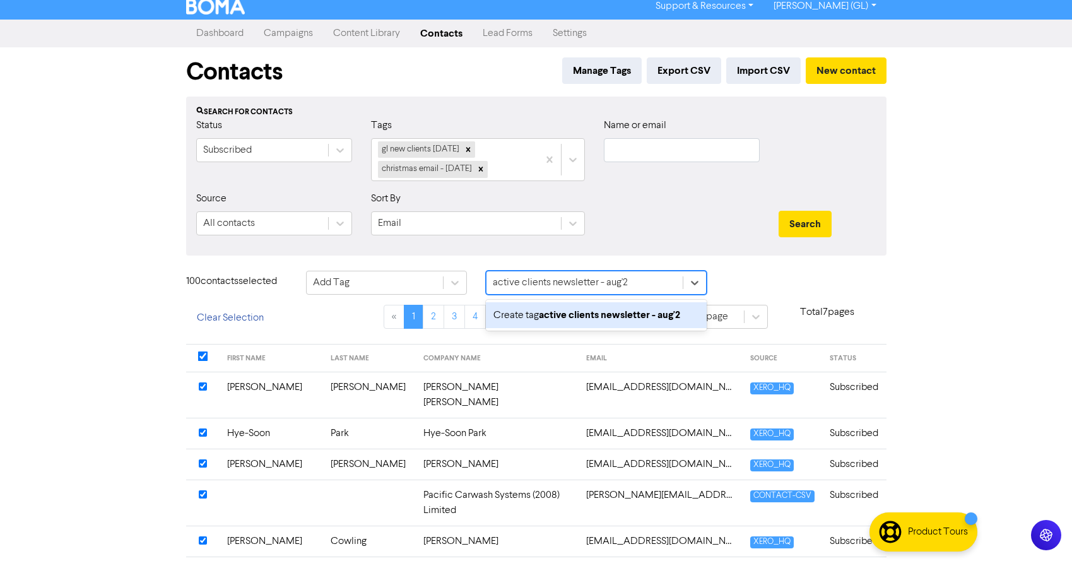
type input "active clients newsletter - [DATE]"
click at [536, 311] on span "Create tag active clients newsletter - [DATE]" at bounding box center [591, 315] width 197 height 10
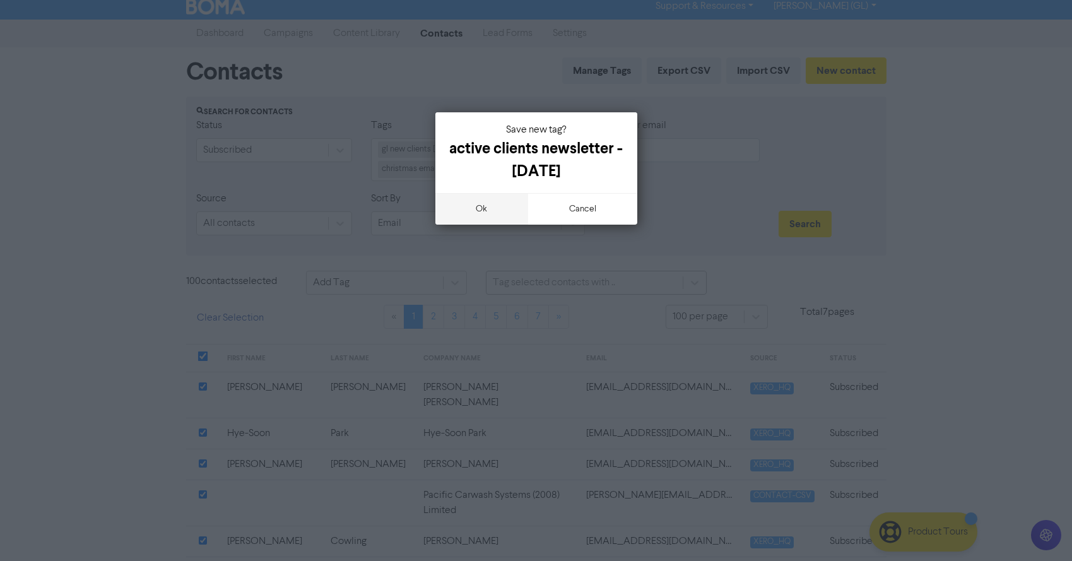
click at [480, 221] on button "ok" at bounding box center [481, 209] width 93 height 32
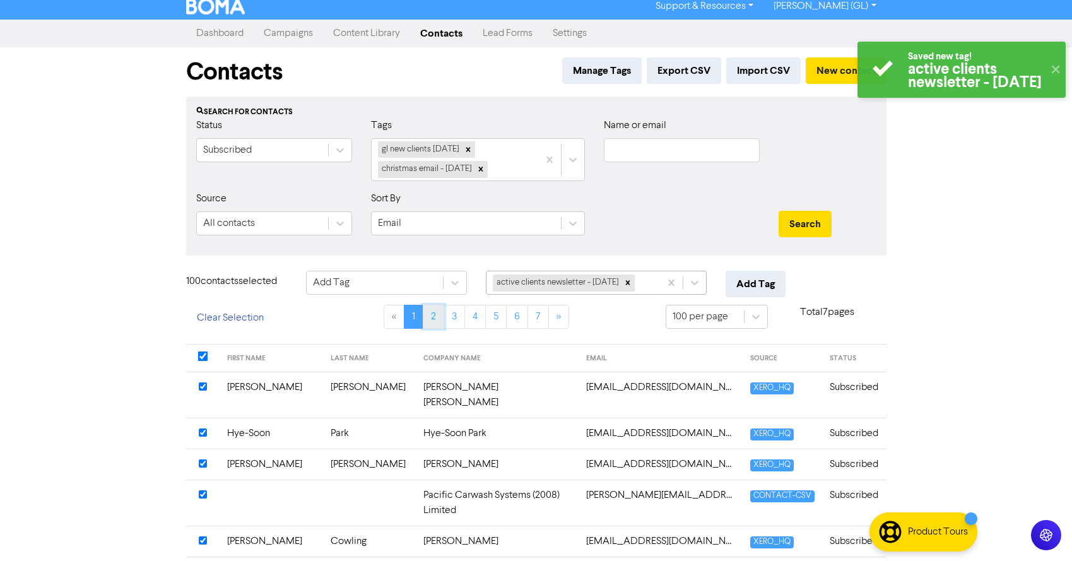
click at [442, 318] on link "2" at bounding box center [433, 317] width 21 height 24
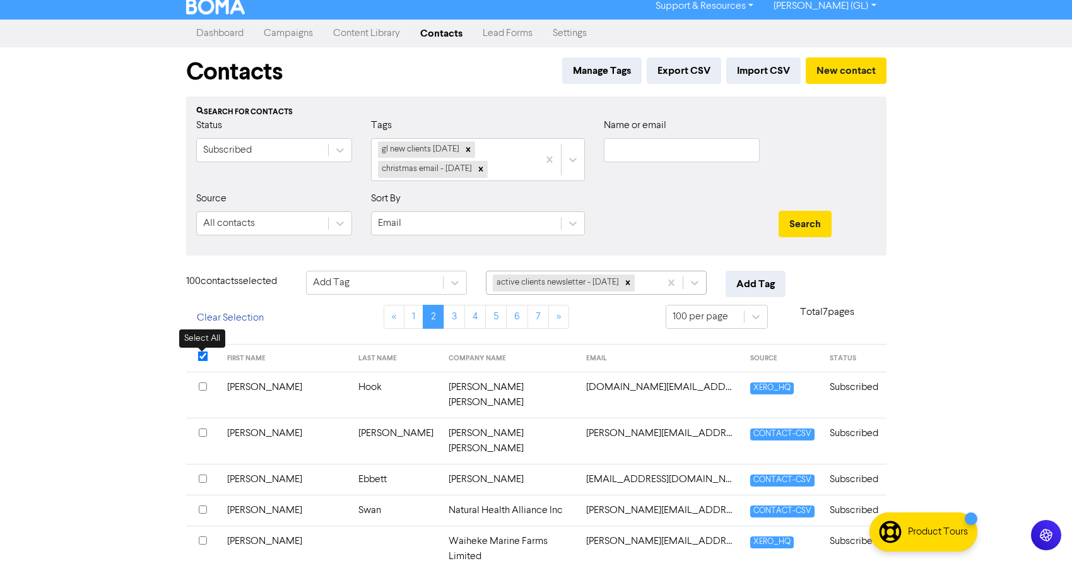
click at [204, 356] on input "checkbox" at bounding box center [202, 356] width 10 height 10
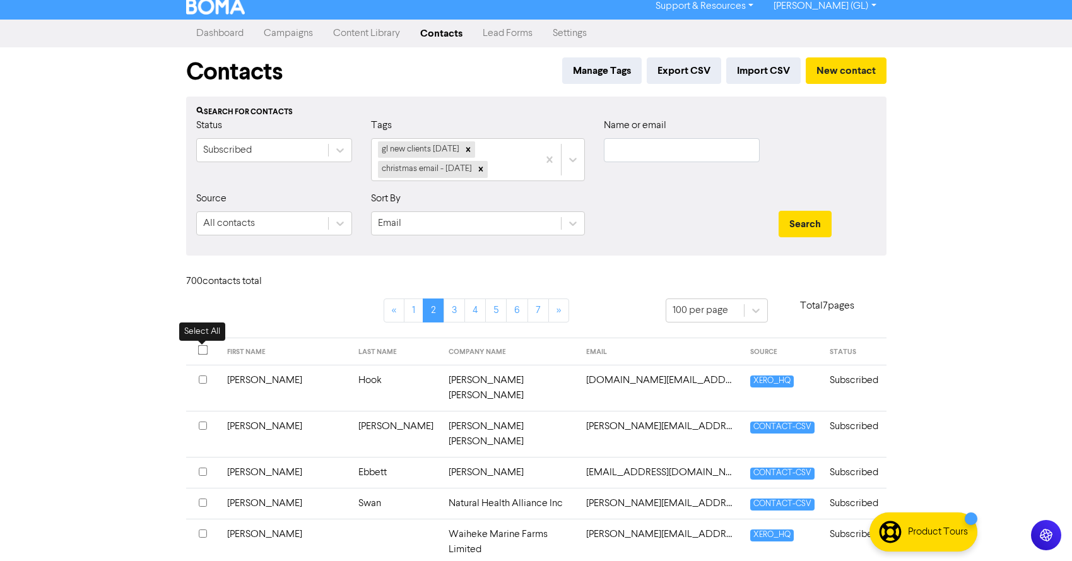
click at [201, 349] on input "checkbox" at bounding box center [202, 349] width 10 height 10
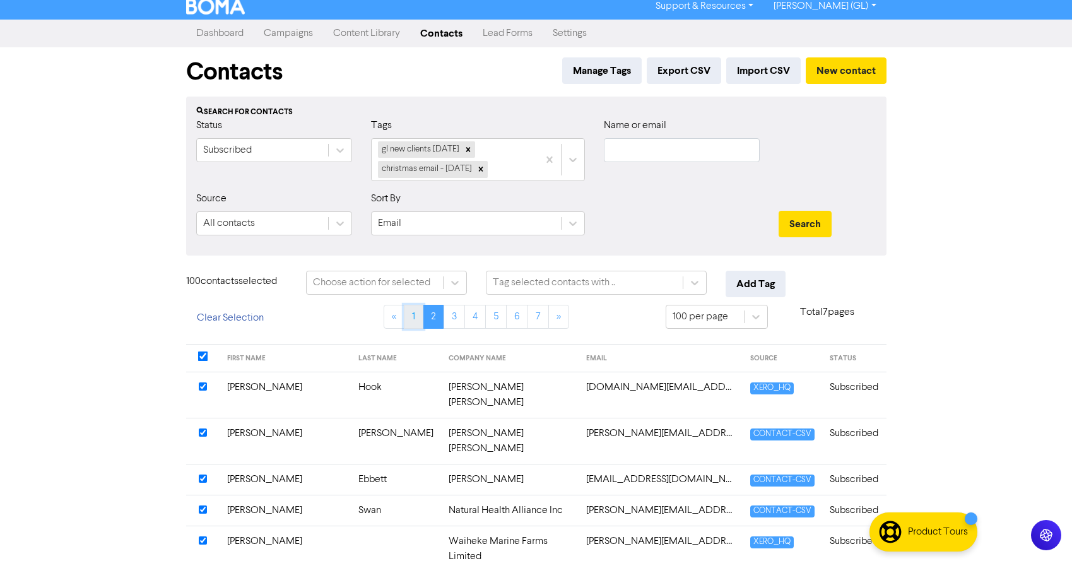
click at [413, 318] on link "1" at bounding box center [414, 317] width 20 height 24
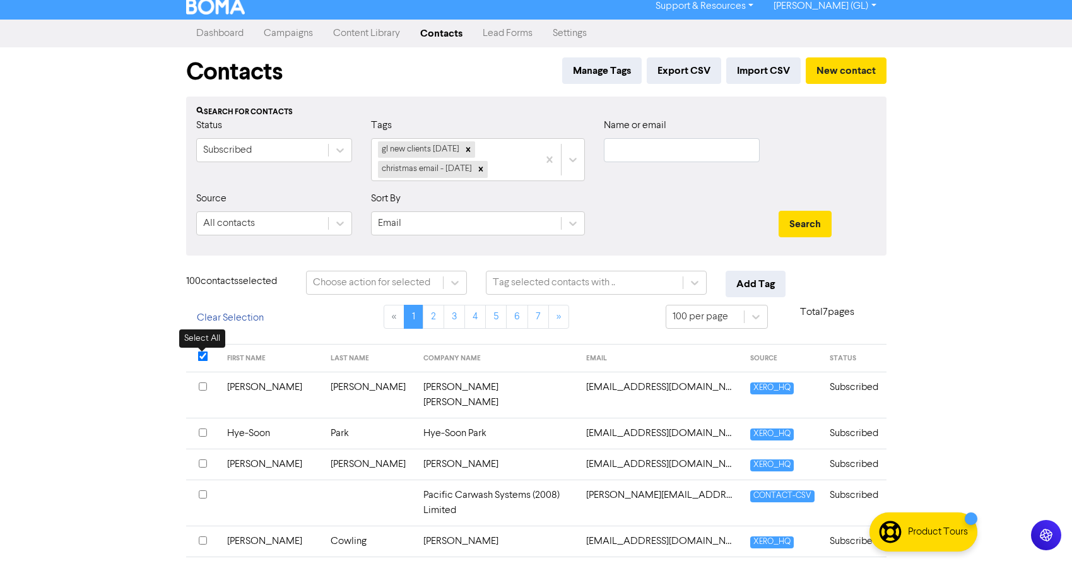
click at [206, 356] on input "checkbox" at bounding box center [202, 356] width 10 height 10
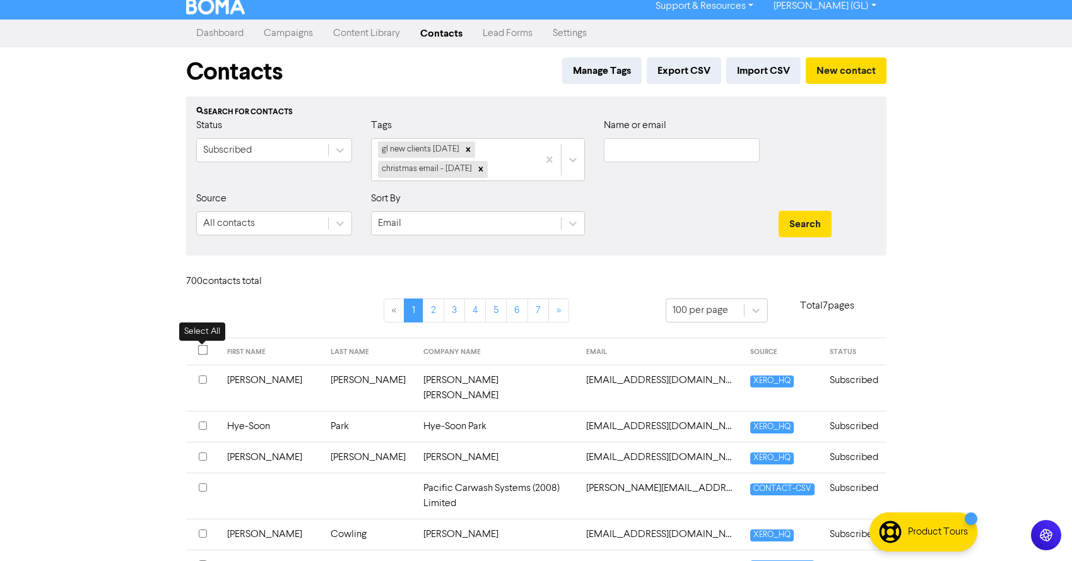
drag, startPoint x: 201, startPoint y: 348, endPoint x: 276, endPoint y: 337, distance: 75.8
click at [201, 348] on input "checkbox" at bounding box center [202, 349] width 10 height 10
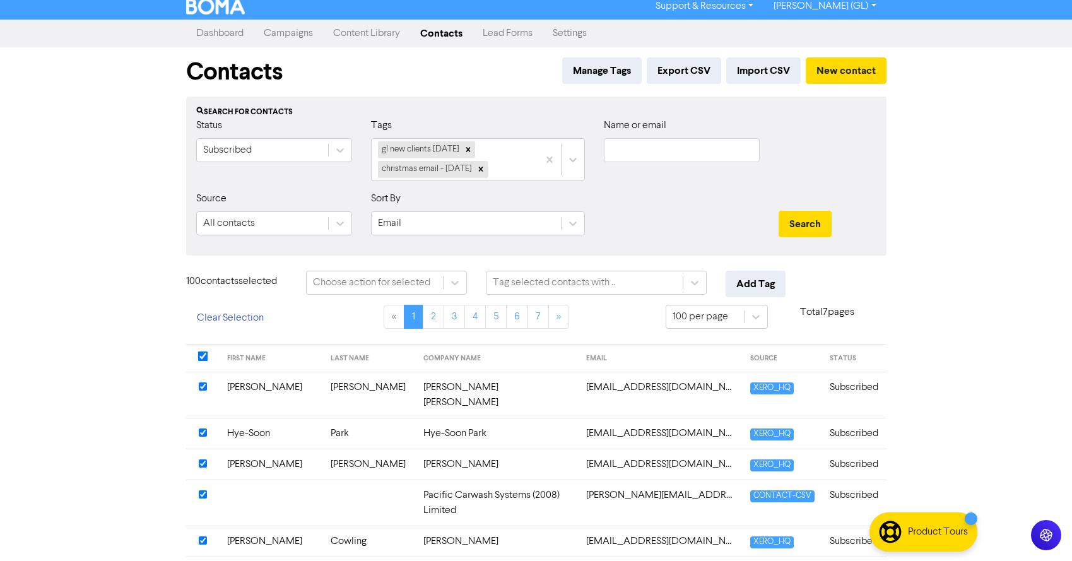
click at [471, 280] on div "Choose action for selected" at bounding box center [386, 283] width 180 height 24
click at [451, 284] on icon at bounding box center [454, 282] width 13 height 13
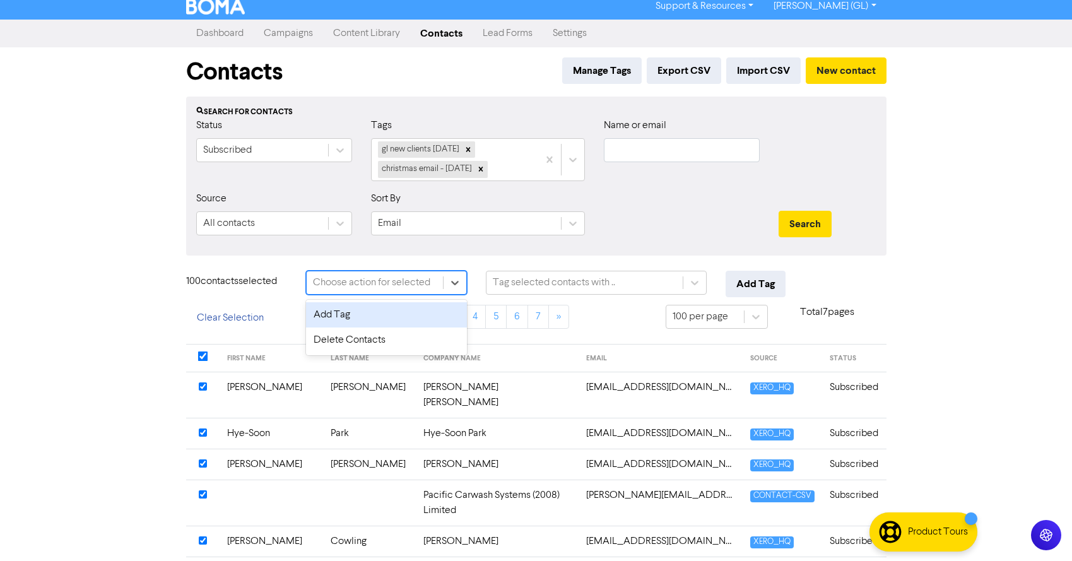
click at [421, 317] on div "Add Tag" at bounding box center [386, 314] width 161 height 25
click at [566, 286] on div "Tag selected contacts with .." at bounding box center [554, 282] width 122 height 15
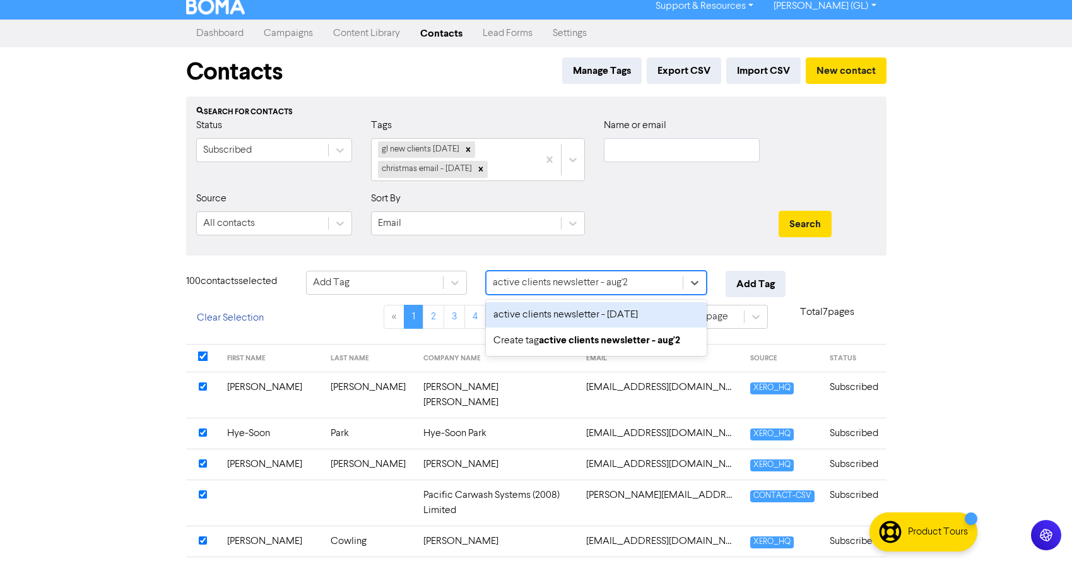
type input "active clients newsletter - [DATE]"
click at [565, 312] on div "active clients newsletter - [DATE]" at bounding box center [596, 314] width 221 height 25
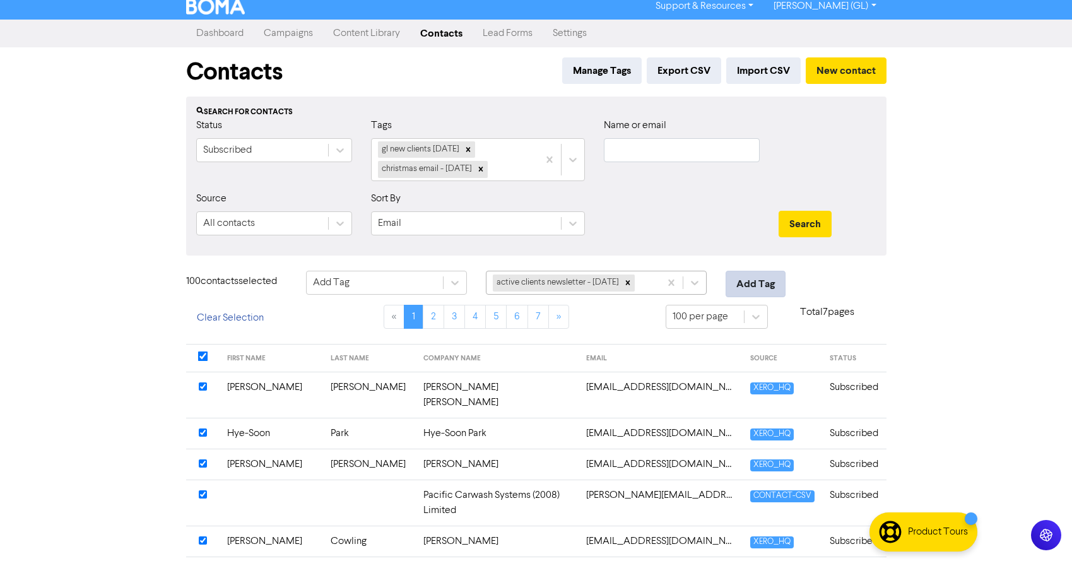
click at [749, 283] on button "Add Tag" at bounding box center [755, 284] width 60 height 26
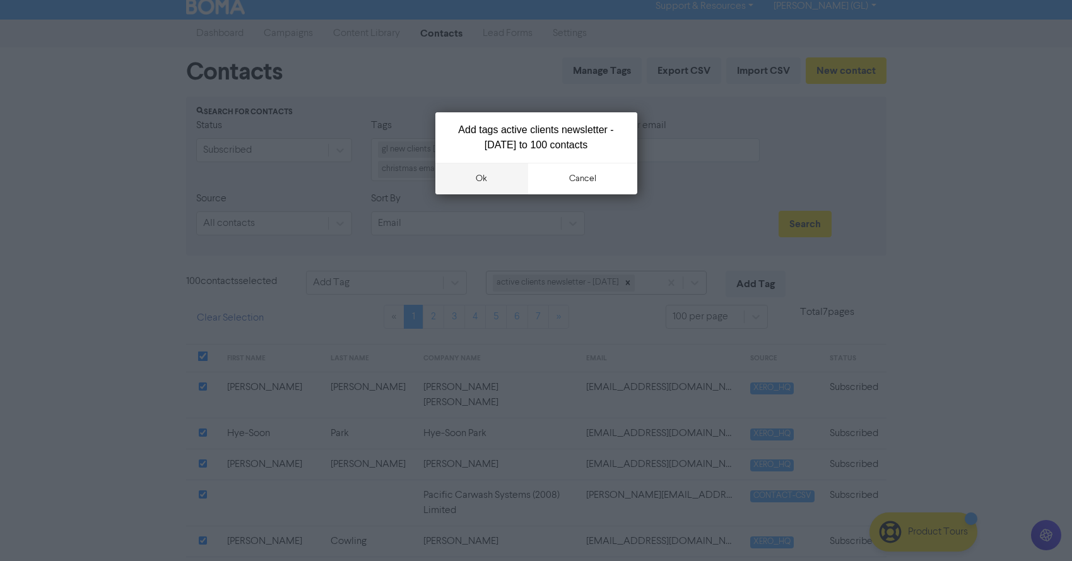
click at [484, 174] on button "ok" at bounding box center [481, 179] width 93 height 32
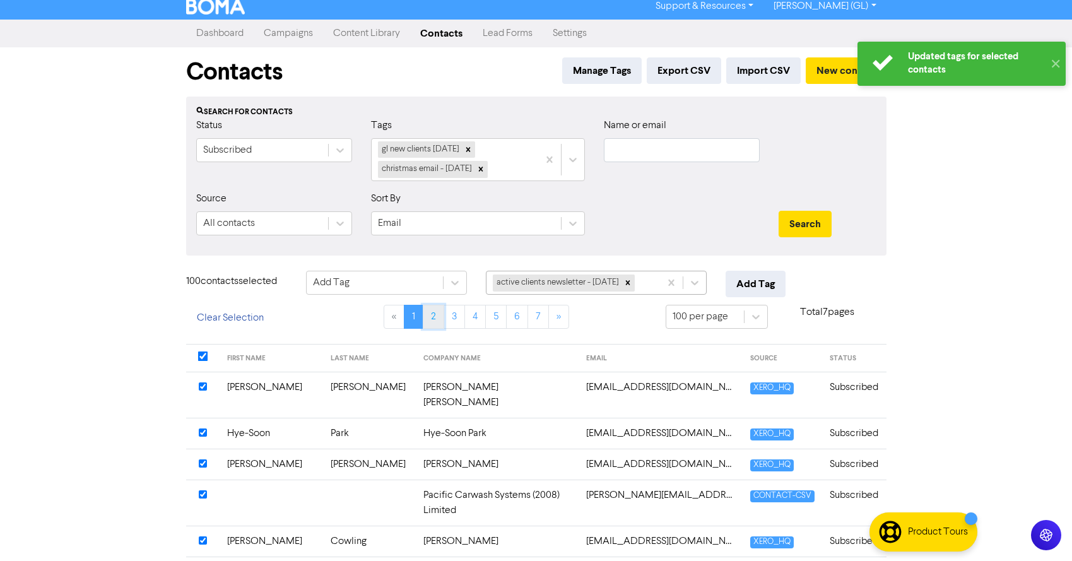
click at [434, 319] on link "2" at bounding box center [433, 317] width 21 height 24
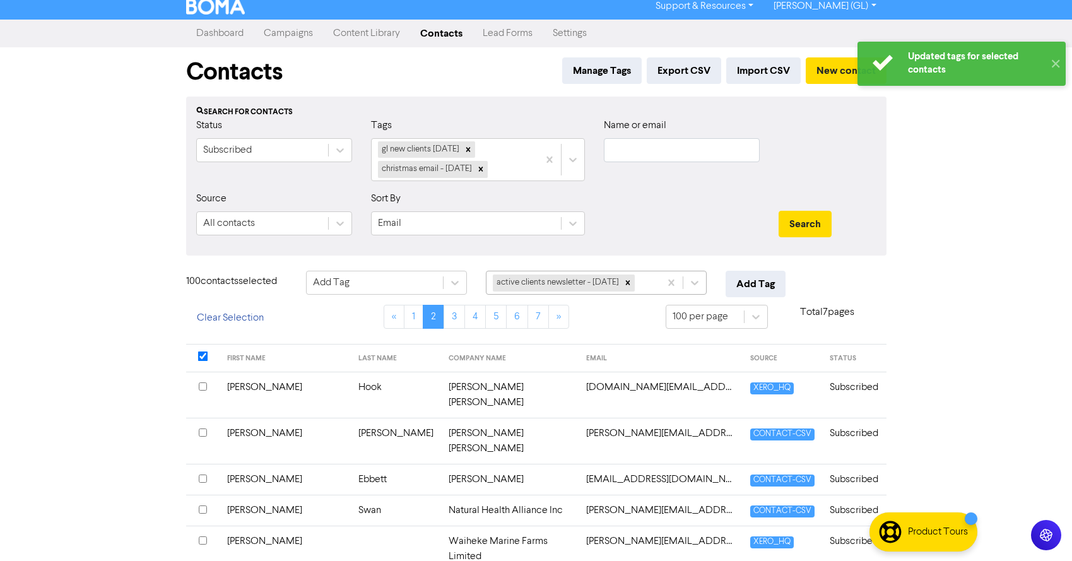
click at [207, 358] on th at bounding box center [202, 358] width 33 height 28
click at [202, 357] on input "checkbox" at bounding box center [202, 356] width 10 height 10
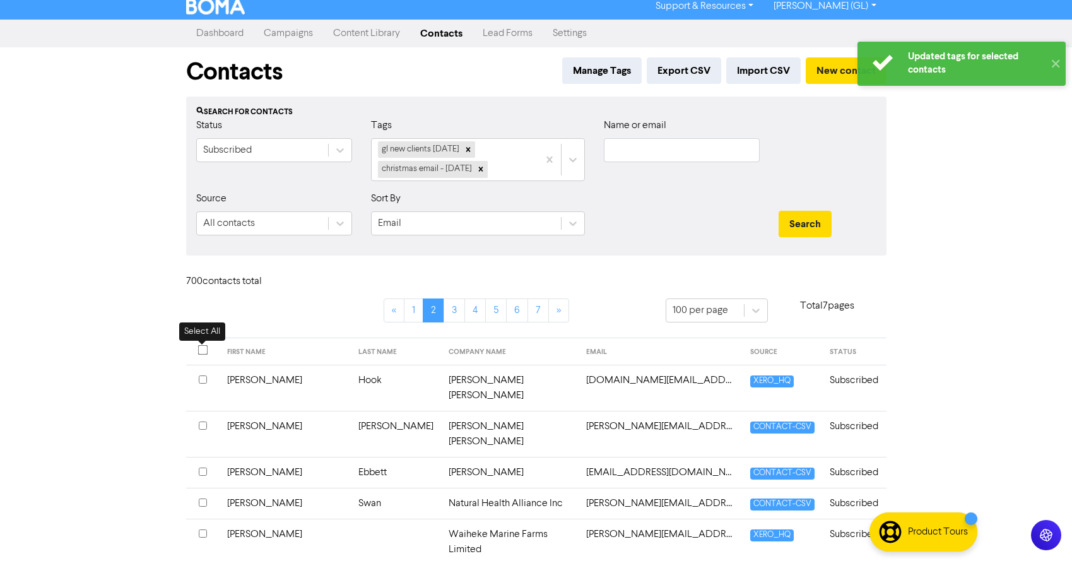
click at [204, 349] on input "checkbox" at bounding box center [202, 349] width 10 height 10
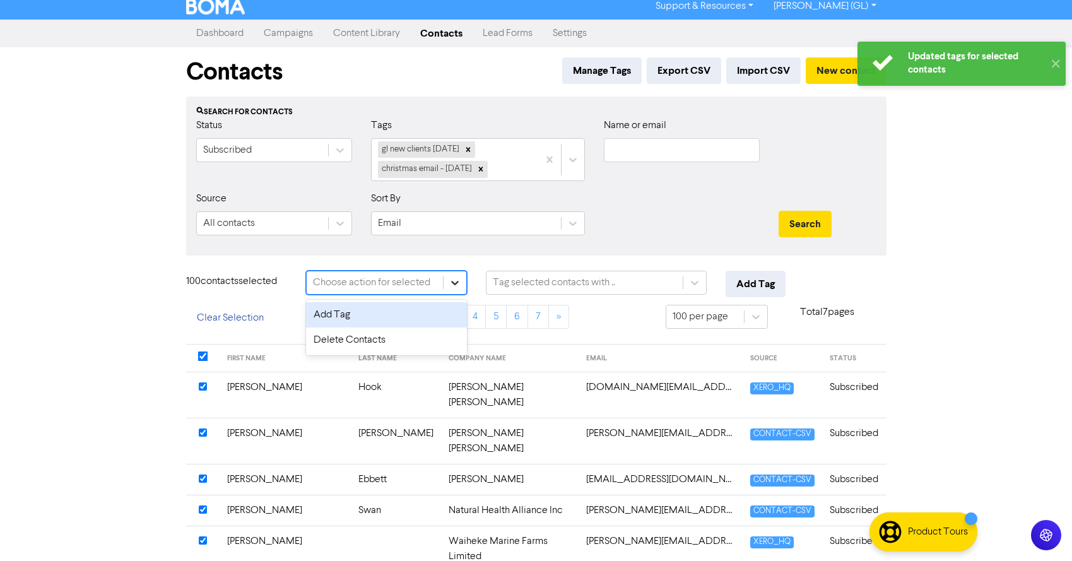
click at [453, 283] on icon at bounding box center [455, 283] width 8 height 4
drag, startPoint x: 413, startPoint y: 312, endPoint x: 536, endPoint y: 289, distance: 124.5
click at [413, 312] on div "Add Tag" at bounding box center [386, 314] width 161 height 25
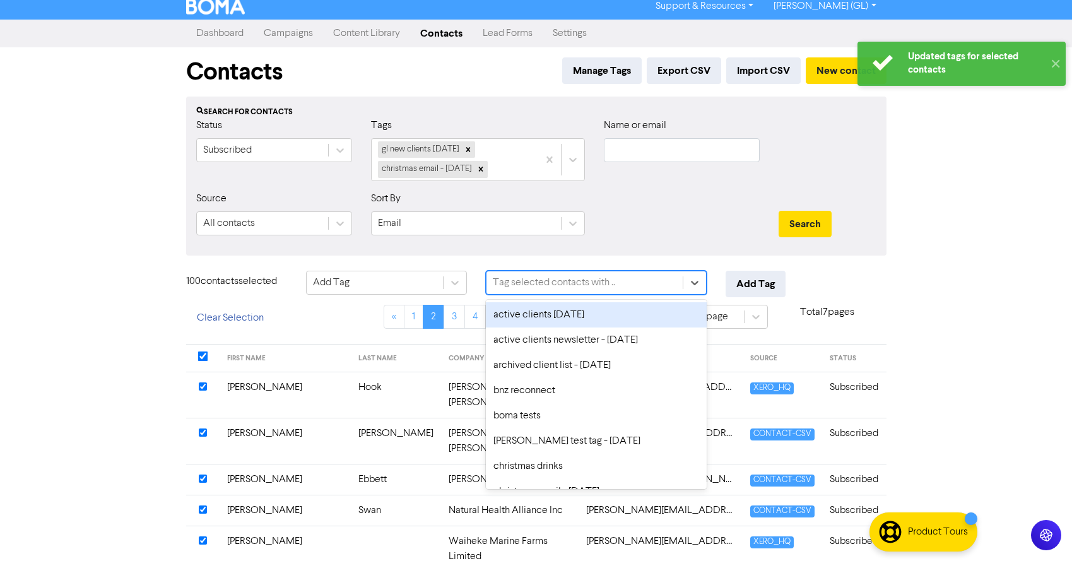
click at [539, 286] on div "Tag selected contacts with .." at bounding box center [554, 282] width 122 height 15
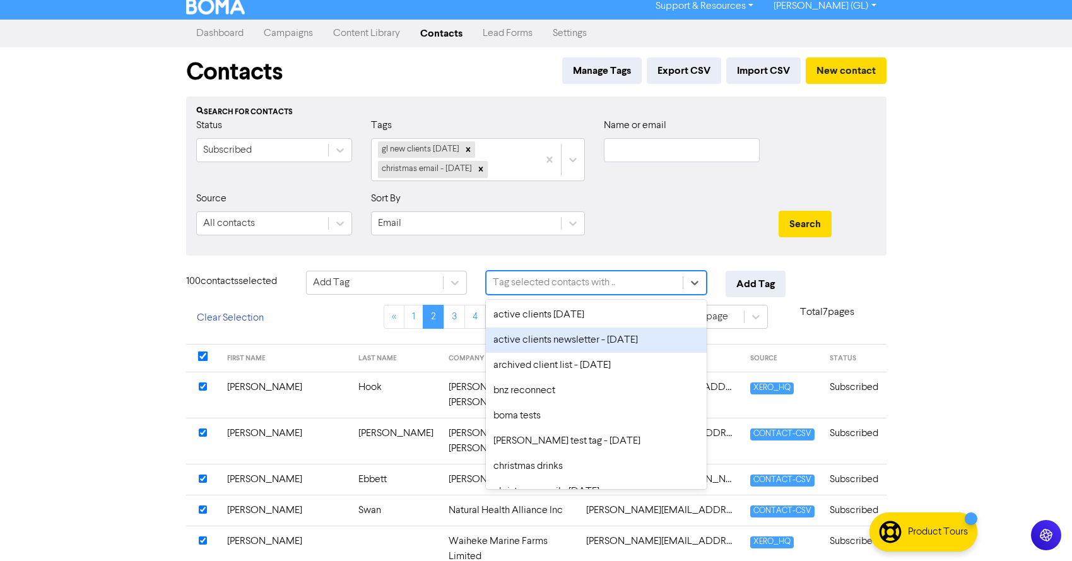
click at [544, 338] on div "active clients newsletter - [DATE]" at bounding box center [596, 339] width 221 height 25
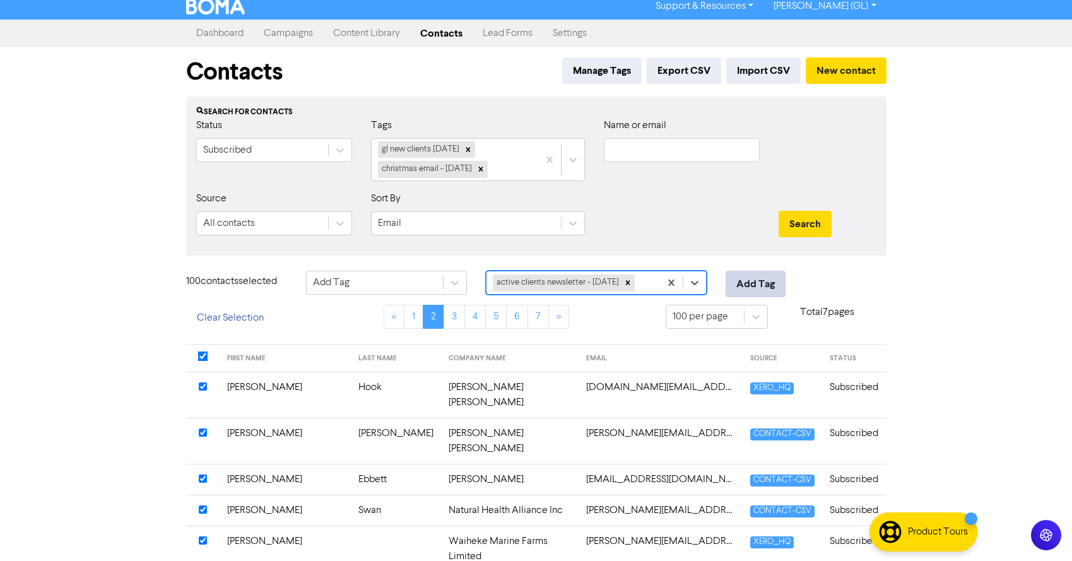
click at [753, 285] on button "Add Tag" at bounding box center [755, 284] width 60 height 26
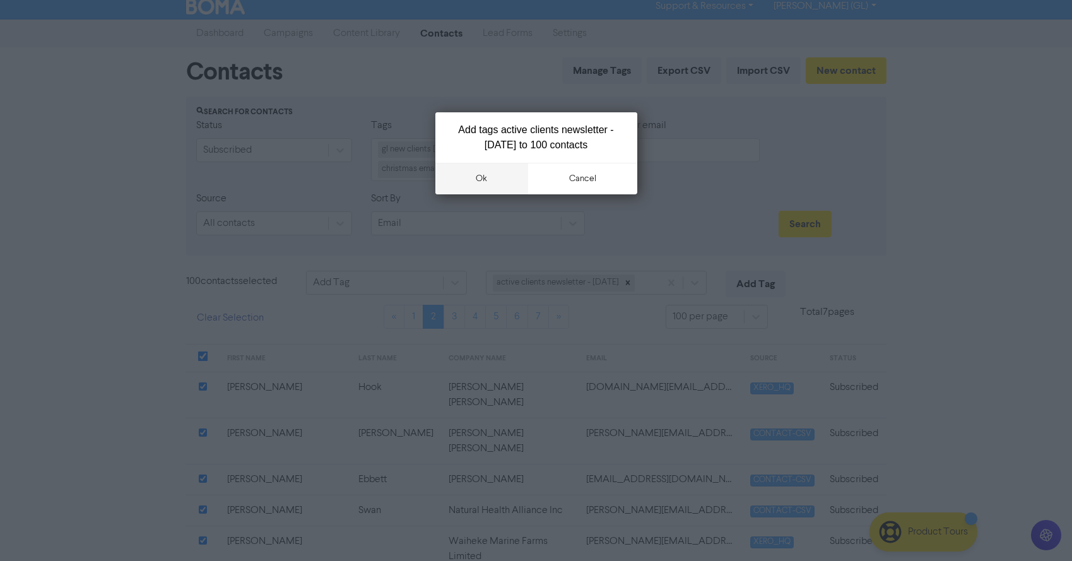
click at [505, 184] on button "ok" at bounding box center [481, 179] width 93 height 32
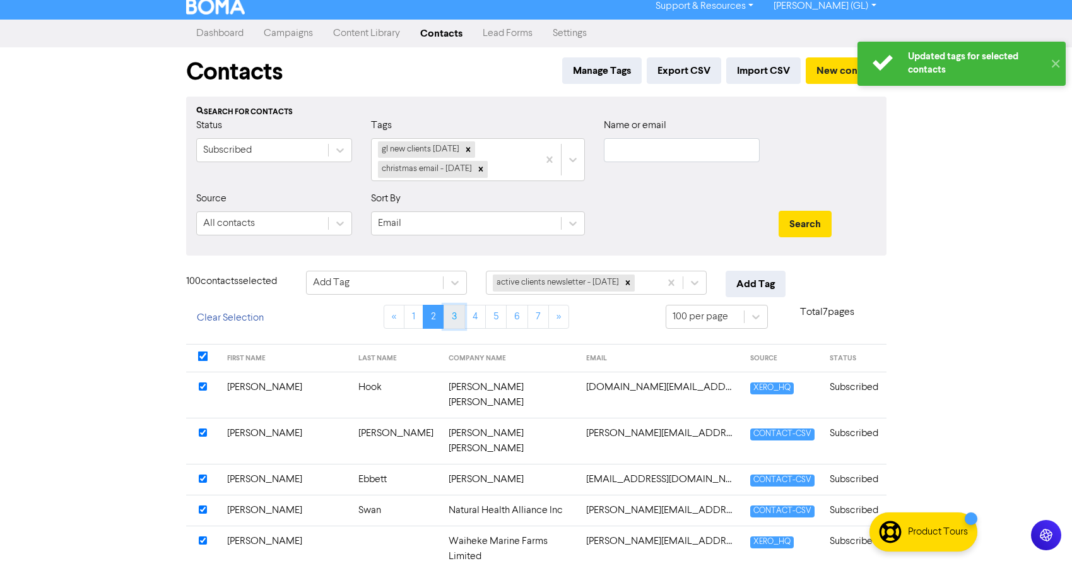
click at [454, 317] on link "3" at bounding box center [453, 317] width 21 height 24
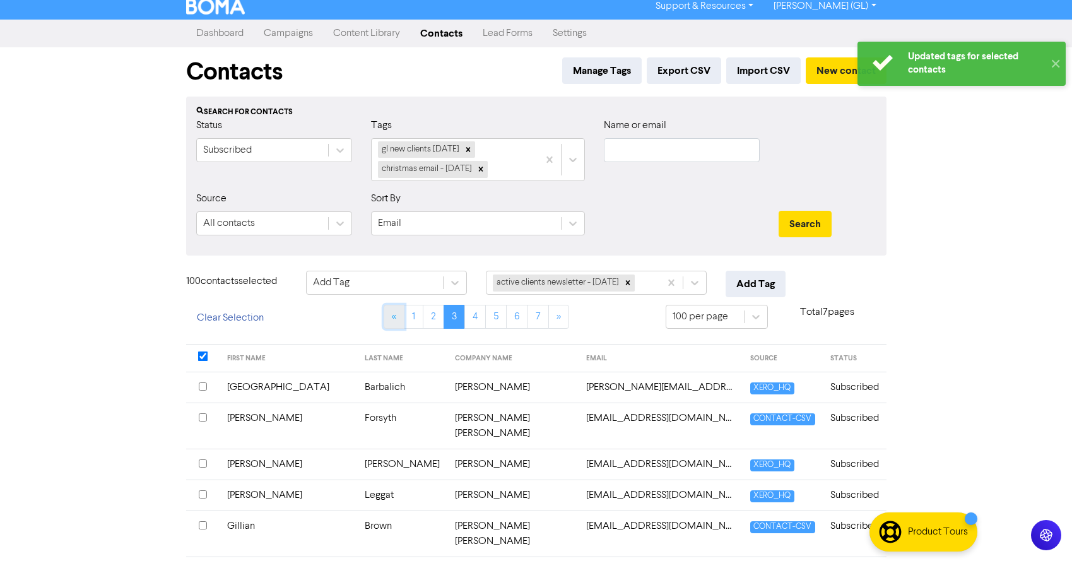
click at [393, 315] on link "«" at bounding box center [394, 317] width 21 height 24
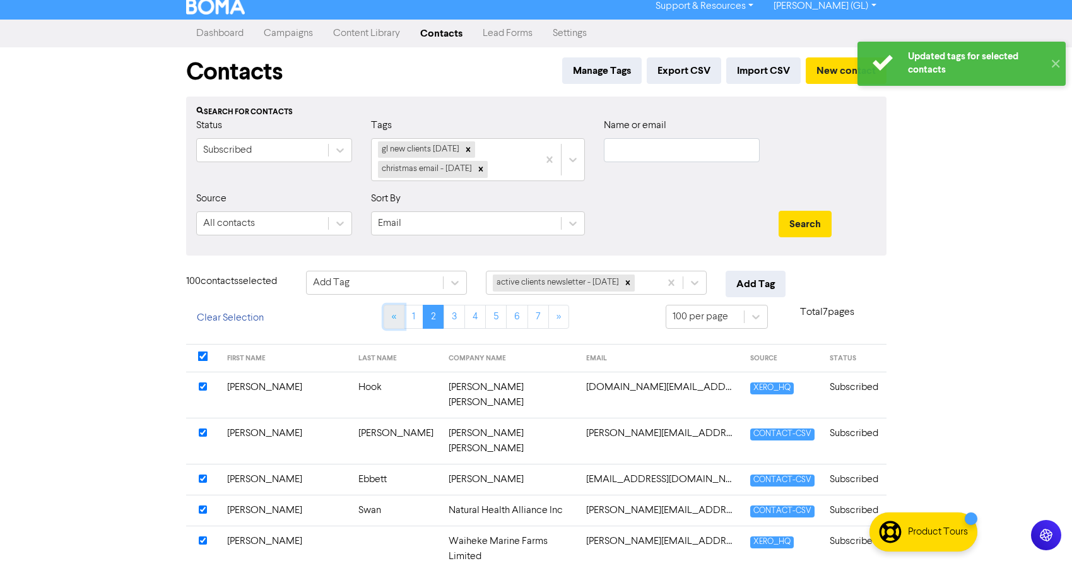
click at [391, 315] on link "«" at bounding box center [394, 317] width 21 height 24
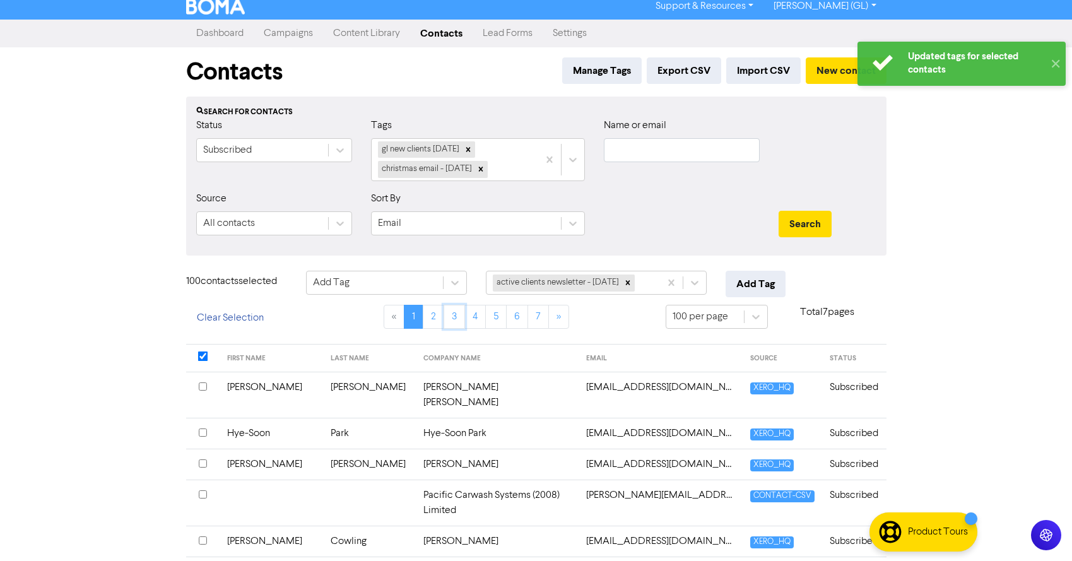
drag, startPoint x: 452, startPoint y: 312, endPoint x: 96, endPoint y: 361, distance: 359.7
click at [453, 312] on link "3" at bounding box center [453, 317] width 21 height 24
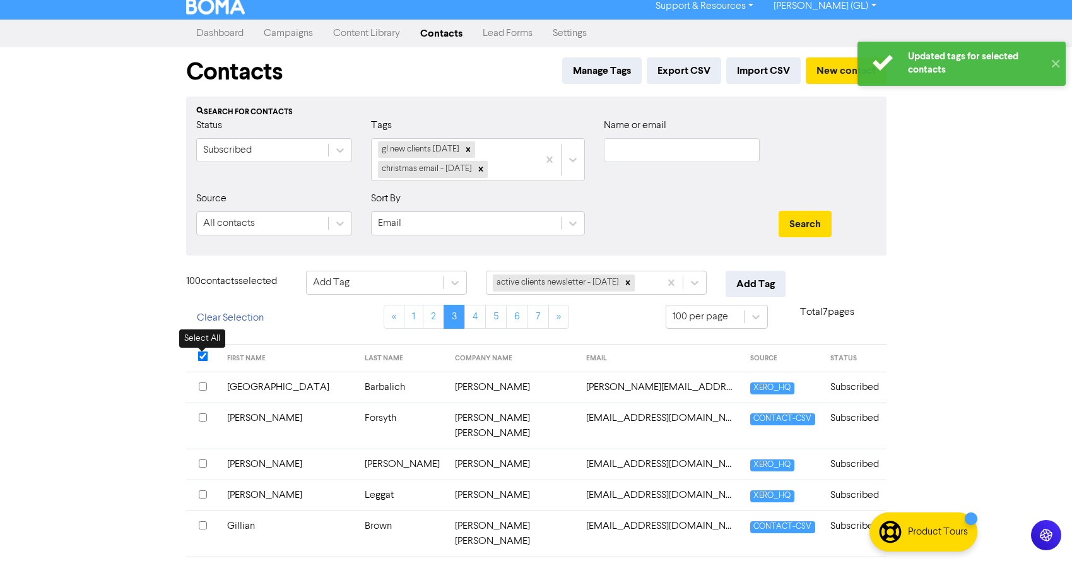
click at [200, 355] on input "checkbox" at bounding box center [202, 356] width 10 height 10
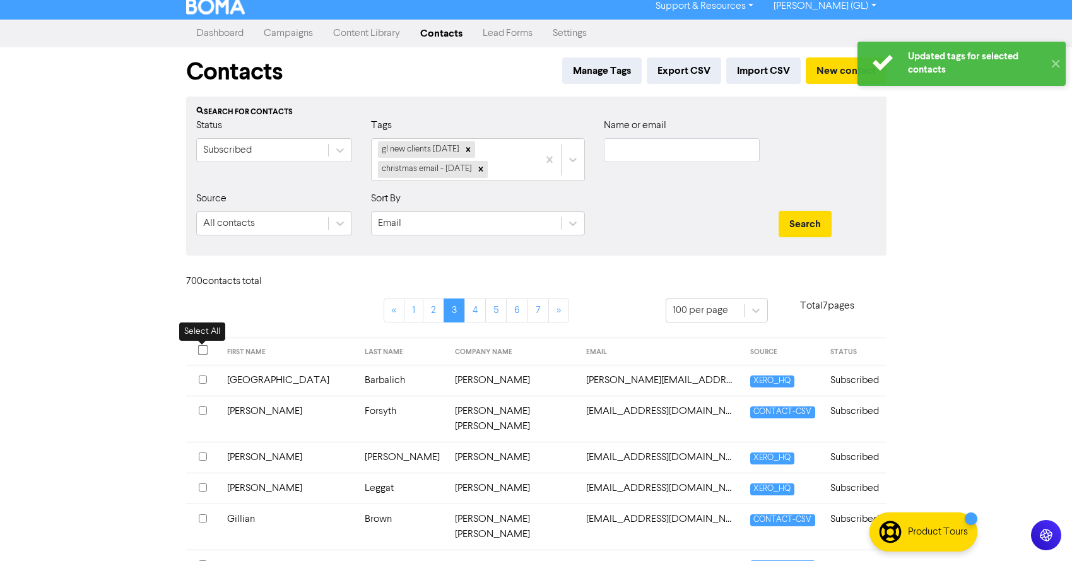
click at [201, 352] on input "checkbox" at bounding box center [202, 349] width 10 height 10
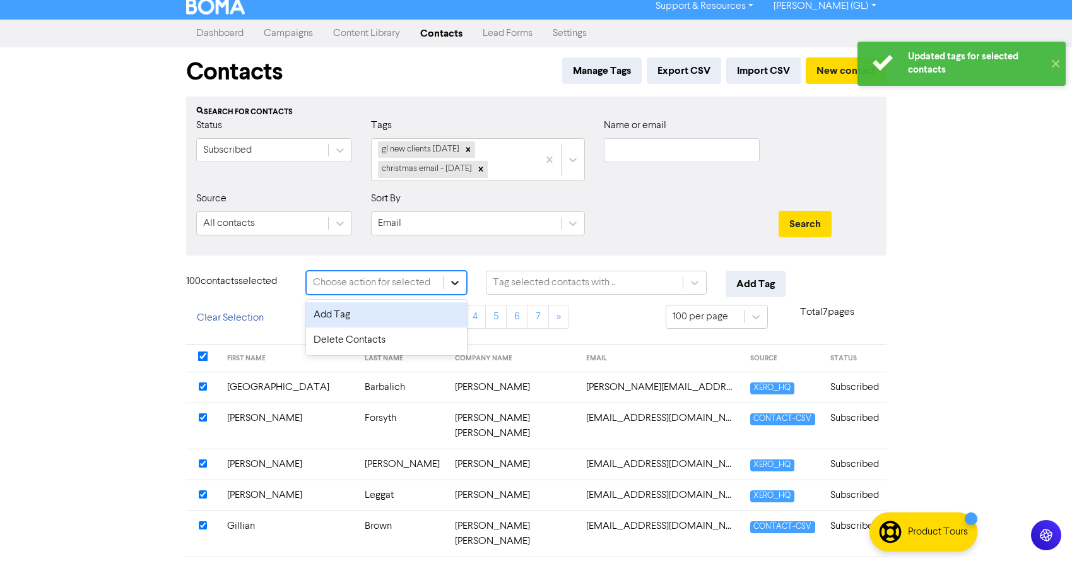
click at [459, 278] on icon at bounding box center [454, 282] width 13 height 13
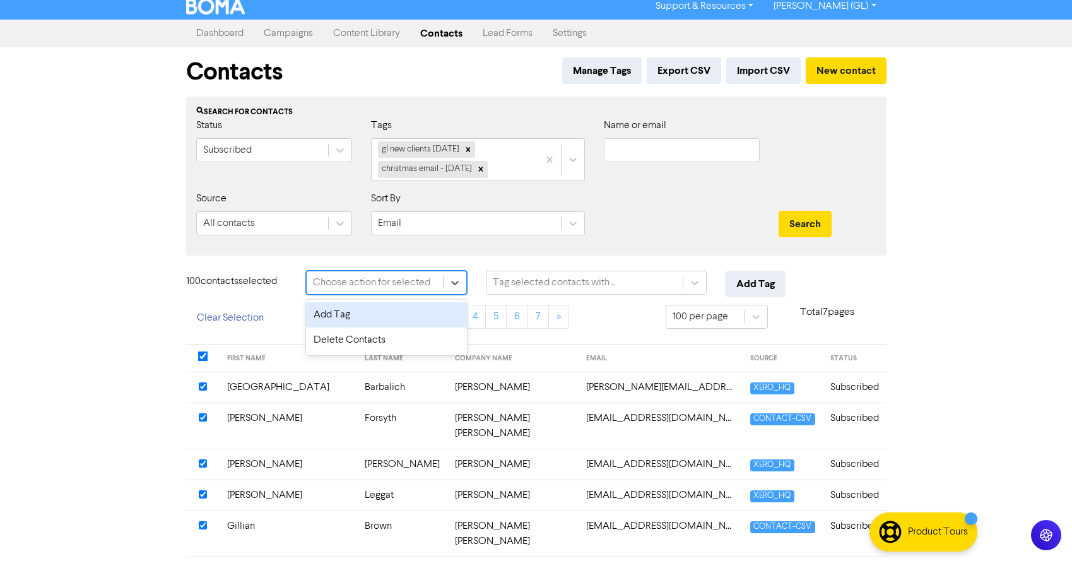
click at [407, 318] on div "Add Tag" at bounding box center [386, 314] width 161 height 25
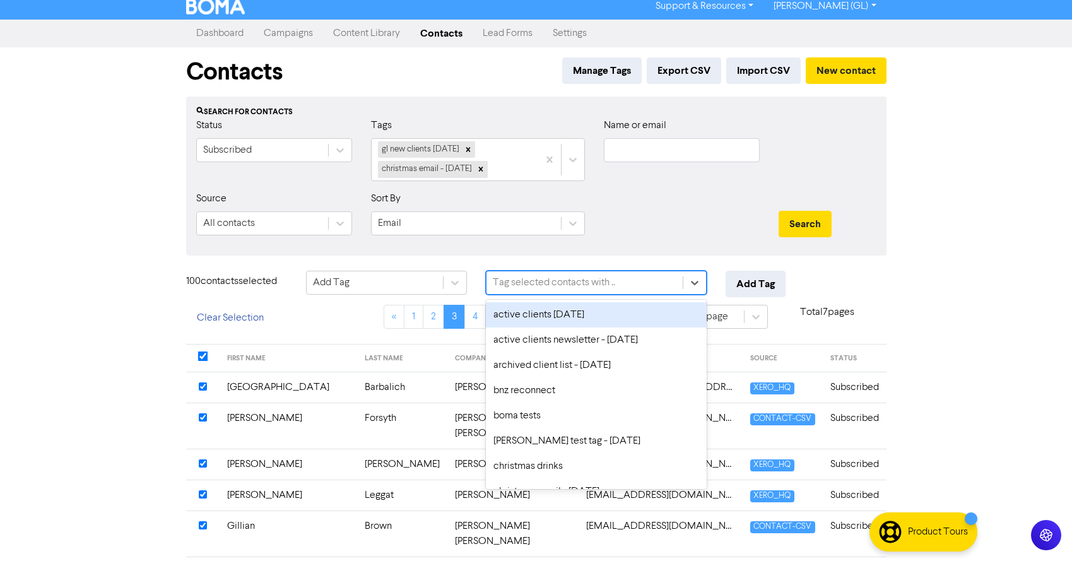
click at [542, 281] on div "Tag selected contacts with .." at bounding box center [554, 282] width 122 height 15
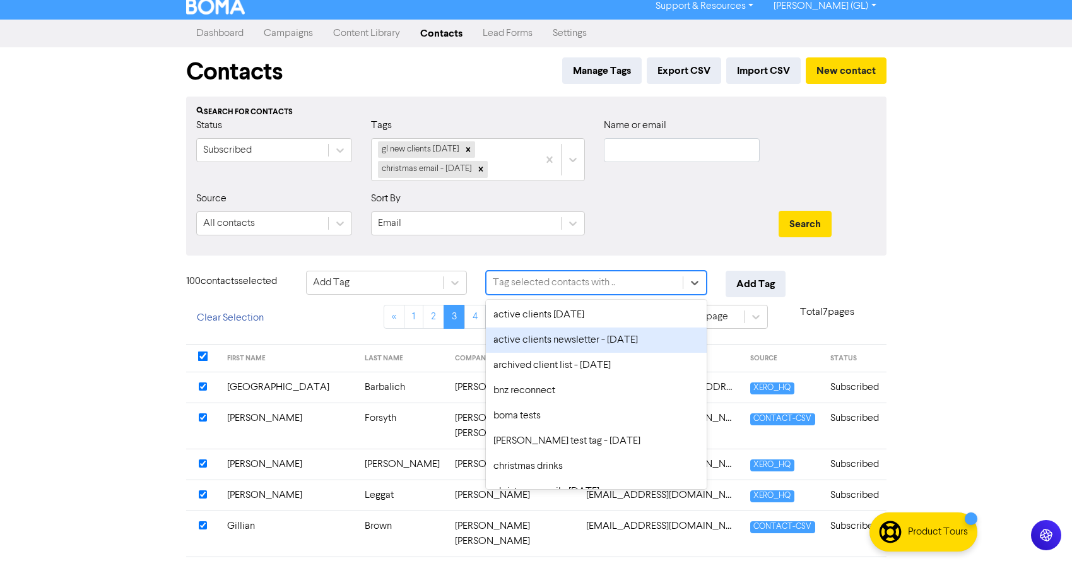
click at [540, 336] on div "active clients newsletter - [DATE]" at bounding box center [596, 339] width 221 height 25
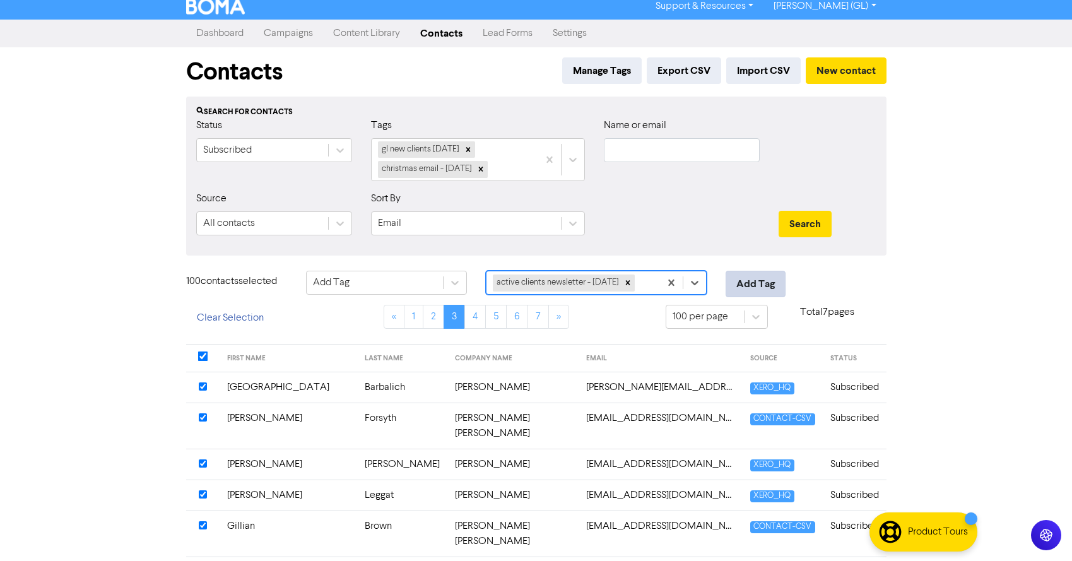
click at [773, 285] on button "Add Tag" at bounding box center [755, 284] width 60 height 26
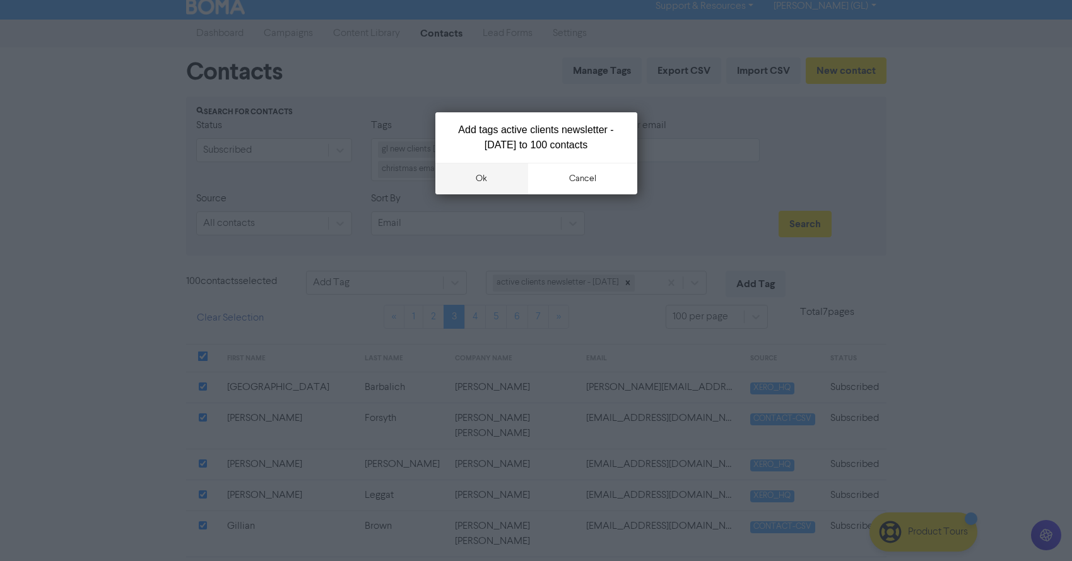
click at [501, 184] on button "ok" at bounding box center [481, 179] width 93 height 32
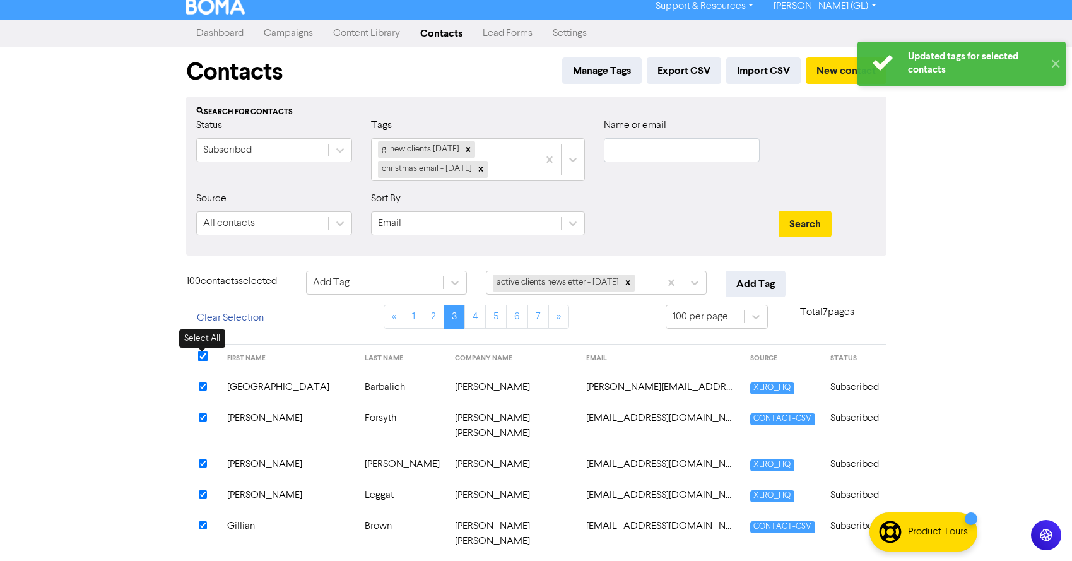
click at [202, 356] on input "checkbox" at bounding box center [202, 356] width 10 height 10
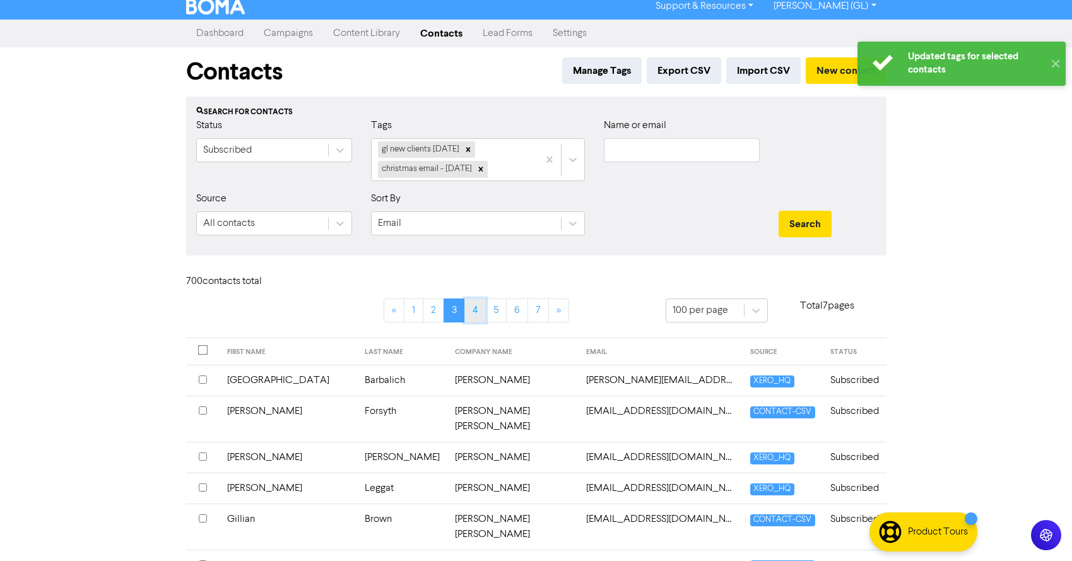
click at [471, 308] on link "4" at bounding box center [474, 310] width 21 height 24
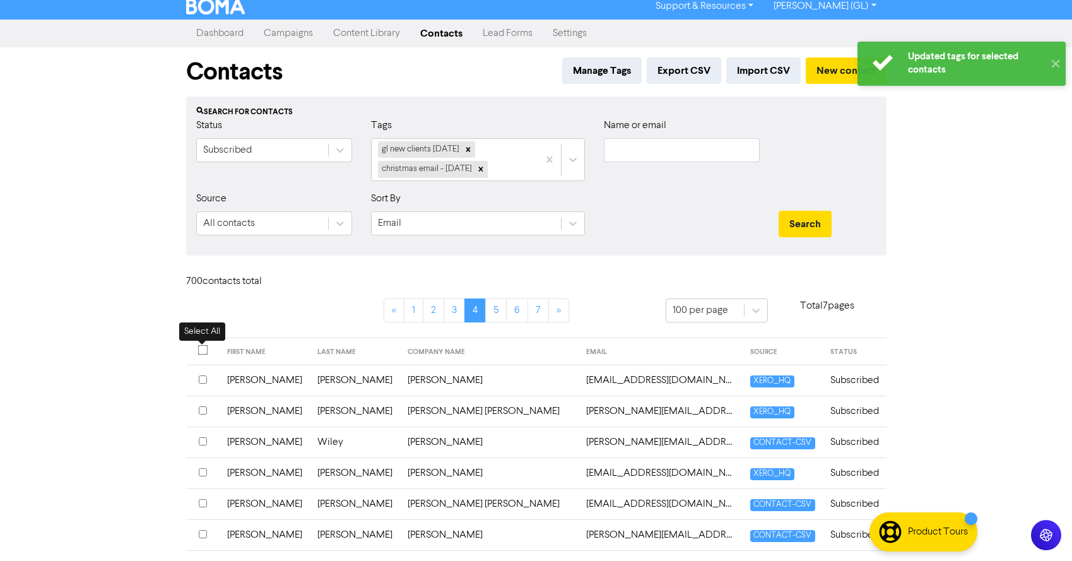
drag, startPoint x: 199, startPoint y: 349, endPoint x: 300, endPoint y: 322, distance: 103.7
click at [199, 349] on input "checkbox" at bounding box center [202, 349] width 10 height 10
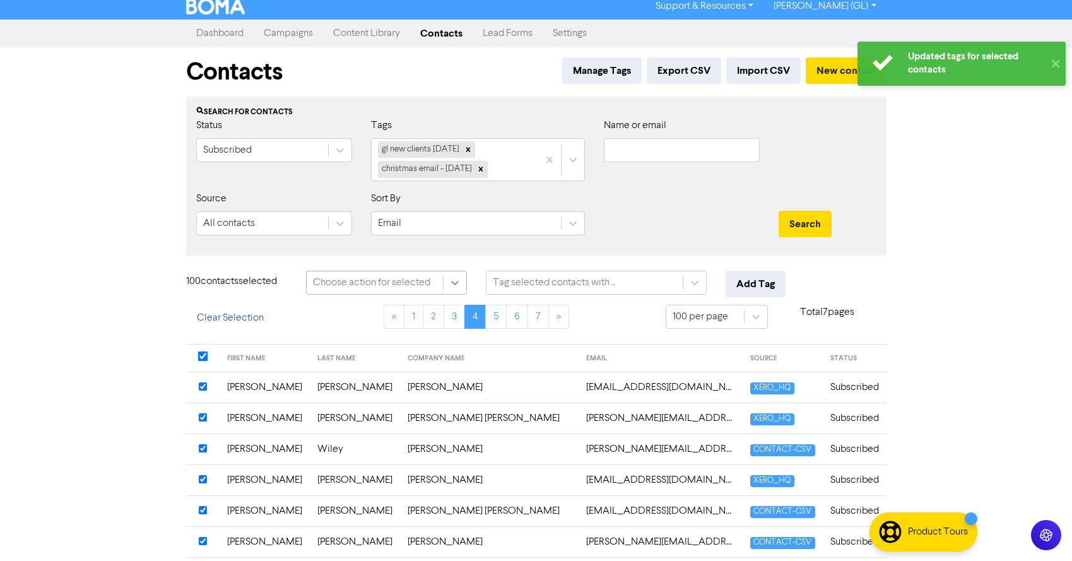
drag, startPoint x: 453, startPoint y: 279, endPoint x: 444, endPoint y: 284, distance: 10.2
click at [453, 279] on icon at bounding box center [454, 282] width 13 height 13
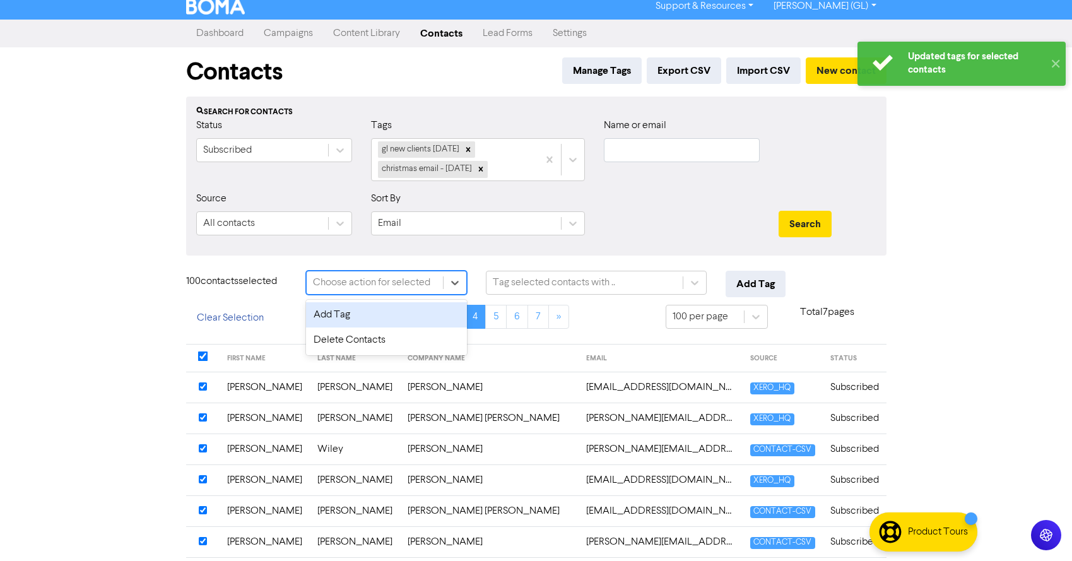
click at [393, 312] on div "Add Tag" at bounding box center [386, 314] width 161 height 25
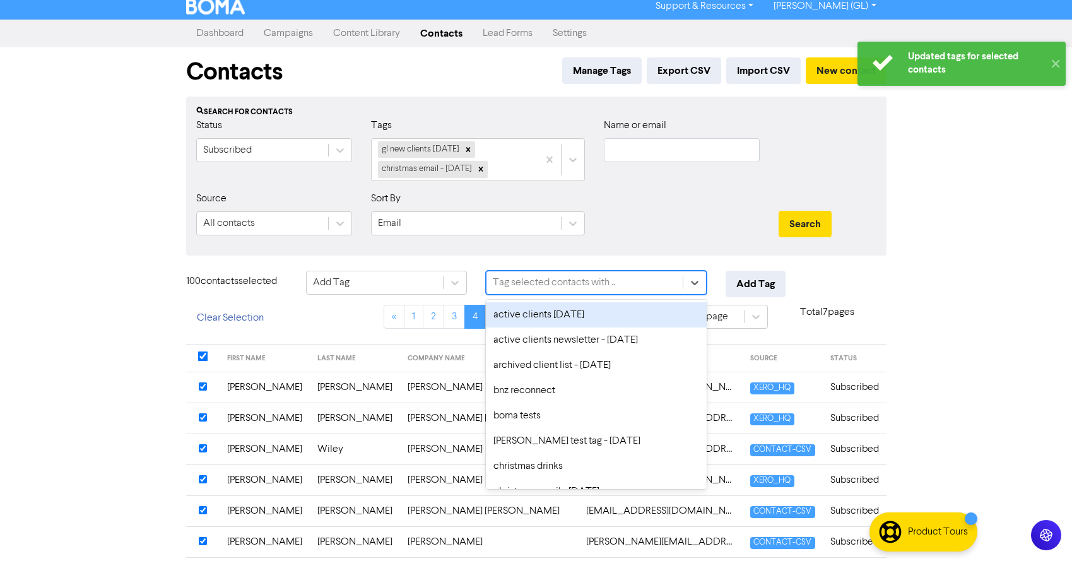
click at [540, 283] on div "Tag selected contacts with .." at bounding box center [554, 282] width 122 height 15
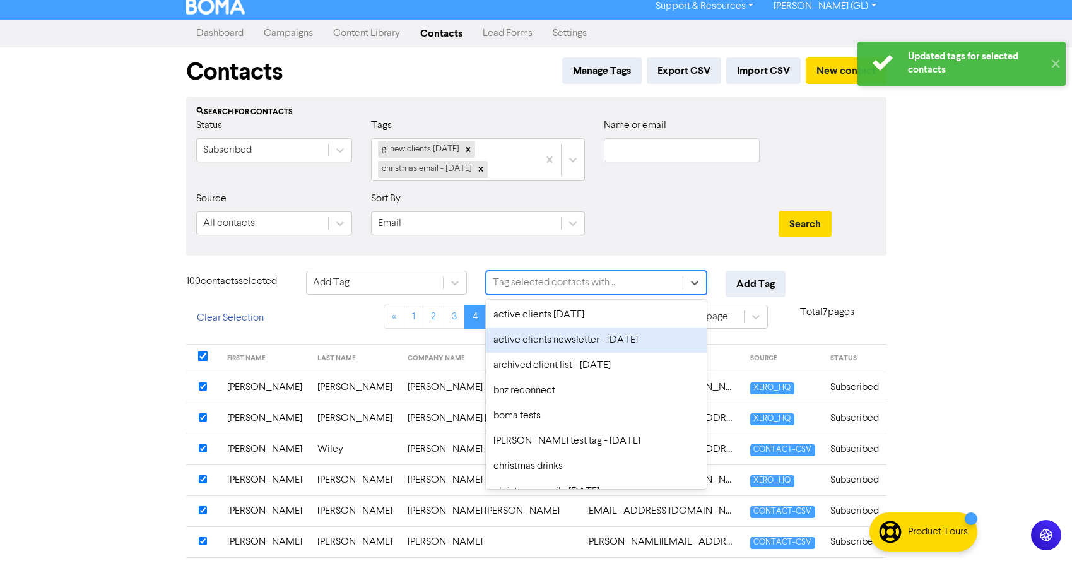
click at [539, 334] on div "active clients newsletter - [DATE]" at bounding box center [596, 339] width 221 height 25
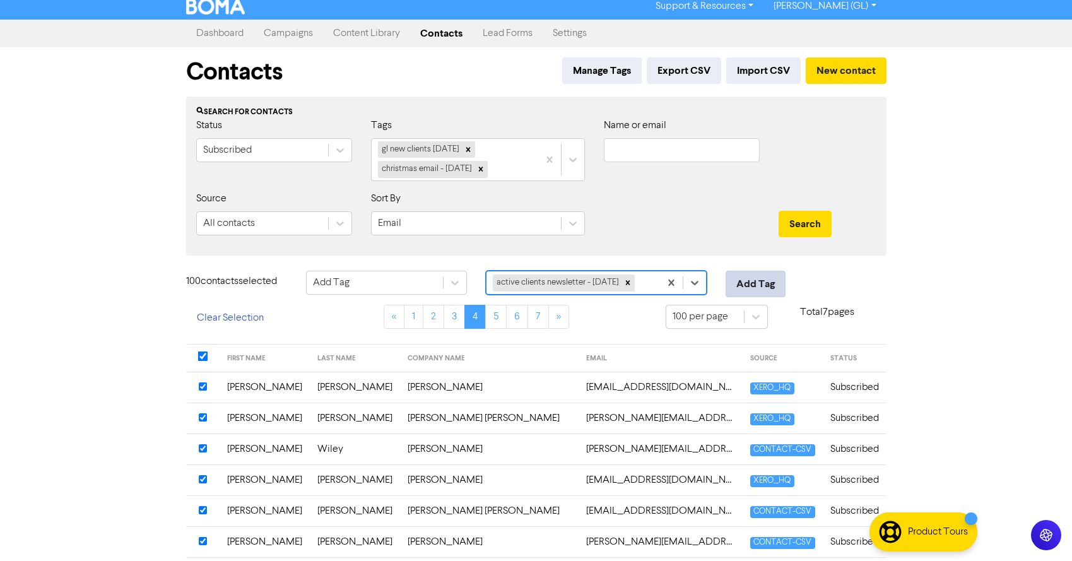
click at [759, 284] on button "Add Tag" at bounding box center [755, 284] width 60 height 26
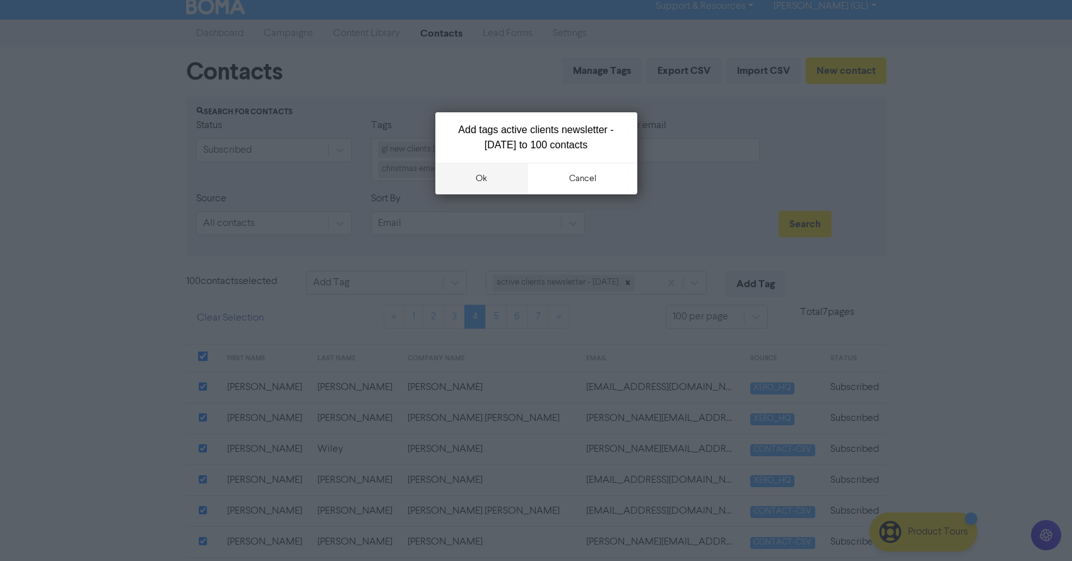
click at [472, 189] on button "ok" at bounding box center [481, 179] width 93 height 32
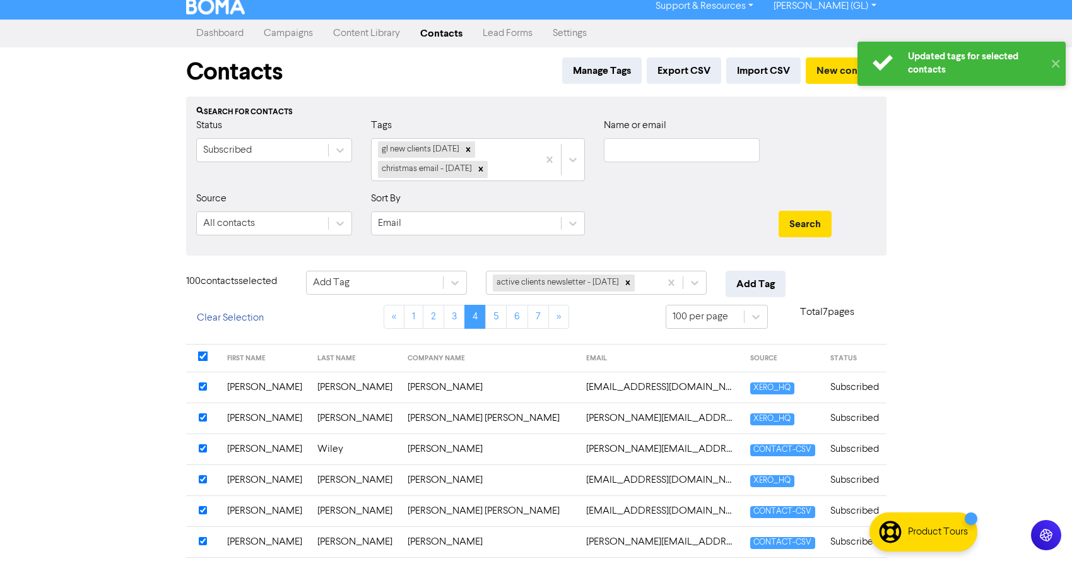
click at [201, 356] on input "checkbox" at bounding box center [202, 356] width 10 height 10
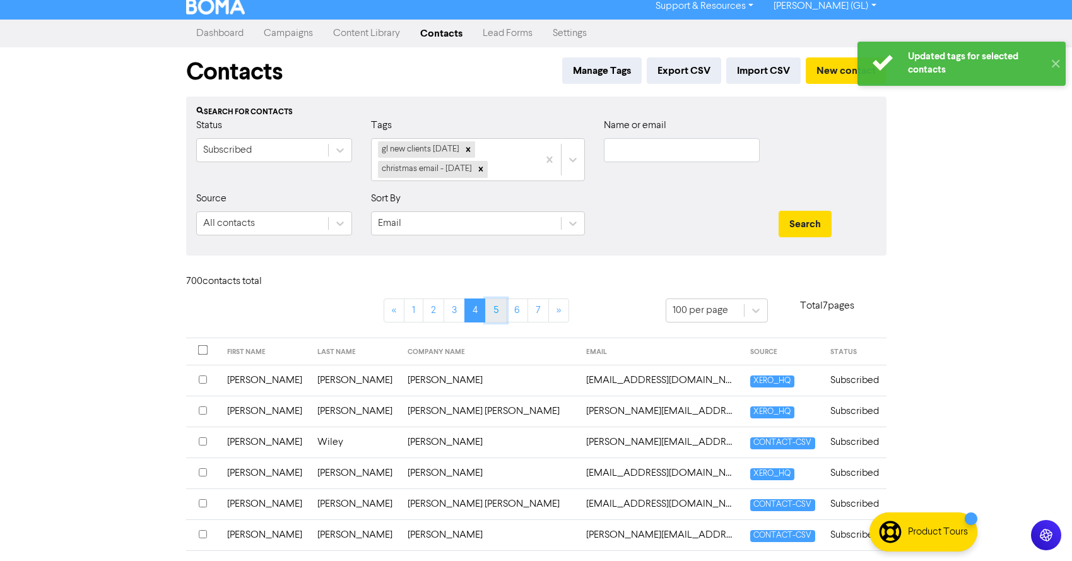
click at [496, 316] on link "5" at bounding box center [495, 310] width 21 height 24
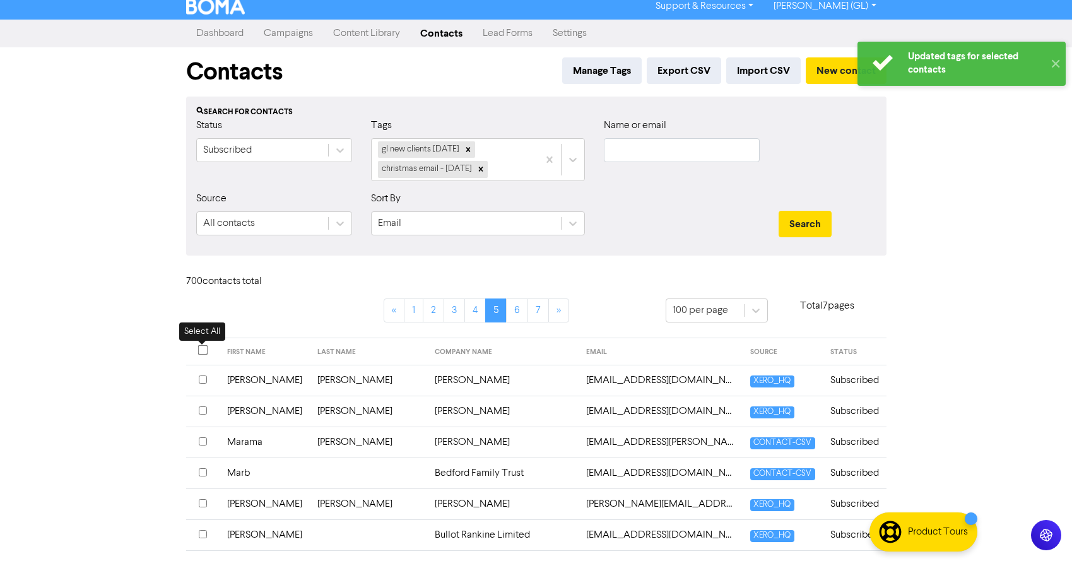
drag, startPoint x: 201, startPoint y: 348, endPoint x: 226, endPoint y: 345, distance: 25.4
click at [201, 348] on input "checkbox" at bounding box center [202, 349] width 10 height 10
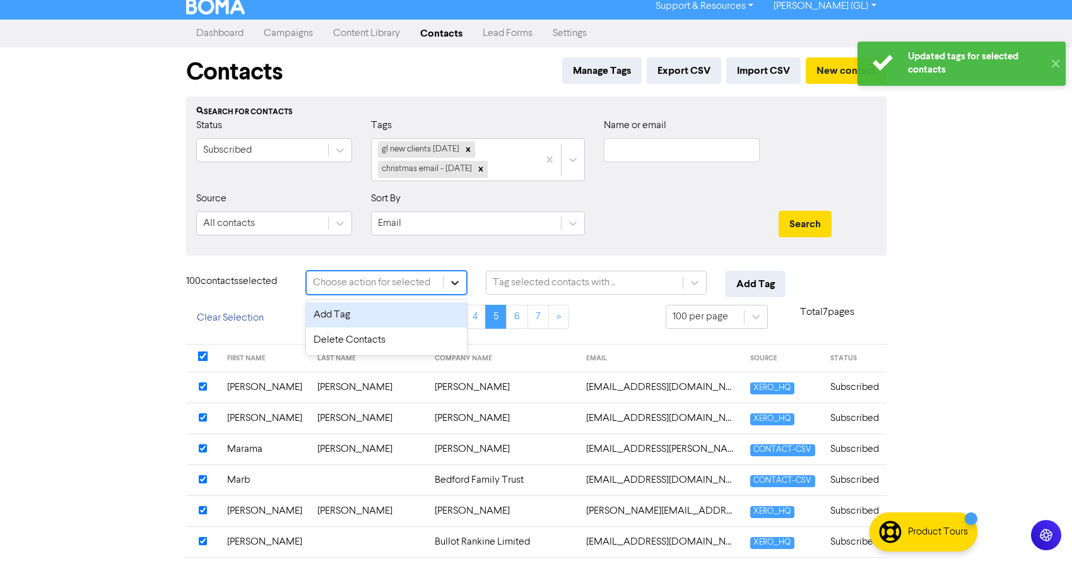
click at [451, 280] on icon at bounding box center [454, 282] width 13 height 13
click at [399, 315] on div "Add Tag" at bounding box center [386, 314] width 161 height 25
click at [588, 281] on div "Tag selected contacts with .." at bounding box center [554, 282] width 122 height 15
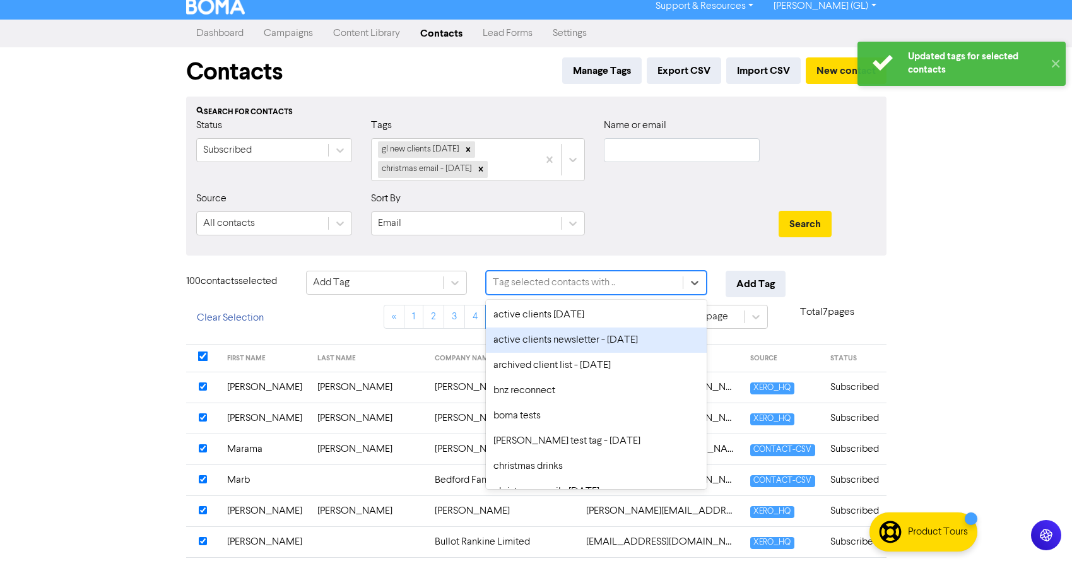
drag, startPoint x: 561, startPoint y: 335, endPoint x: 571, endPoint y: 334, distance: 10.1
click at [561, 335] on div "active clients newsletter - [DATE]" at bounding box center [596, 339] width 221 height 25
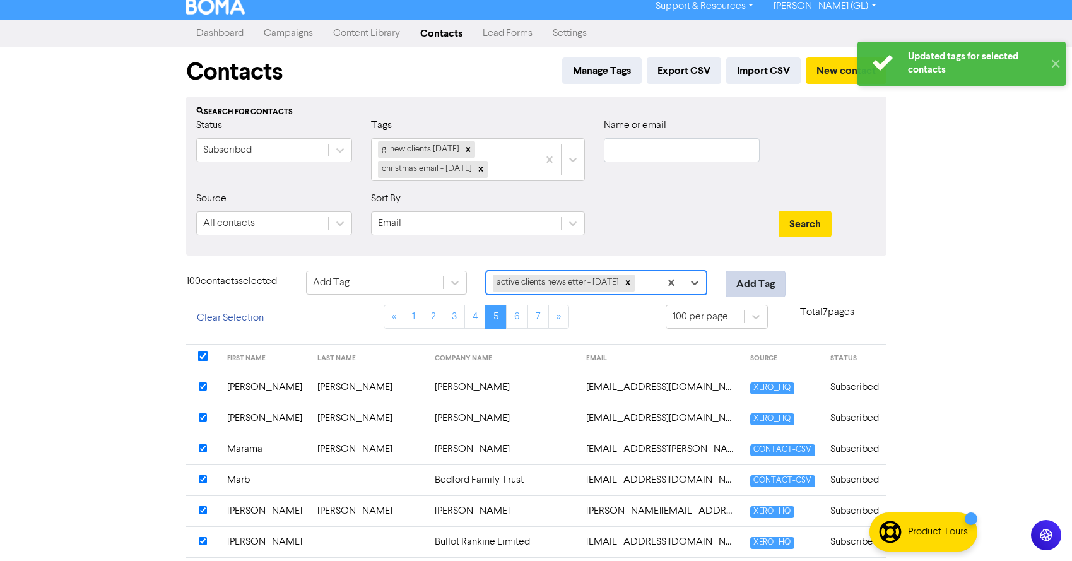
click at [761, 283] on button "Add Tag" at bounding box center [755, 284] width 60 height 26
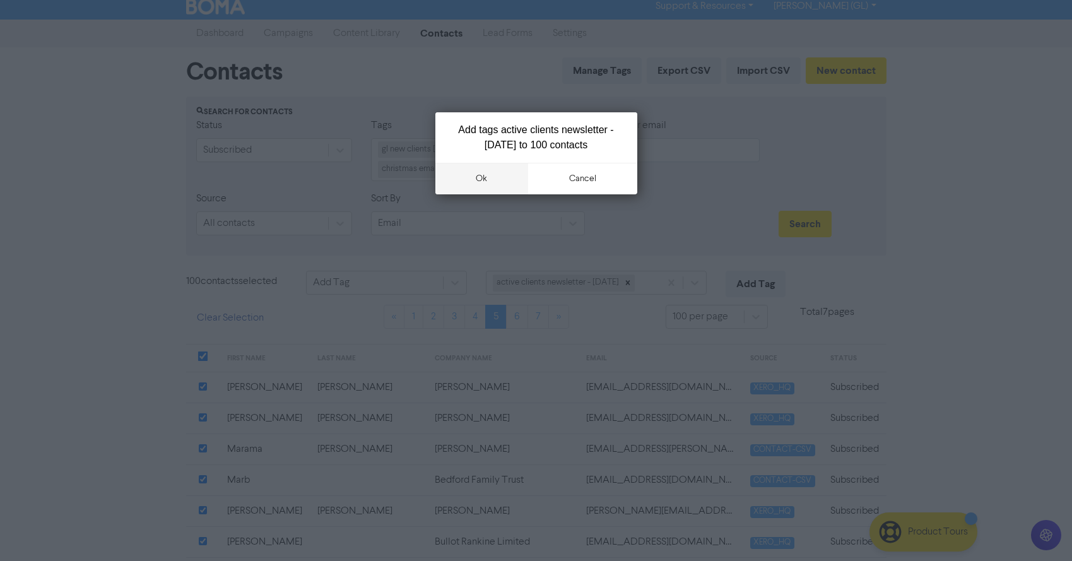
click at [479, 176] on button "ok" at bounding box center [481, 179] width 93 height 32
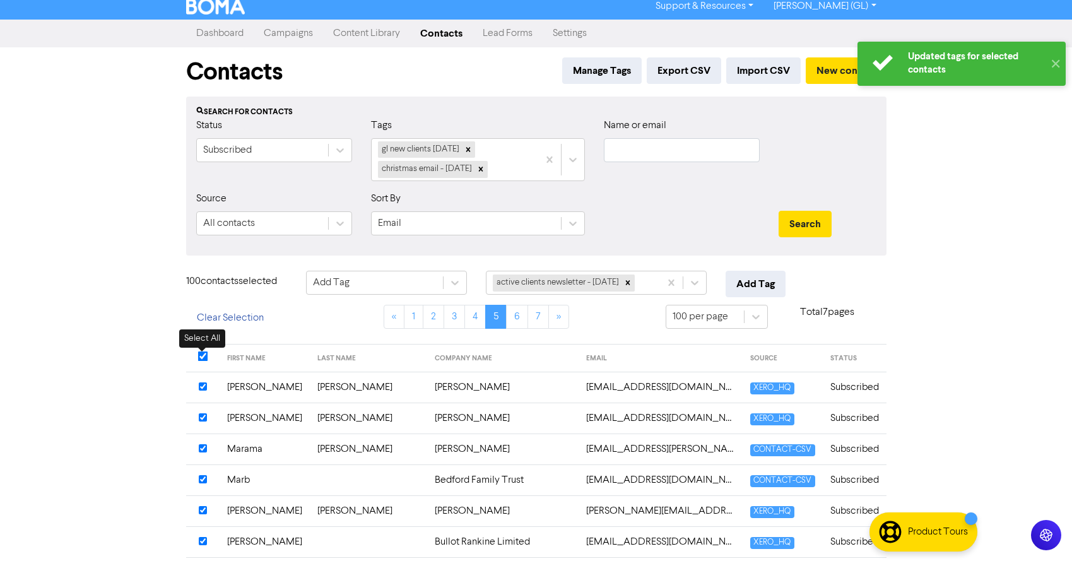
drag, startPoint x: 201, startPoint y: 355, endPoint x: 246, endPoint y: 354, distance: 44.8
click at [202, 355] on input "checkbox" at bounding box center [202, 356] width 10 height 10
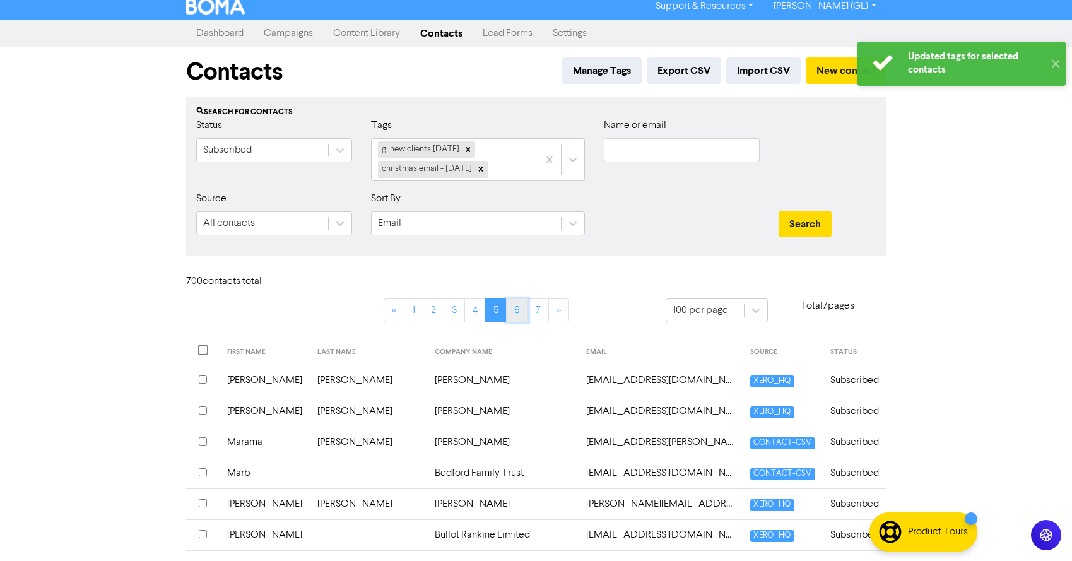
click at [519, 311] on link "6" at bounding box center [517, 310] width 22 height 24
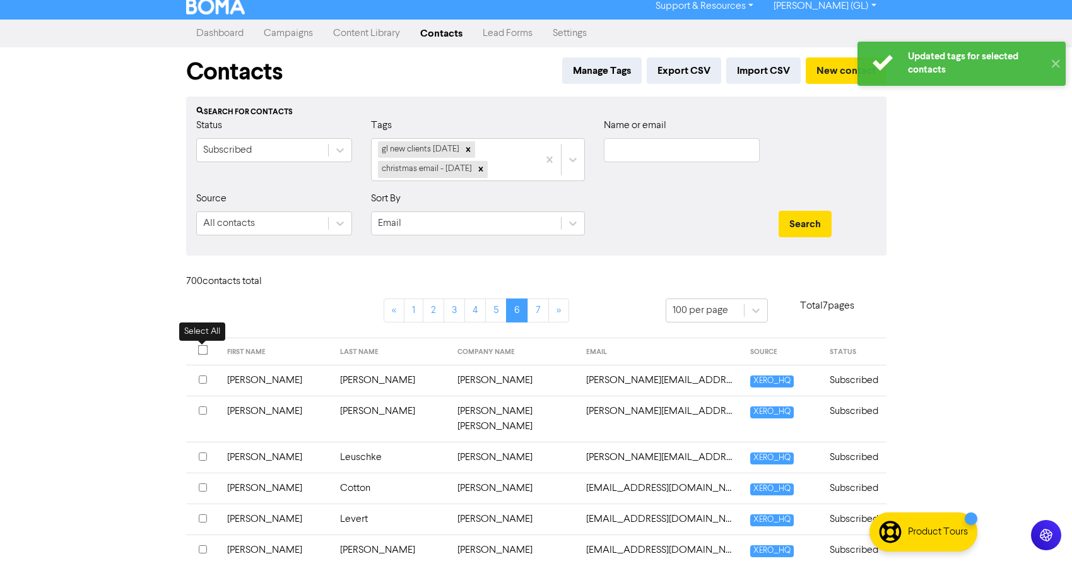
click at [202, 349] on input "checkbox" at bounding box center [202, 349] width 10 height 10
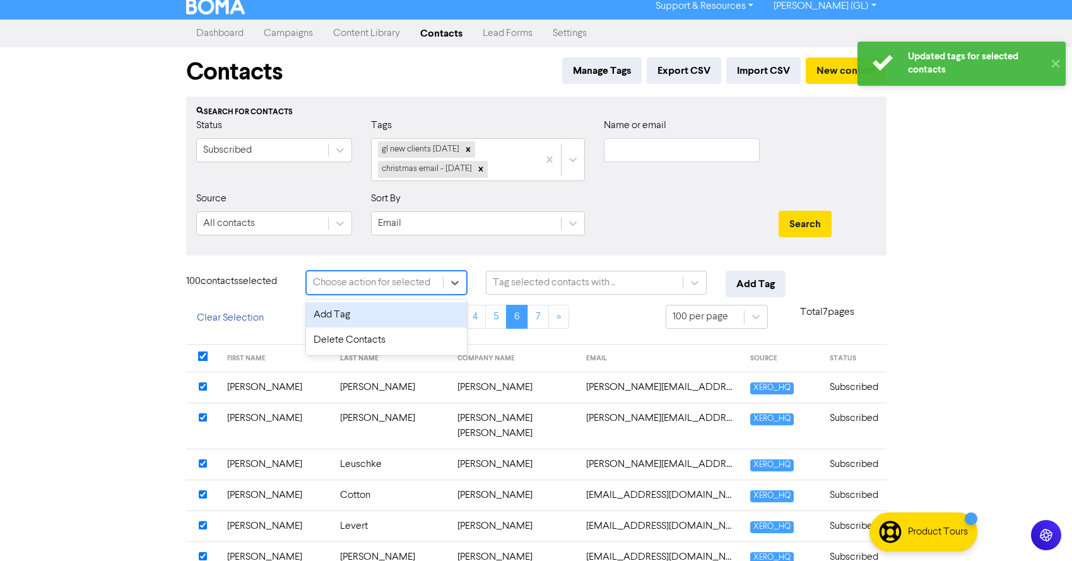
drag, startPoint x: 414, startPoint y: 284, endPoint x: 396, endPoint y: 303, distance: 26.3
click at [414, 284] on div "Choose action for selected" at bounding box center [371, 282] width 117 height 15
drag, startPoint x: 386, startPoint y: 322, endPoint x: 440, endPoint y: 311, distance: 54.8
click at [387, 322] on div "Add Tag" at bounding box center [386, 314] width 161 height 25
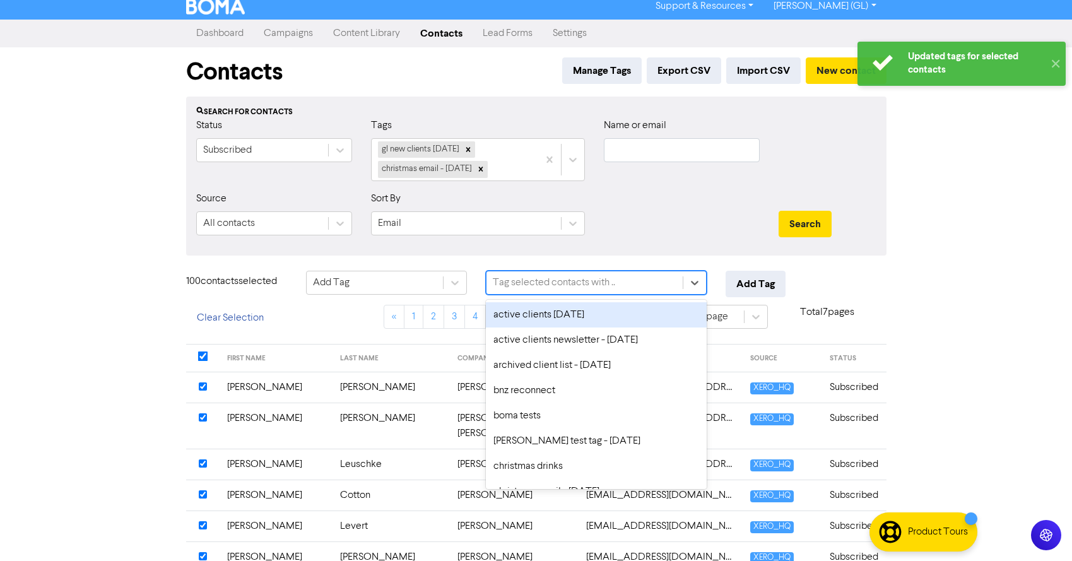
click at [628, 288] on div "Tag selected contacts with .." at bounding box center [584, 282] width 196 height 23
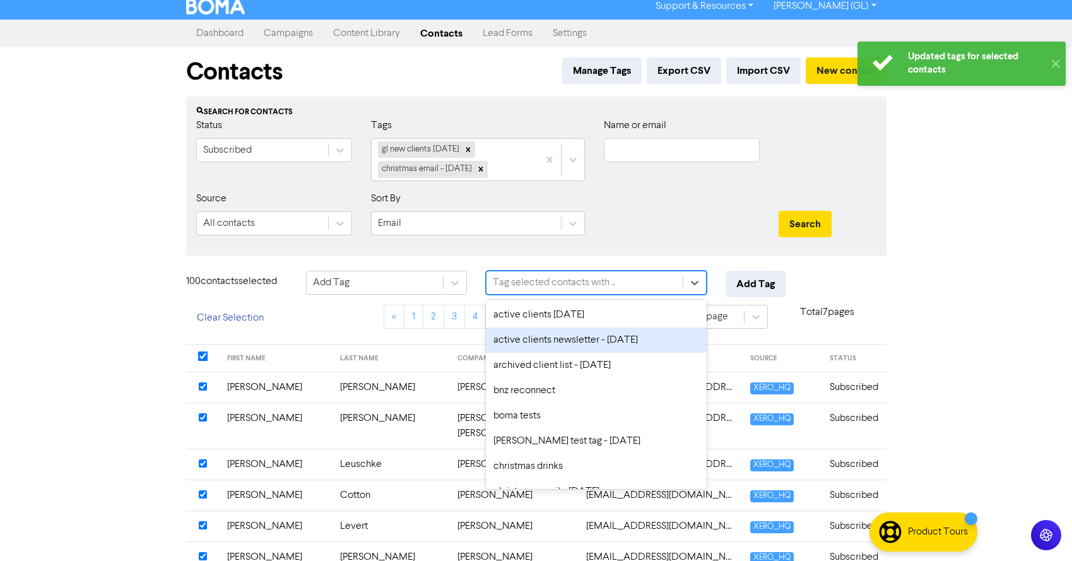
click at [583, 334] on div "active clients newsletter - [DATE]" at bounding box center [596, 339] width 221 height 25
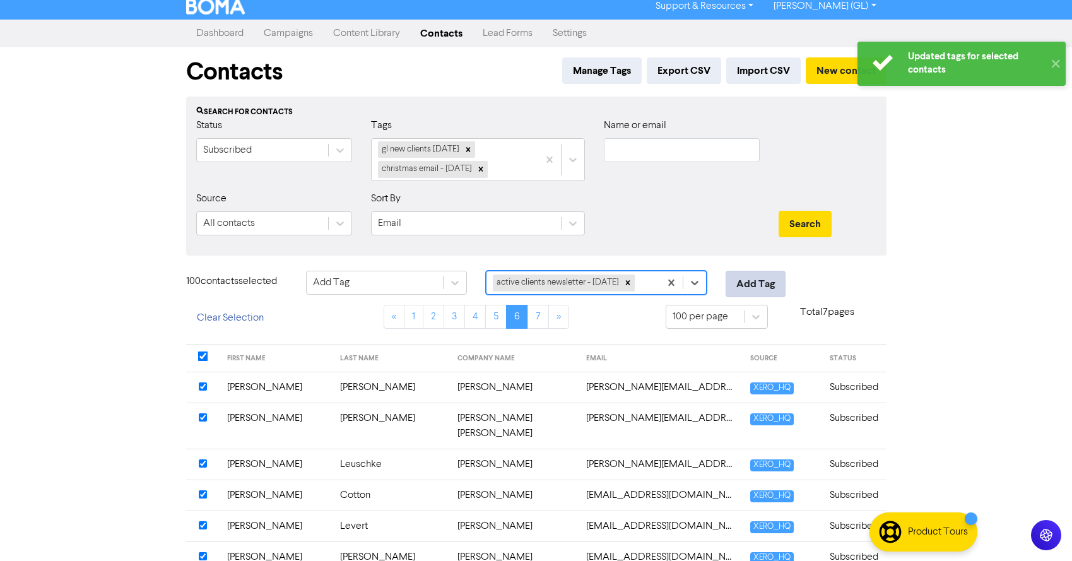
click at [752, 284] on button "Add Tag" at bounding box center [755, 284] width 60 height 26
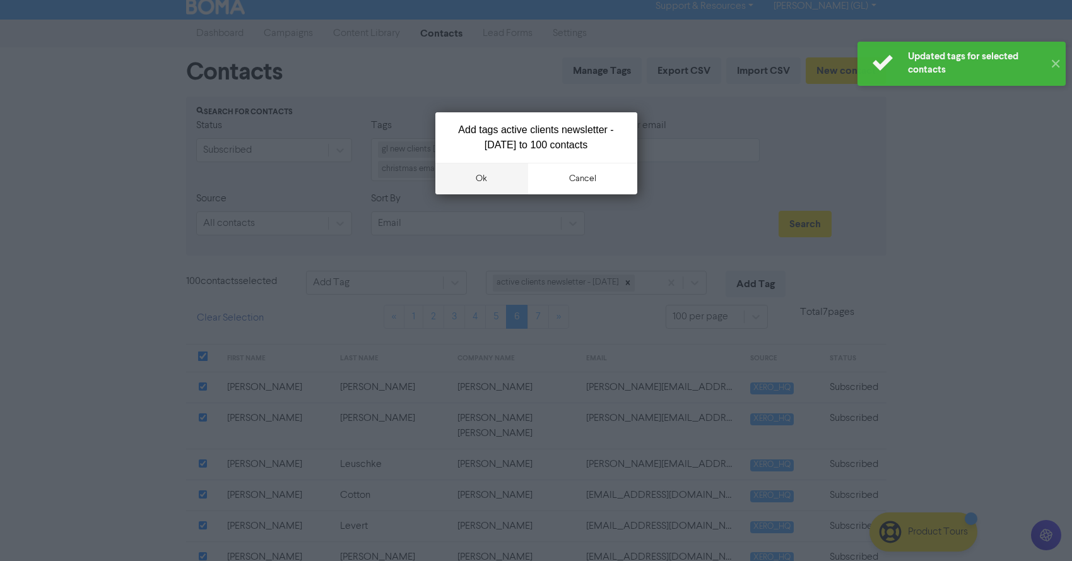
click at [491, 177] on button "ok" at bounding box center [481, 179] width 93 height 32
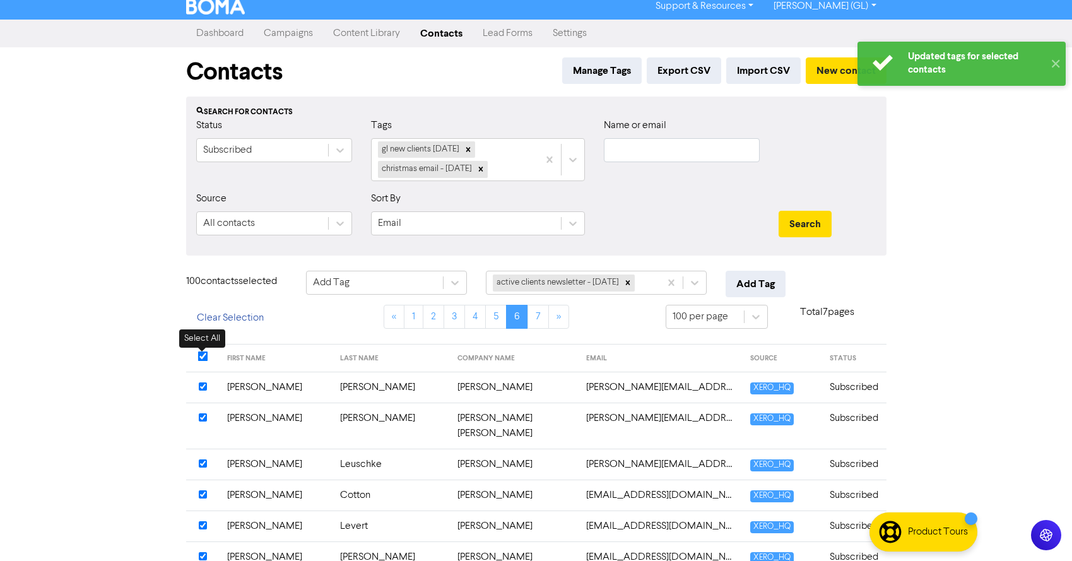
drag, startPoint x: 201, startPoint y: 357, endPoint x: 343, endPoint y: 315, distance: 147.9
click at [201, 357] on input "checkbox" at bounding box center [202, 356] width 10 height 10
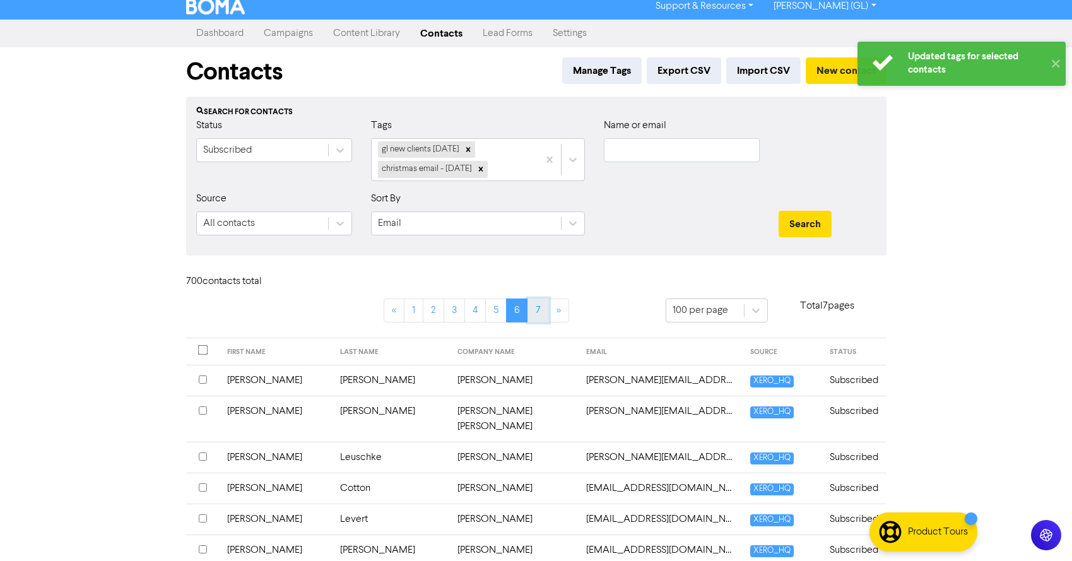
click at [537, 309] on link "7" at bounding box center [537, 310] width 21 height 24
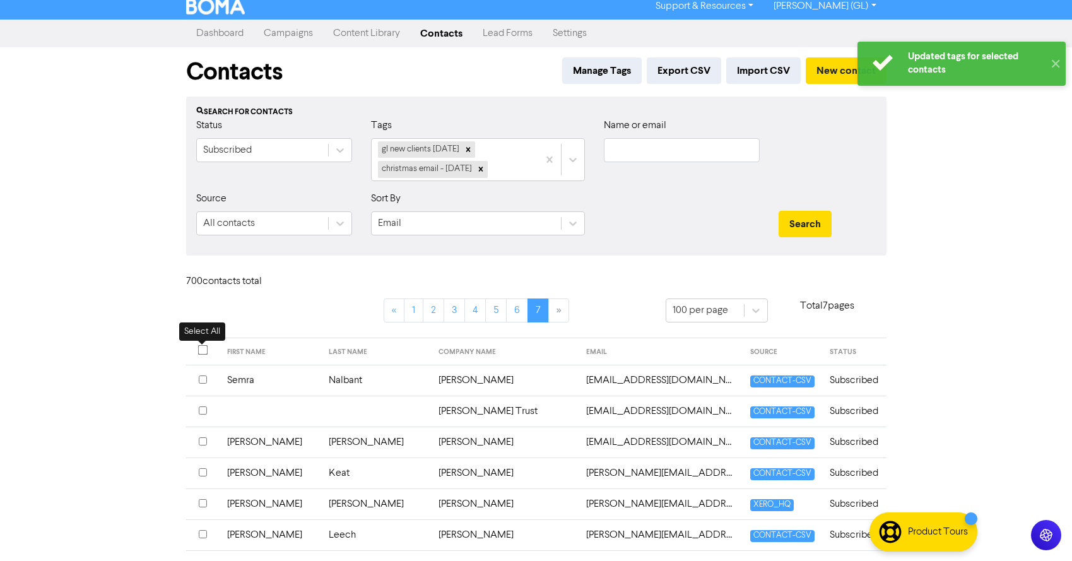
click at [196, 348] on th at bounding box center [202, 351] width 33 height 28
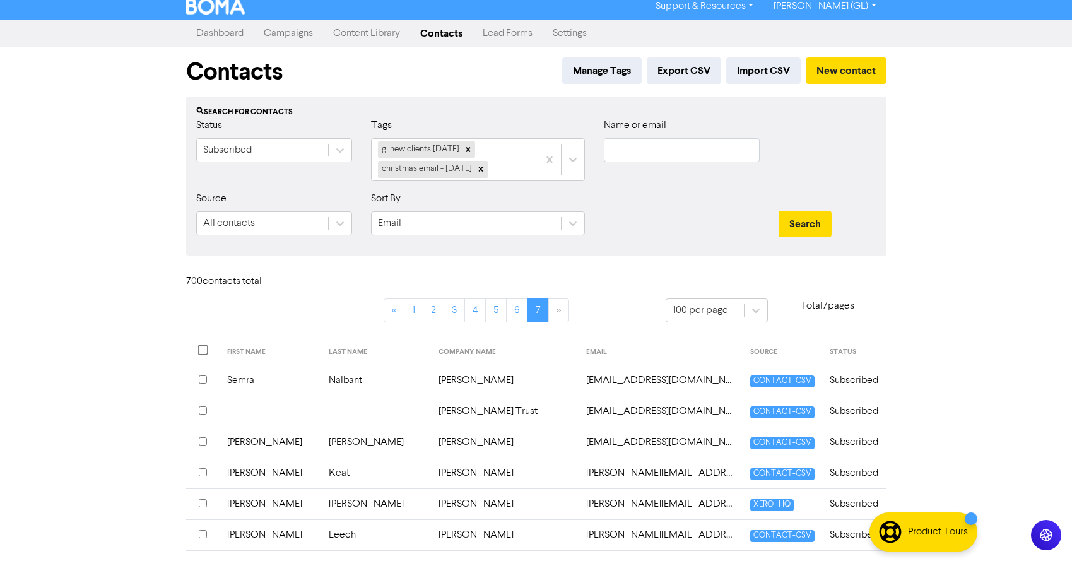
click at [248, 350] on th "FIRST NAME" at bounding box center [271, 351] width 102 height 28
drag, startPoint x: 202, startPoint y: 351, endPoint x: 210, endPoint y: 346, distance: 9.3
click at [202, 351] on input "checkbox" at bounding box center [202, 349] width 10 height 10
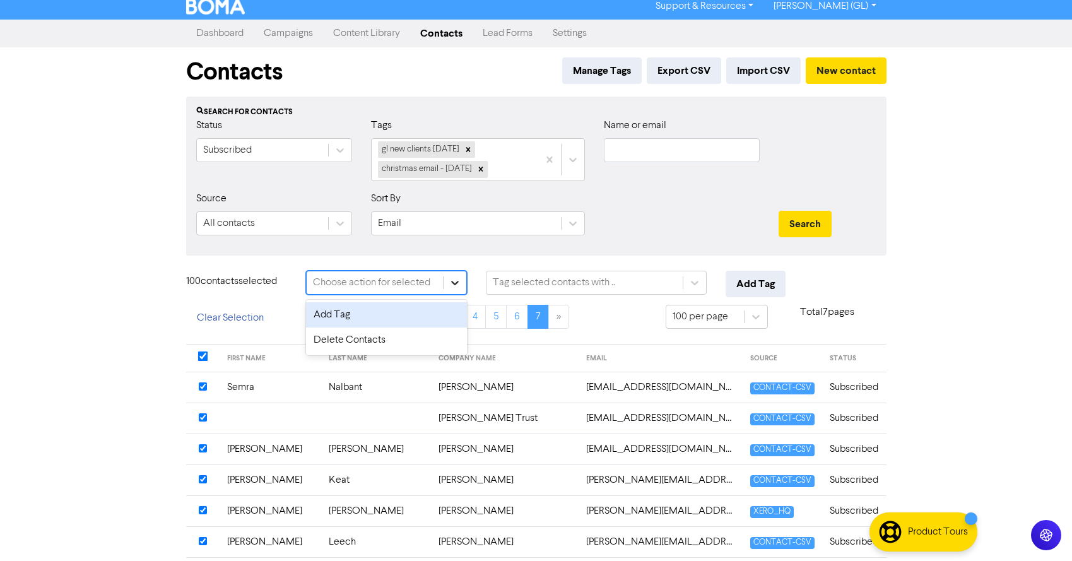
click at [453, 281] on icon at bounding box center [454, 282] width 13 height 13
drag, startPoint x: 415, startPoint y: 314, endPoint x: 511, endPoint y: 290, distance: 98.8
click at [416, 314] on div "Add Tag" at bounding box center [386, 314] width 161 height 25
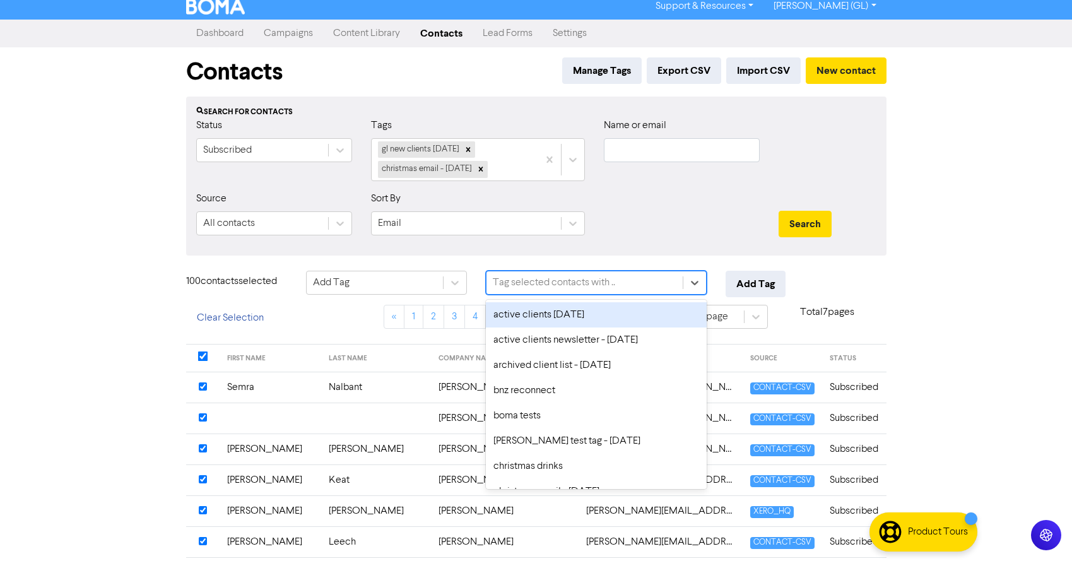
click at [537, 279] on div "Tag selected contacts with .." at bounding box center [554, 282] width 122 height 15
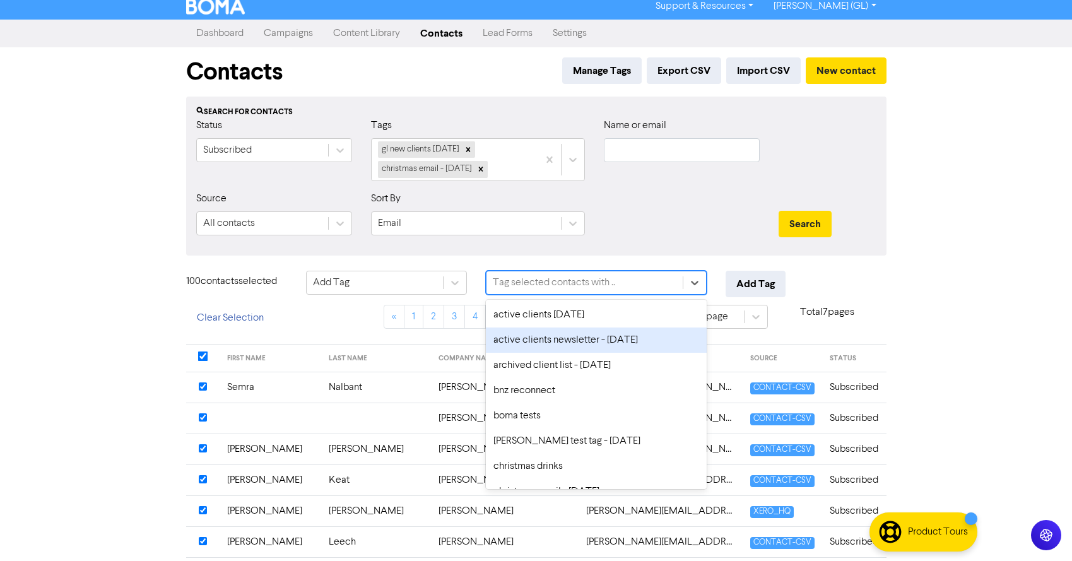
click at [539, 339] on div "active clients newsletter - [DATE]" at bounding box center [596, 339] width 221 height 25
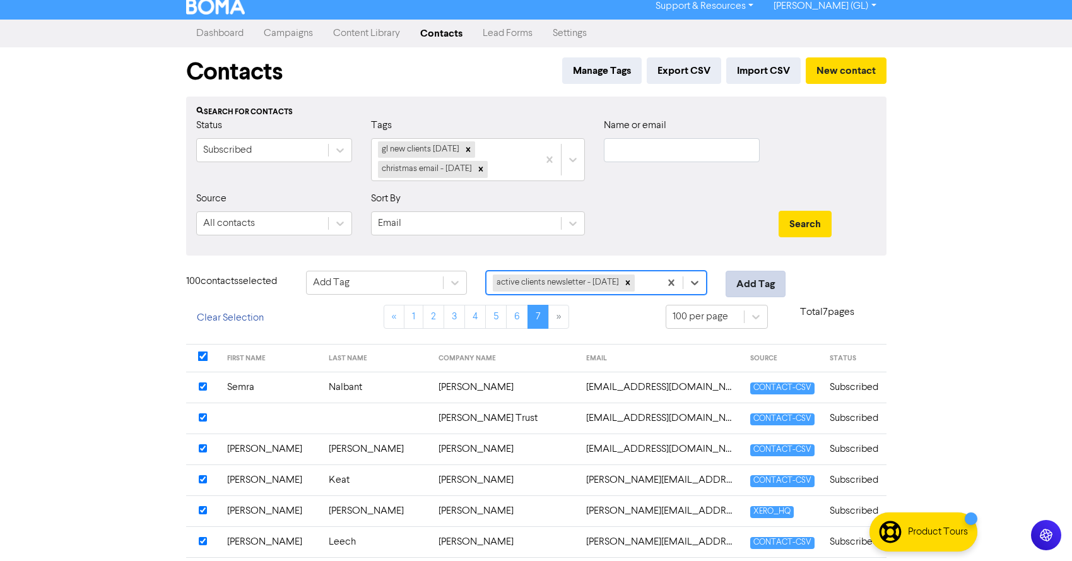
click at [768, 285] on button "Add Tag" at bounding box center [755, 284] width 60 height 26
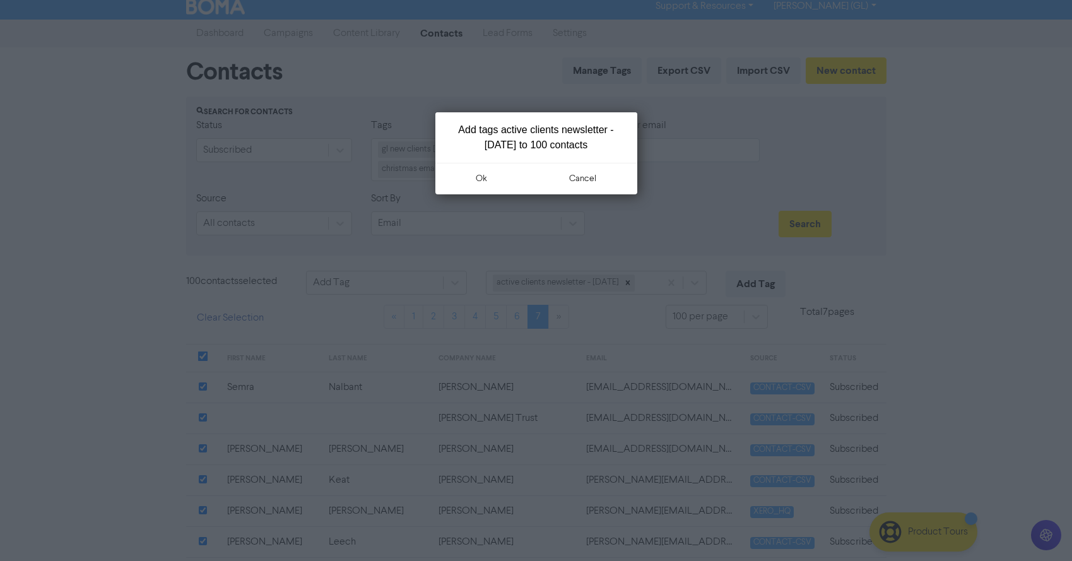
drag, startPoint x: 516, startPoint y: 181, endPoint x: 511, endPoint y: 250, distance: 69.6
click at [516, 181] on button "ok" at bounding box center [481, 179] width 93 height 32
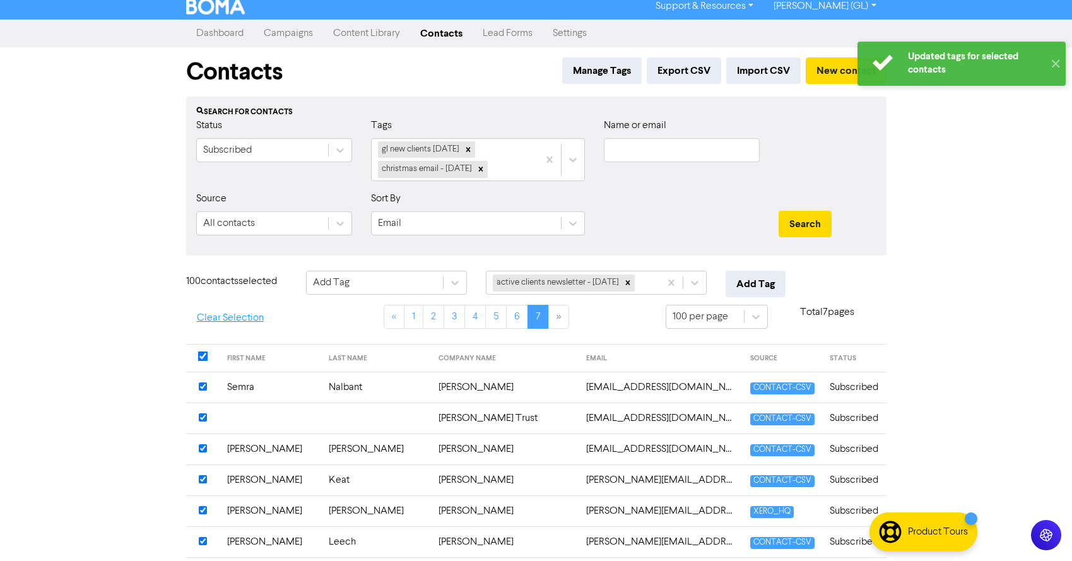
click at [226, 317] on button "Clear Selection" at bounding box center [230, 318] width 88 height 26
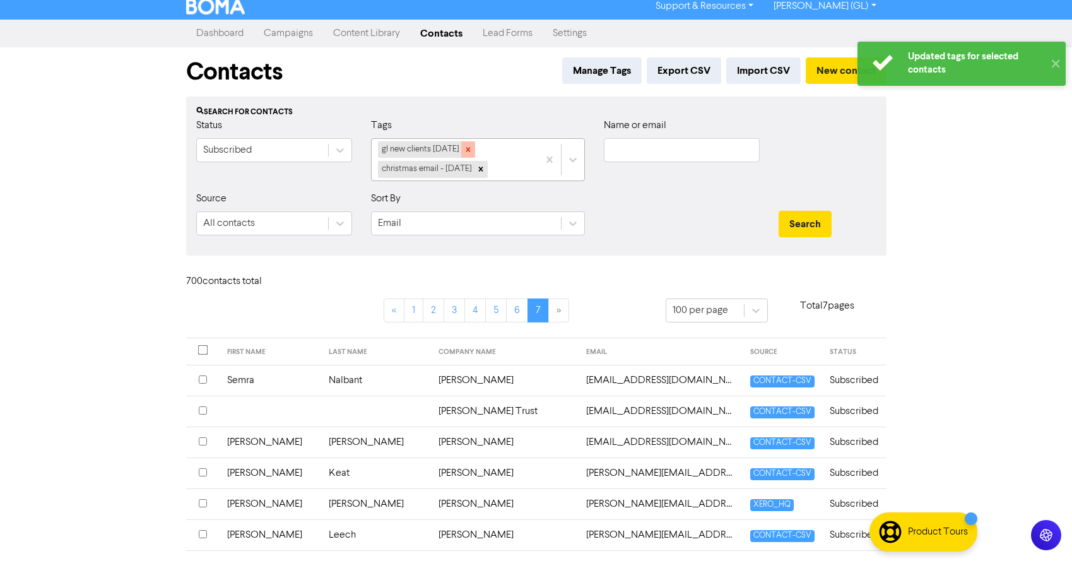
click at [466, 148] on icon at bounding box center [468, 149] width 9 height 9
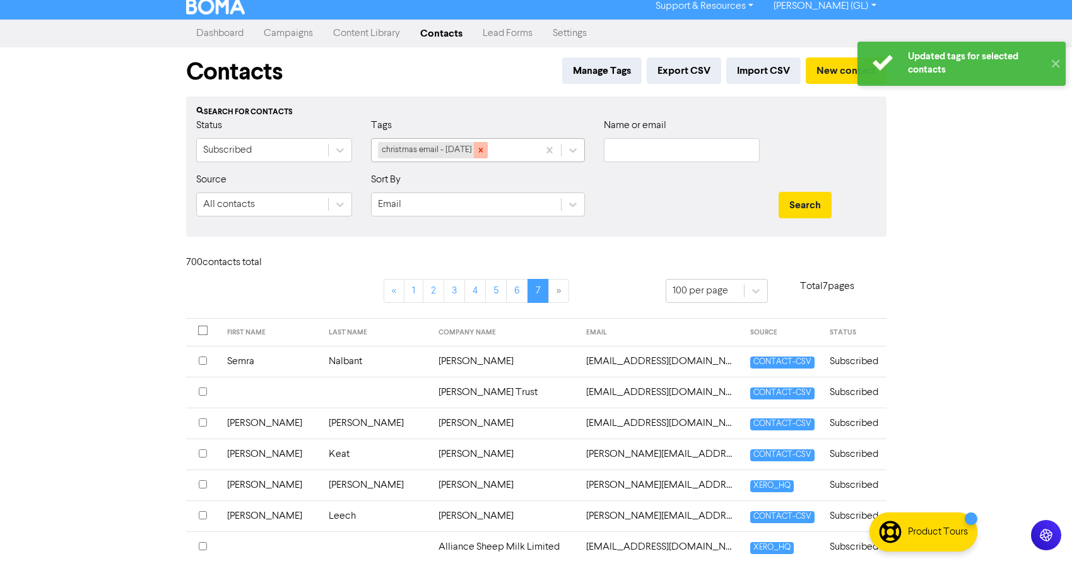
click at [485, 148] on icon at bounding box center [480, 150] width 9 height 9
drag, startPoint x: 504, startPoint y: 148, endPoint x: 493, endPoint y: 151, distance: 11.2
click at [498, 149] on div "Select..." at bounding box center [466, 150] width 189 height 23
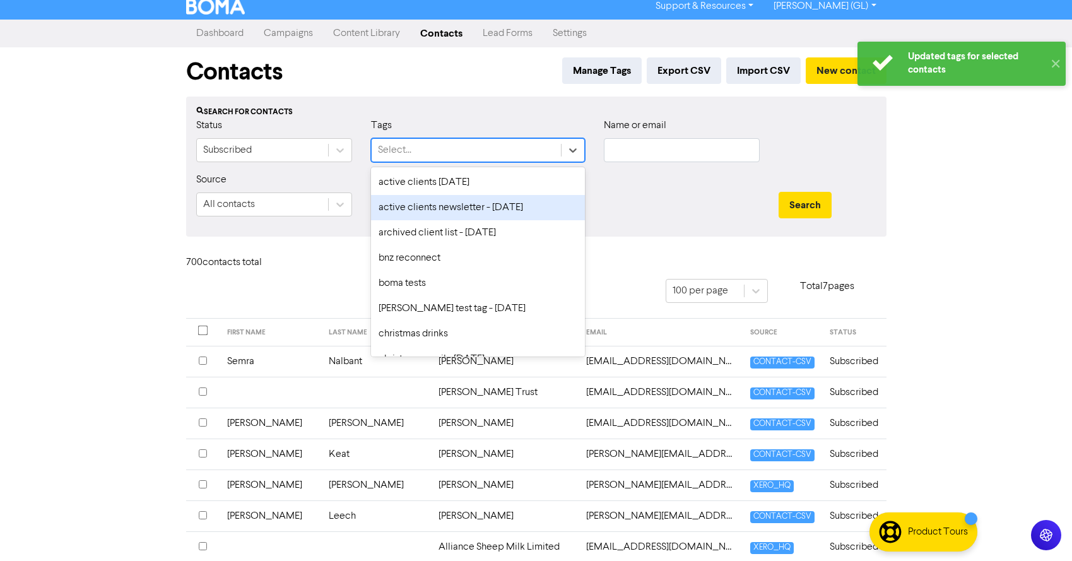
click at [438, 213] on div "active clients newsletter - [DATE]" at bounding box center [478, 207] width 214 height 25
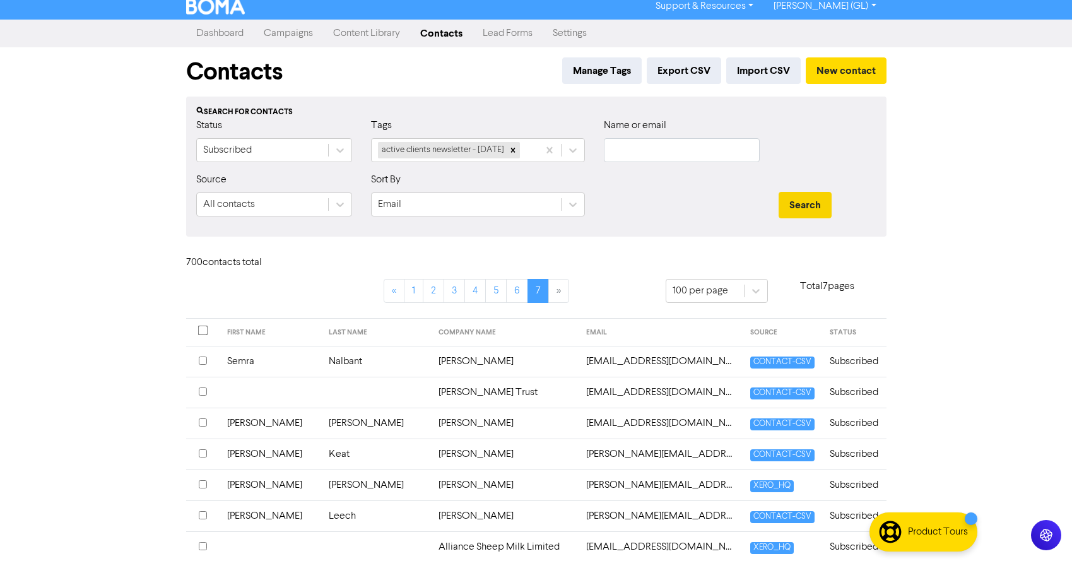
click at [812, 201] on button "Search" at bounding box center [804, 205] width 53 height 26
